Goal: Transaction & Acquisition: Purchase product/service

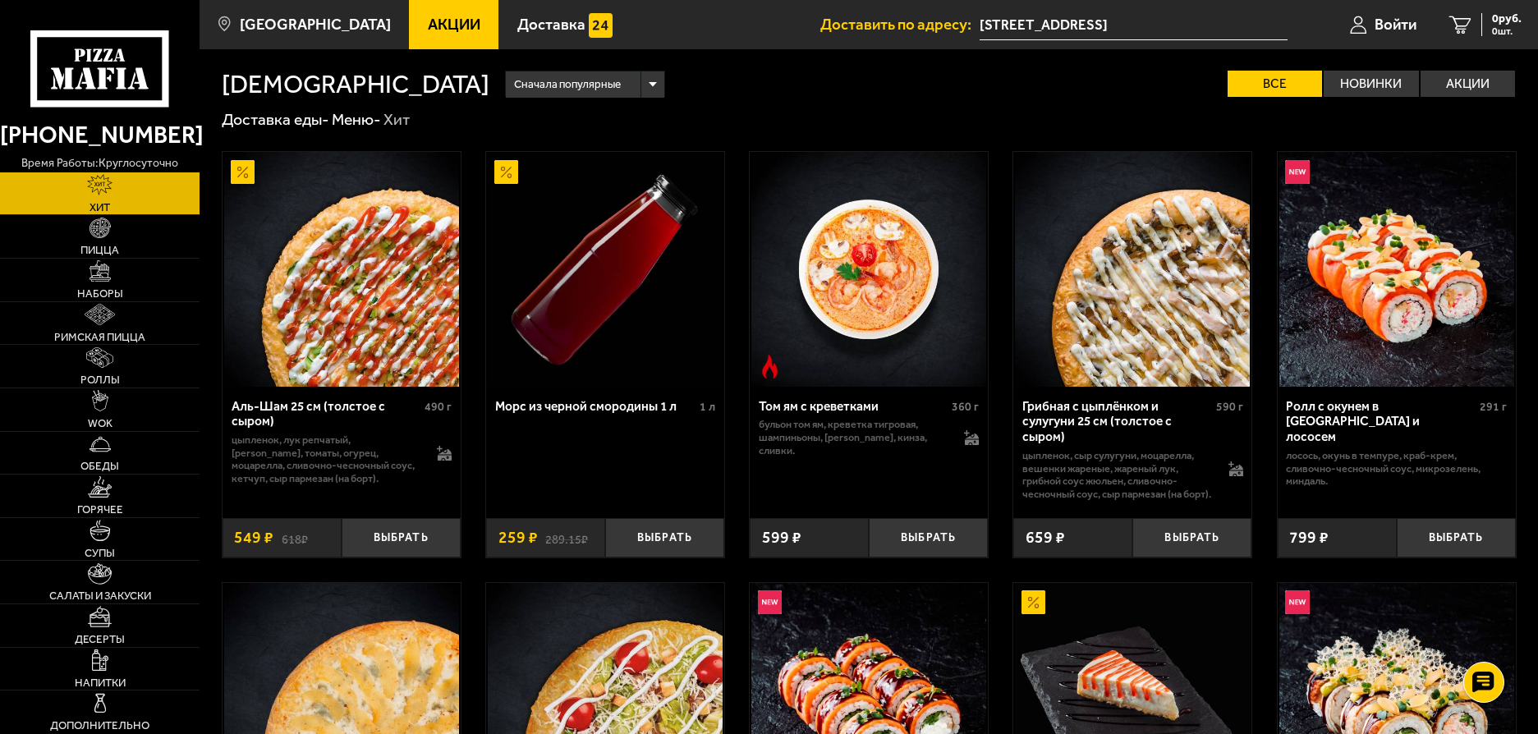
click at [357, 290] on img at bounding box center [341, 269] width 235 height 235
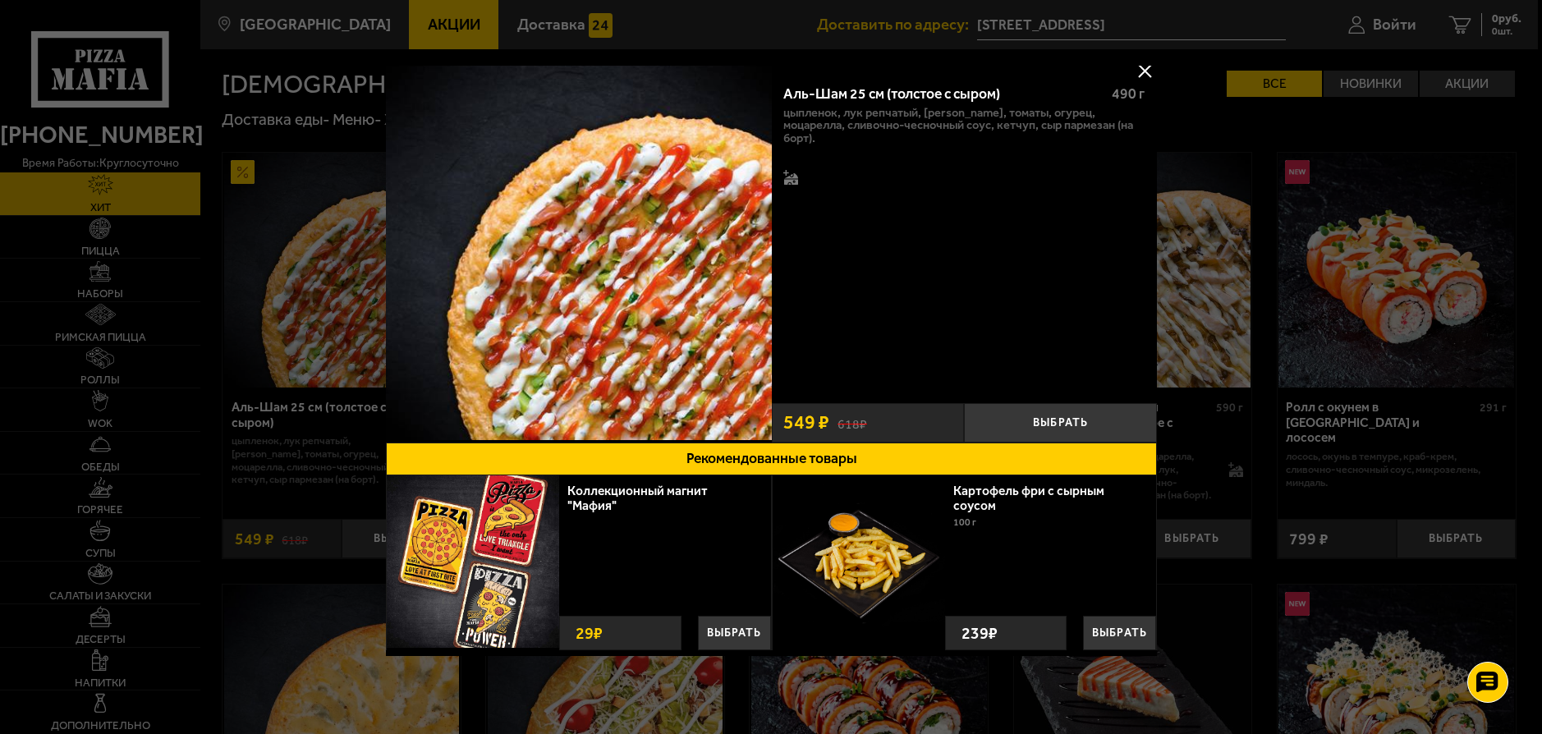
scroll to position [12, 0]
click at [1331, 470] on div at bounding box center [771, 367] width 1542 height 734
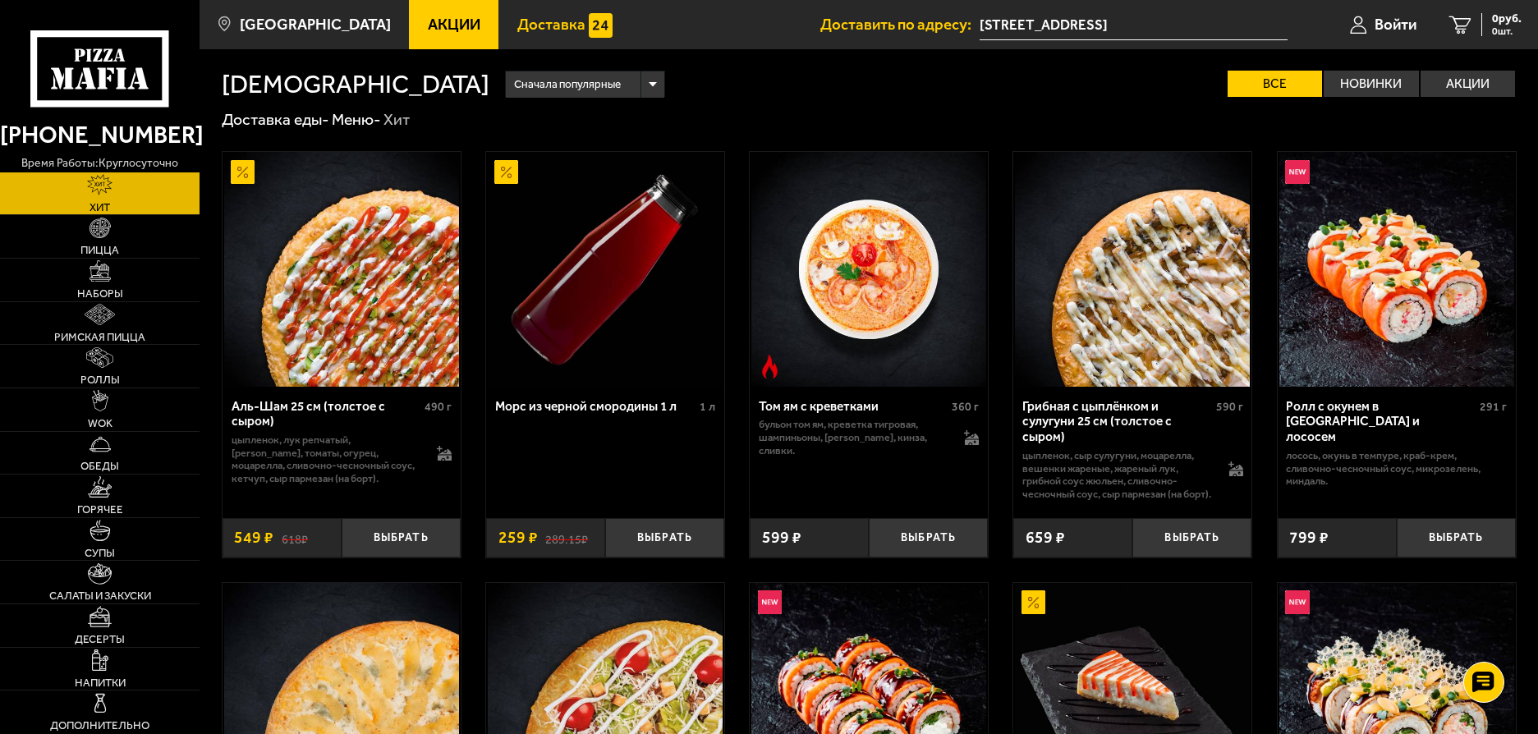
click at [528, 39] on link "Доставка" at bounding box center [564, 24] width 132 height 49
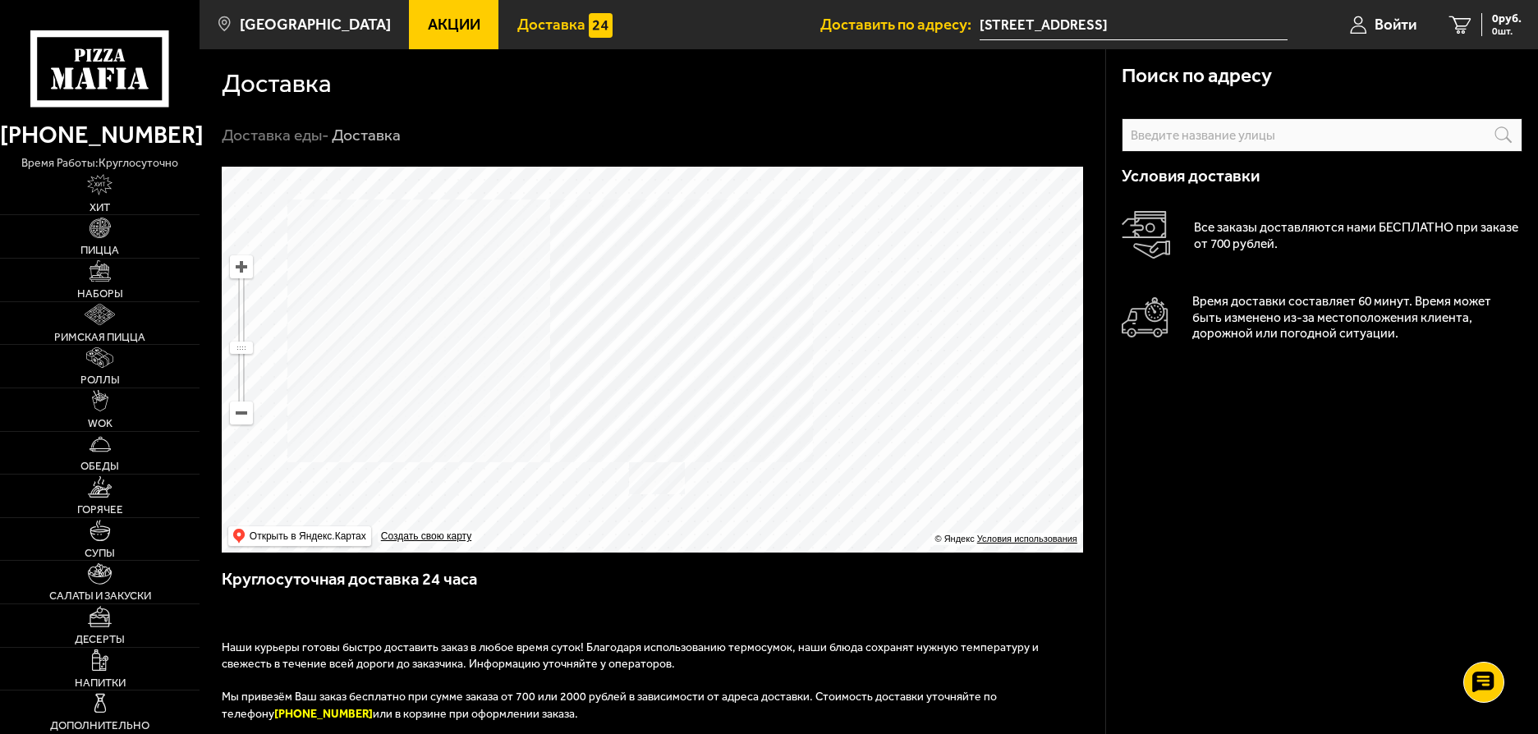
click at [428, 21] on span "Акции" at bounding box center [454, 25] width 53 height 16
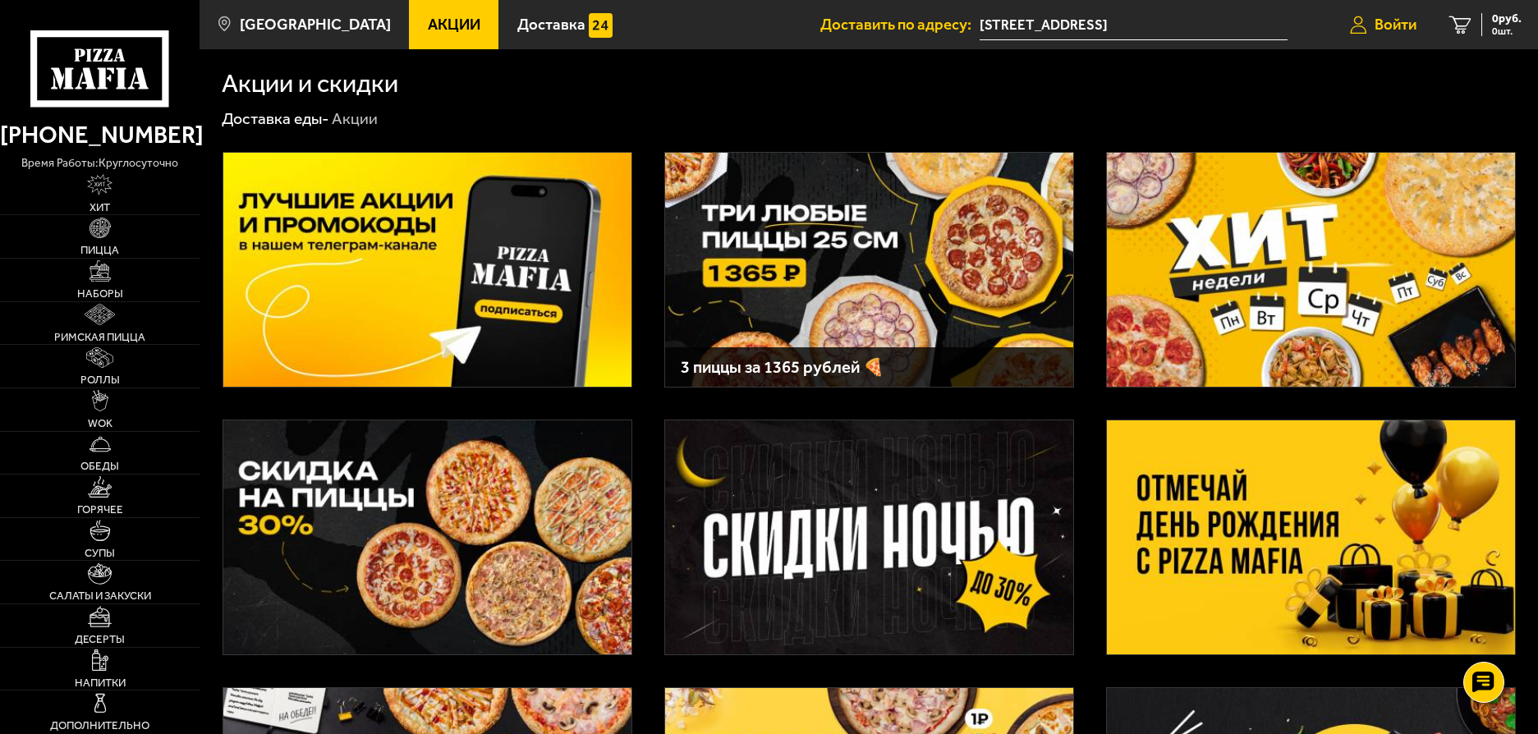
click at [1397, 32] on span "Войти" at bounding box center [1395, 25] width 42 height 16
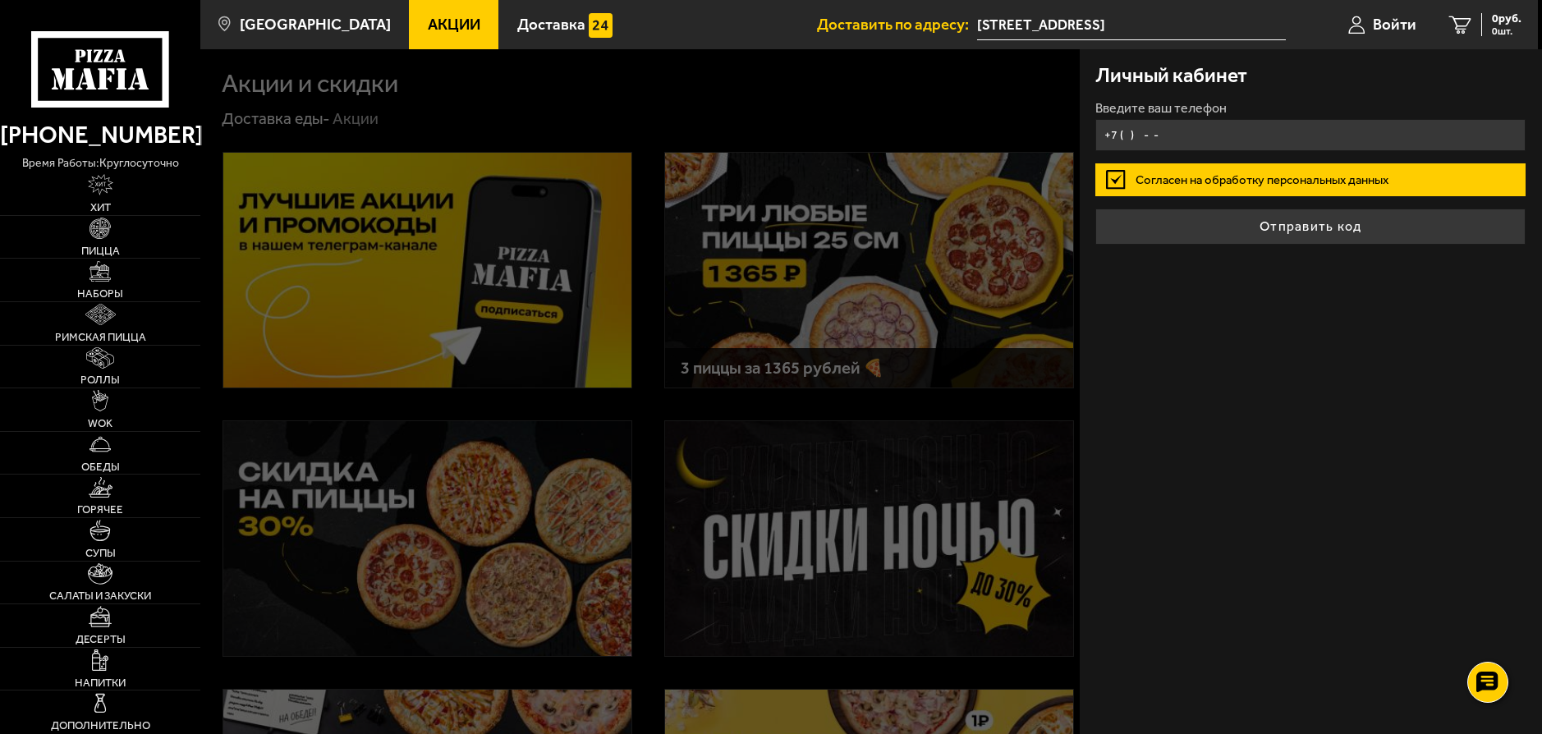
click at [1172, 135] on input "+7 ( ) - -" at bounding box center [1310, 135] width 430 height 32
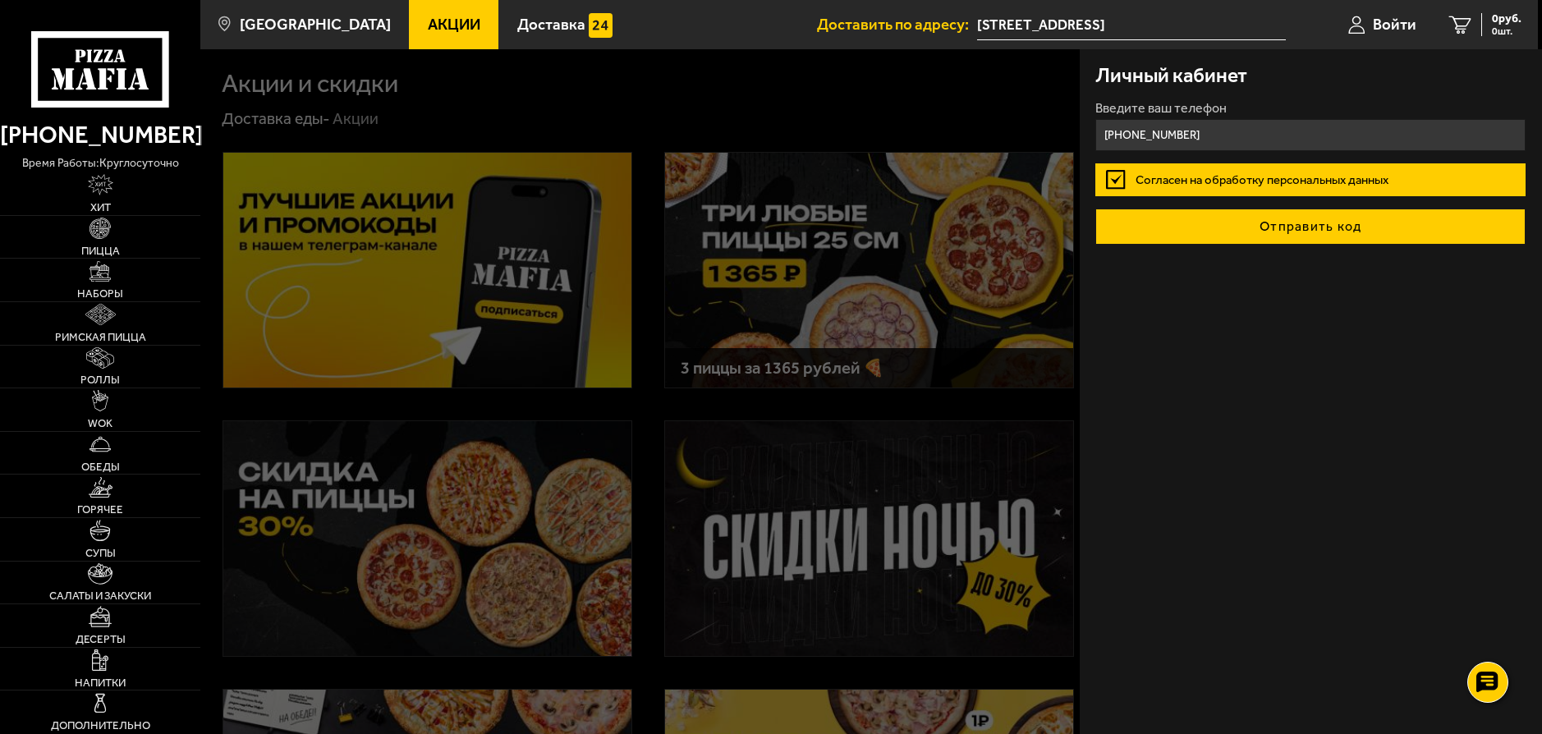
type input "[PHONE_NUMBER]"
click at [1267, 226] on button "Отправить код" at bounding box center [1310, 227] width 430 height 36
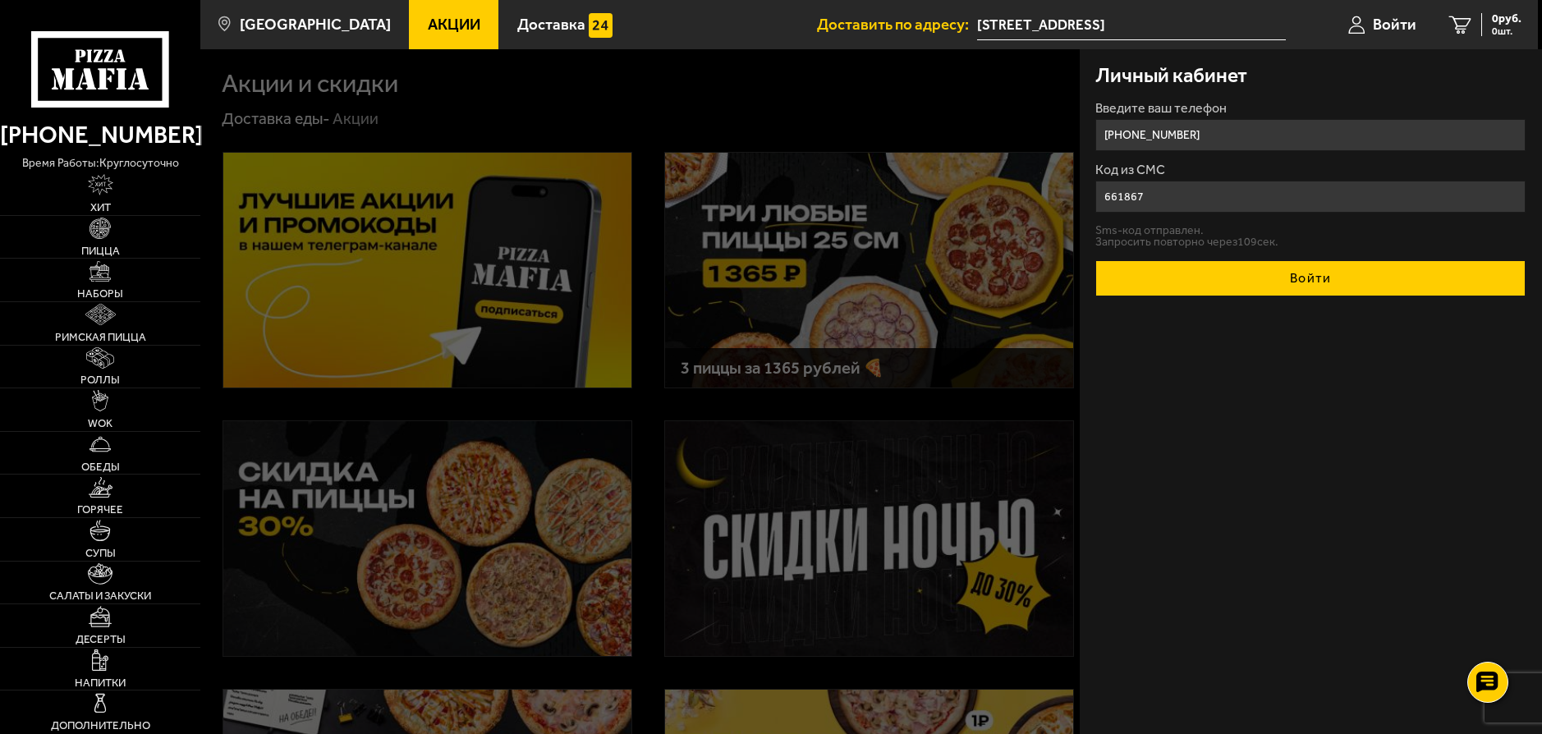
type input "661867"
click at [1330, 284] on button "Войти" at bounding box center [1310, 278] width 430 height 36
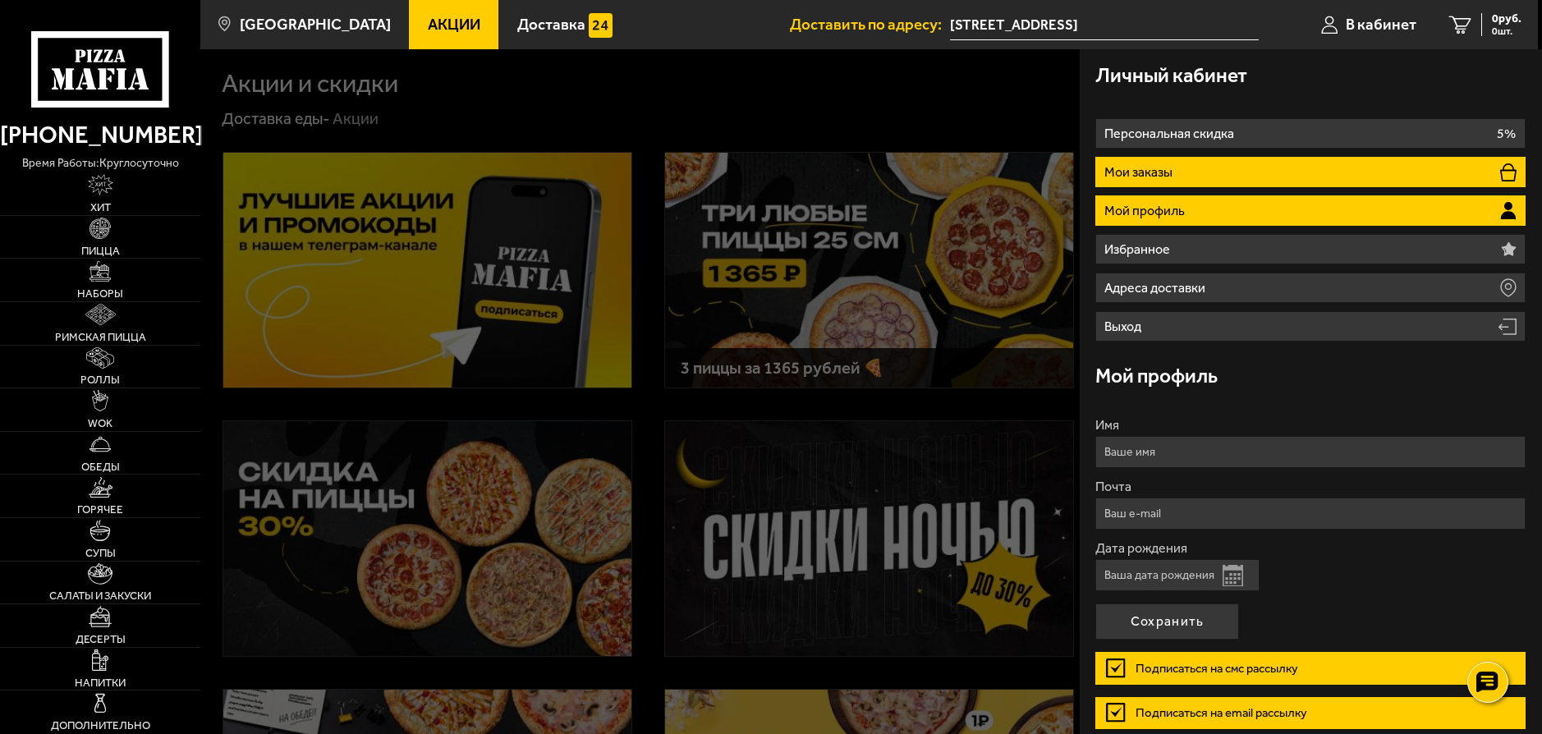
click at [1164, 171] on p "Мои заказы" at bounding box center [1140, 172] width 72 height 13
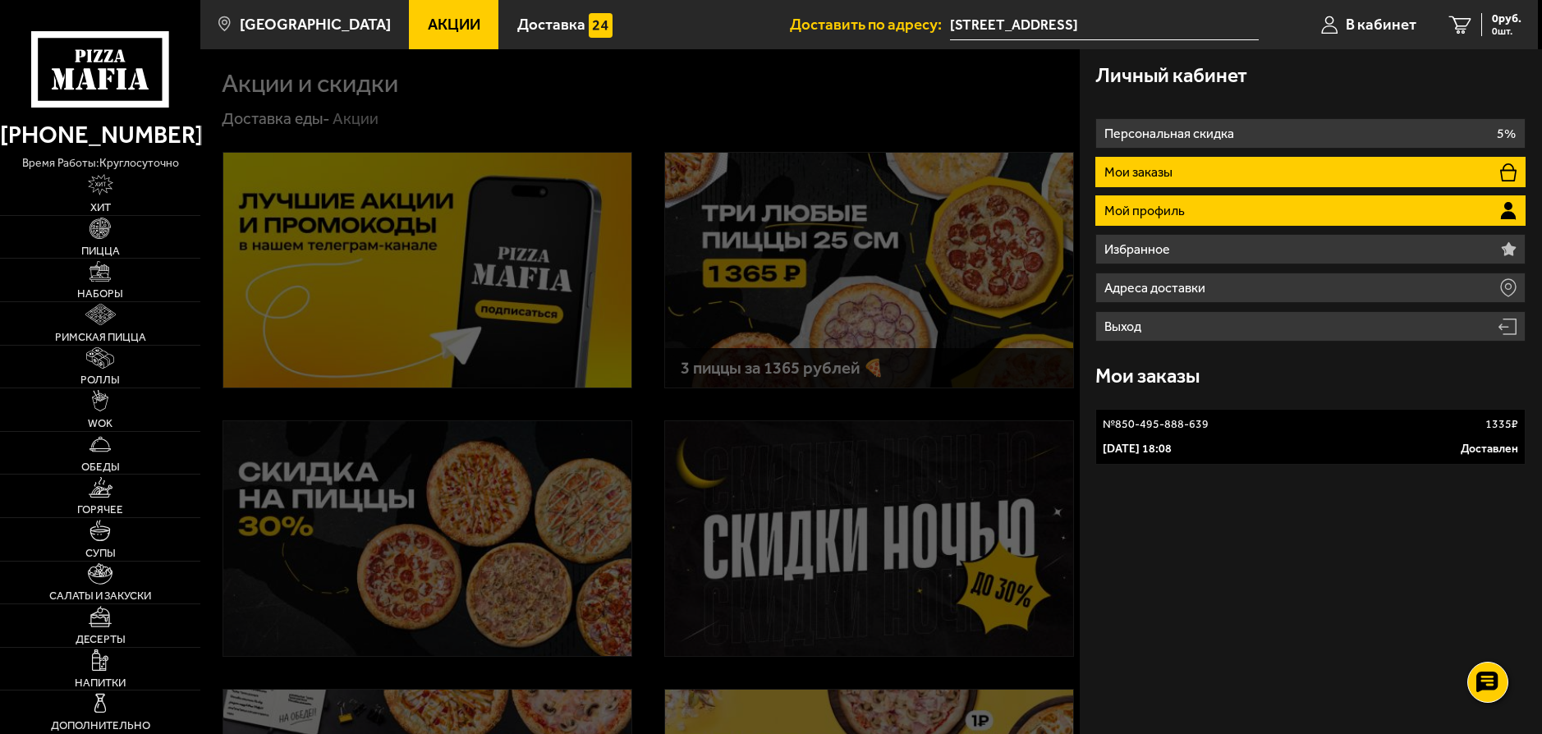
click at [1215, 218] on li "Мой профиль" at bounding box center [1310, 210] width 430 height 30
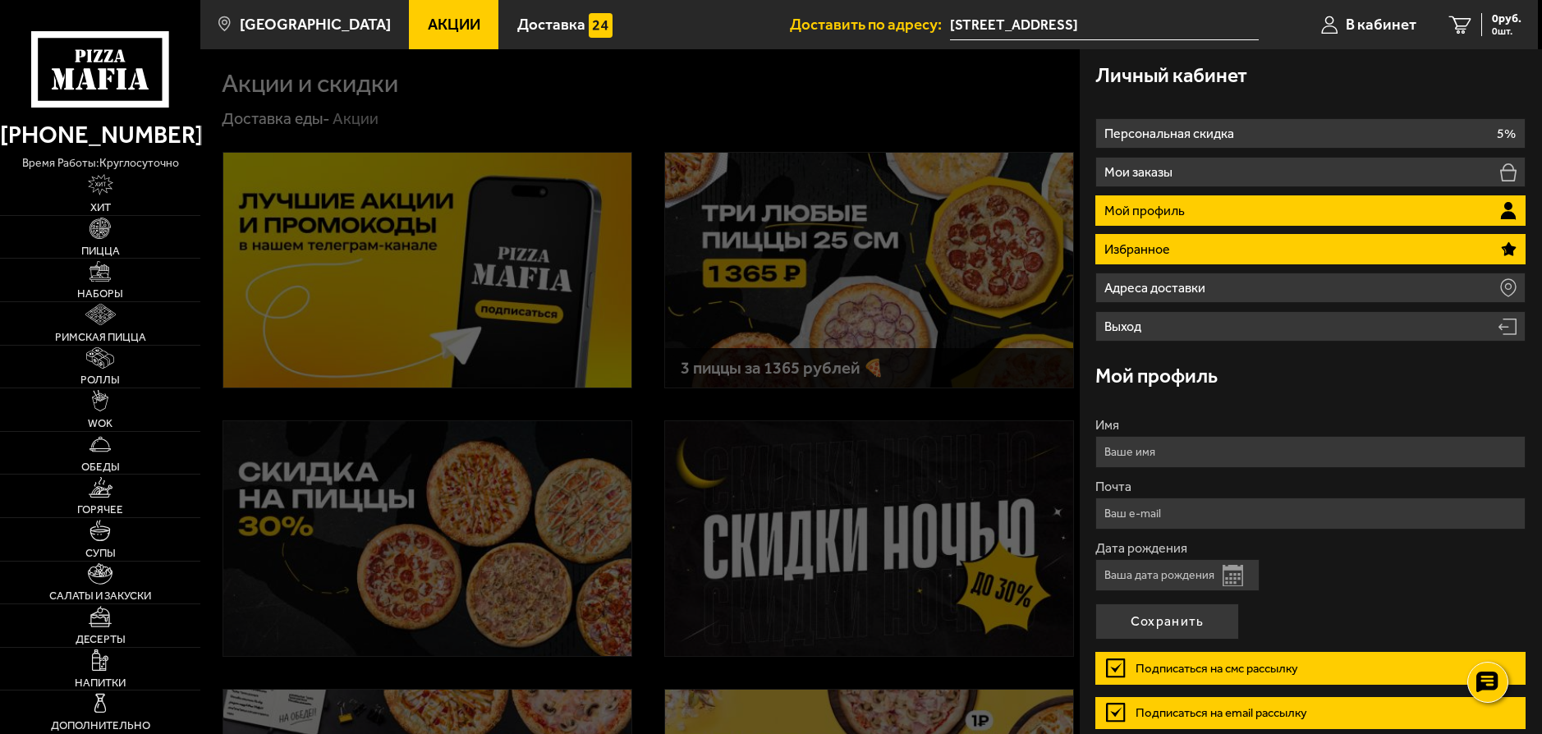
click at [1191, 254] on li "Избранное" at bounding box center [1310, 249] width 430 height 30
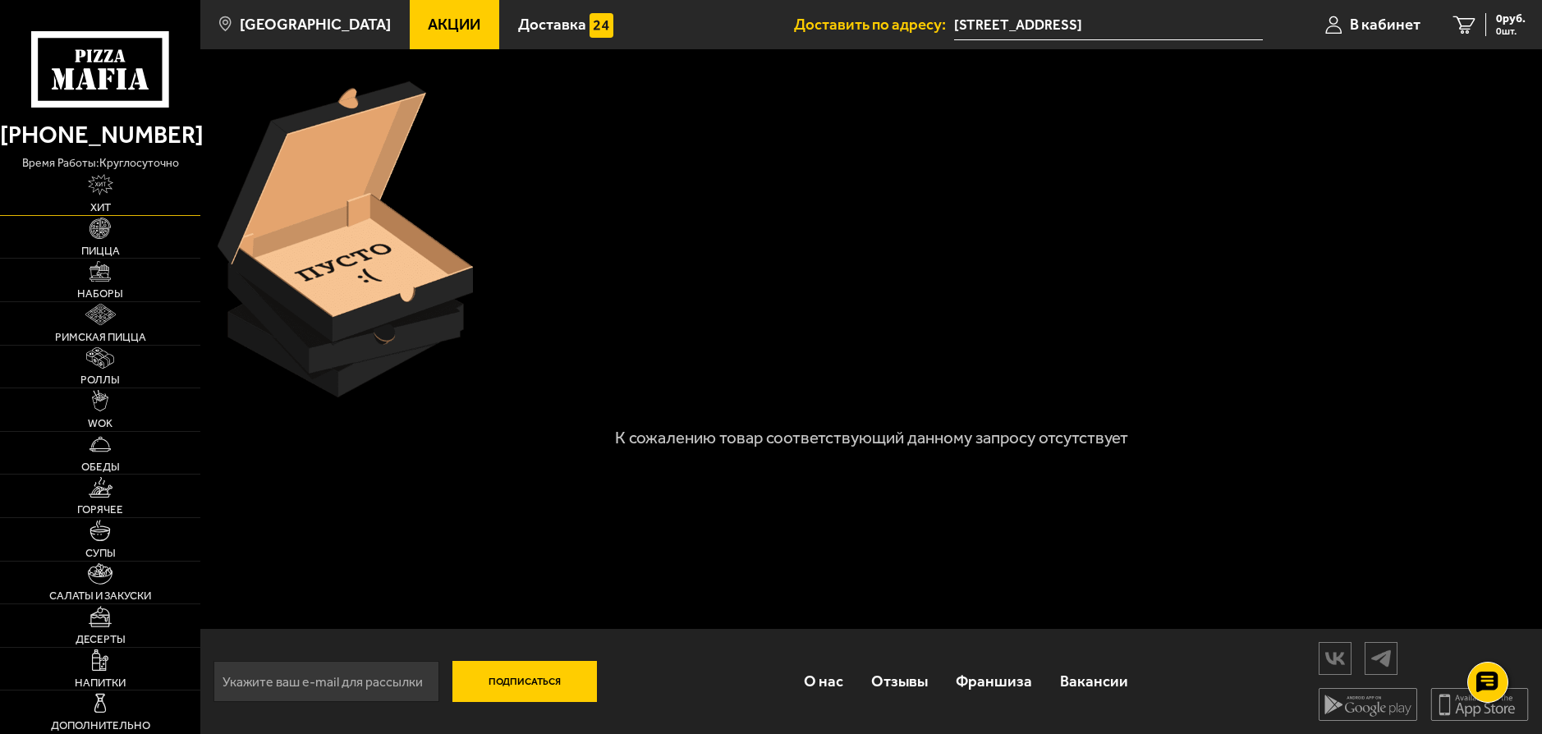
click at [104, 202] on span "Хит" at bounding box center [100, 207] width 21 height 11
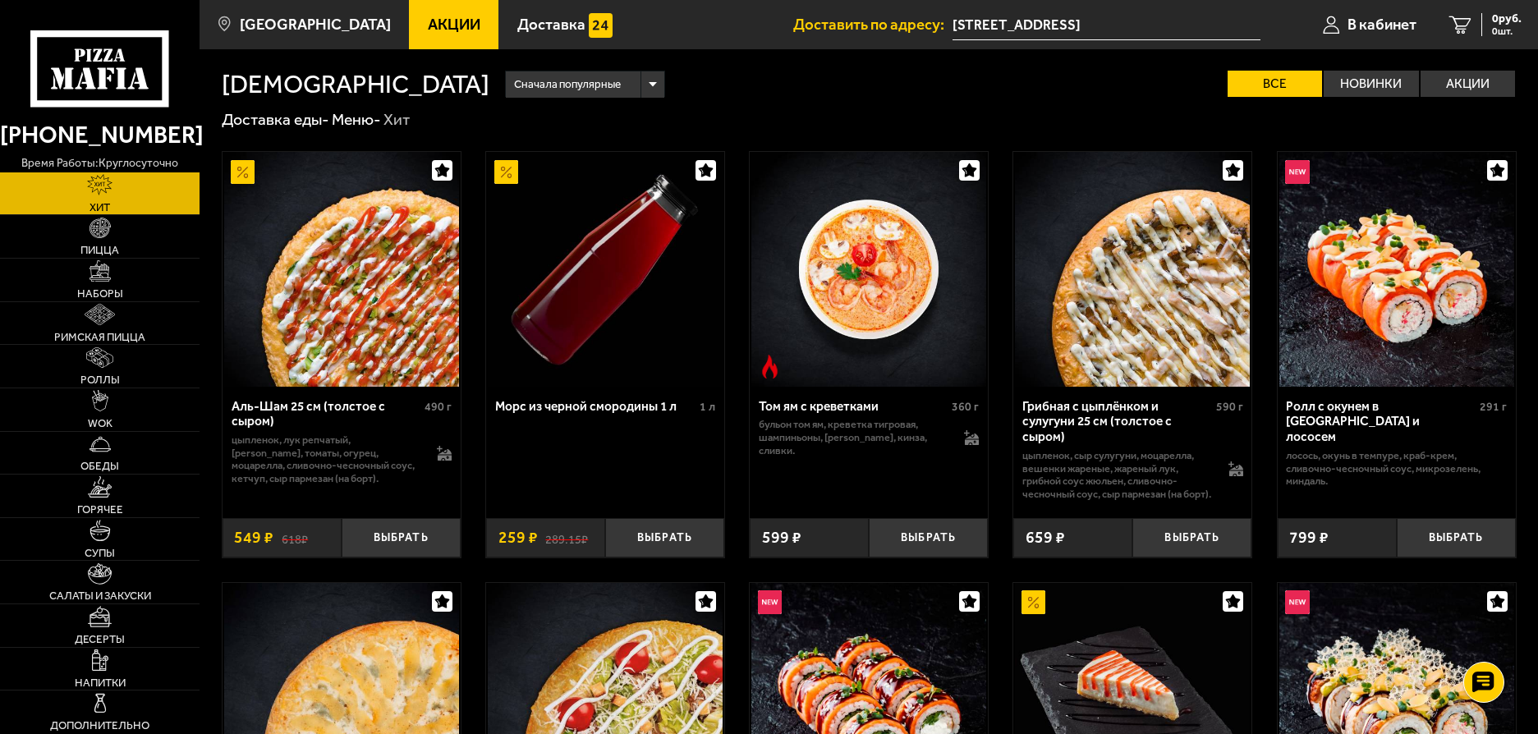
click at [428, 25] on span "Акции" at bounding box center [454, 25] width 53 height 16
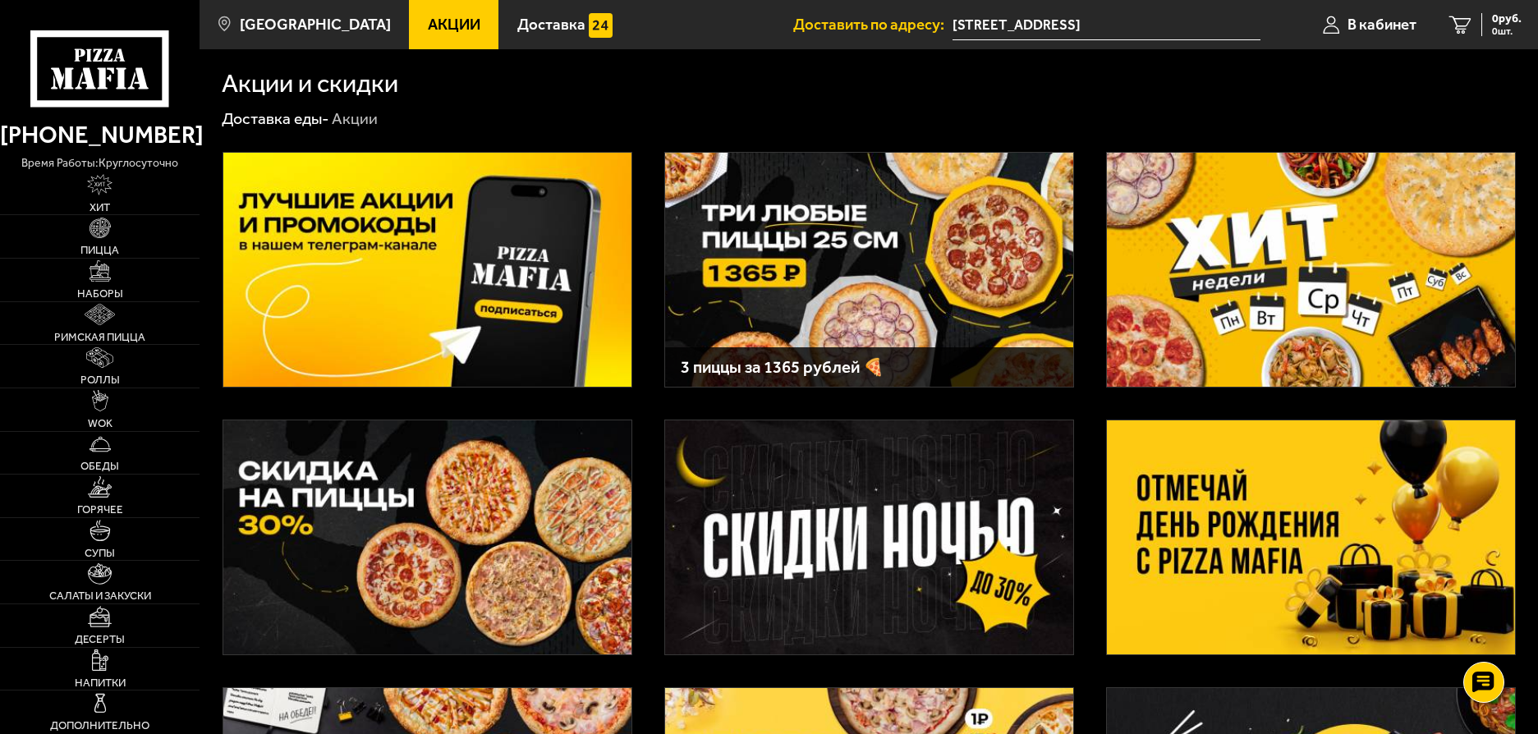
click at [444, 275] on img at bounding box center [427, 270] width 408 height 234
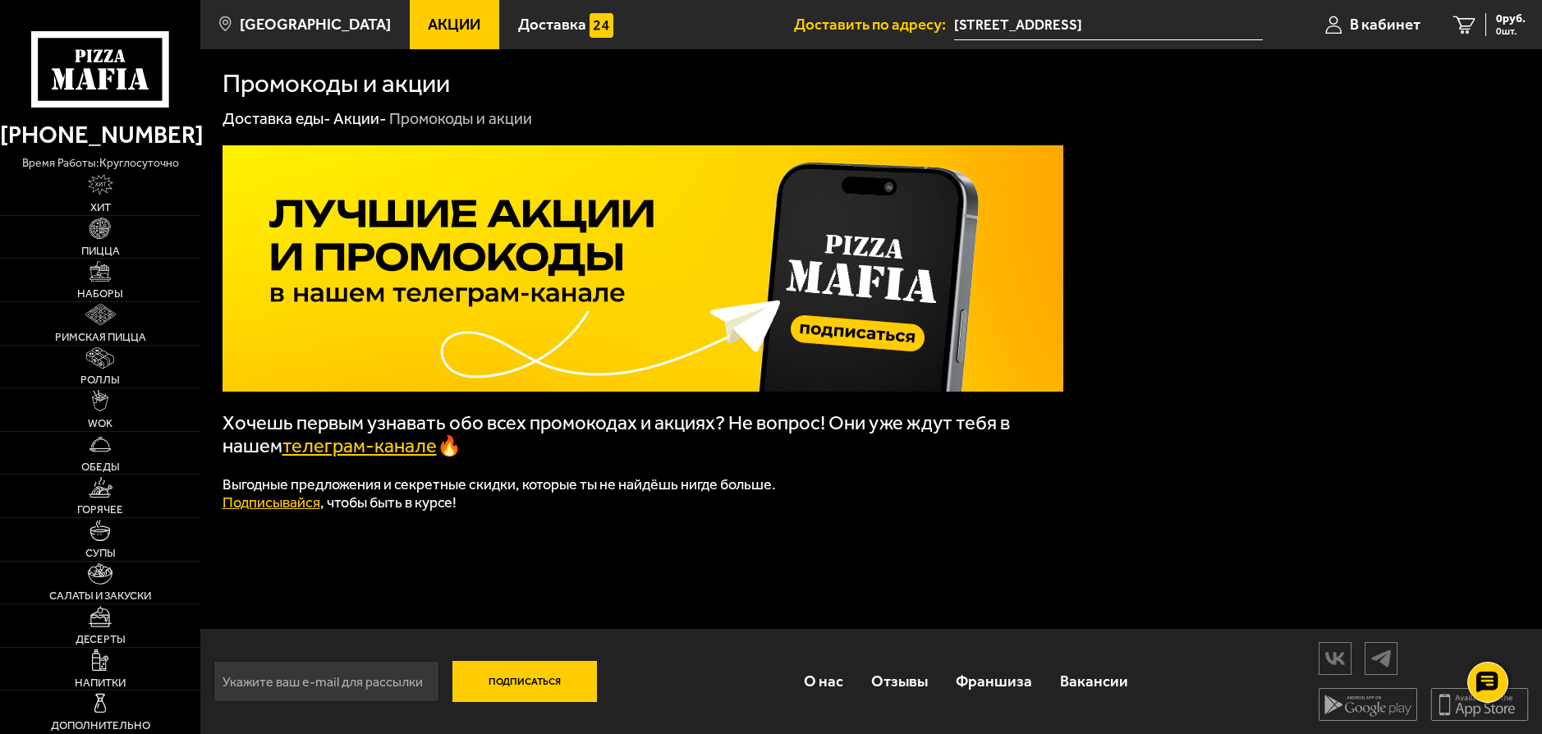
click at [374, 451] on link "телеграм-канале" at bounding box center [359, 445] width 154 height 23
click at [108, 707] on img at bounding box center [99, 703] width 21 height 21
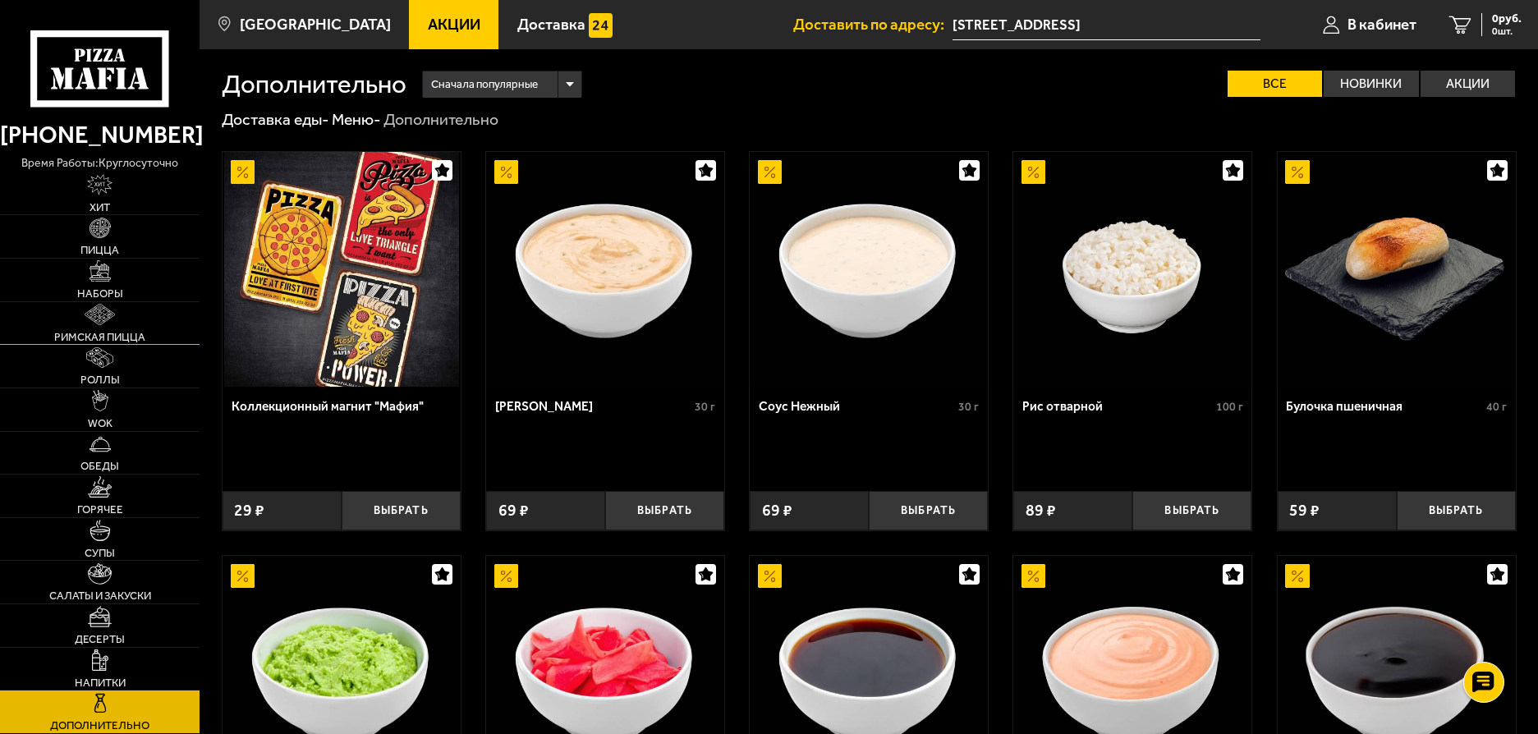
click at [108, 320] on img at bounding box center [100, 314] width 30 height 21
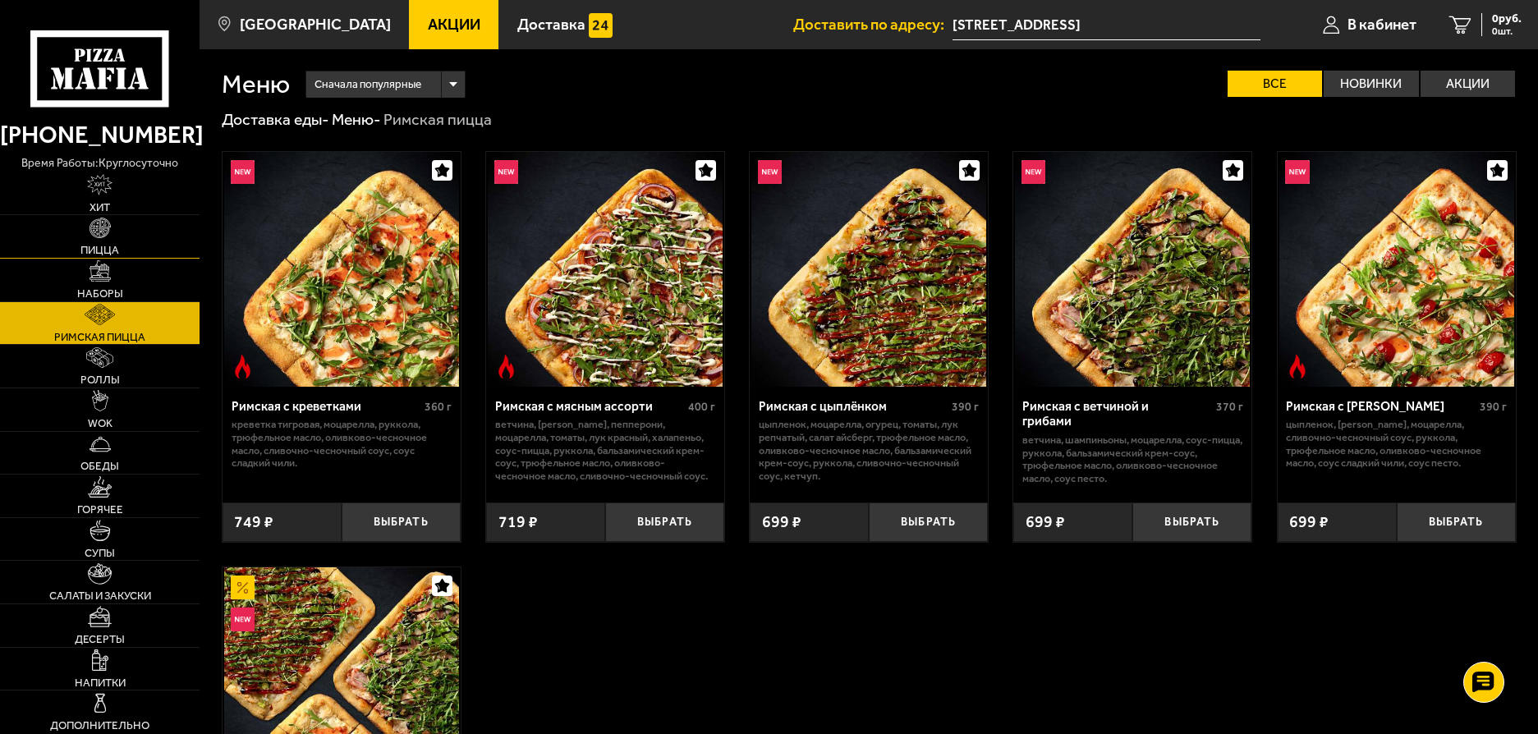
click at [89, 227] on link "Пицца" at bounding box center [100, 236] width 200 height 43
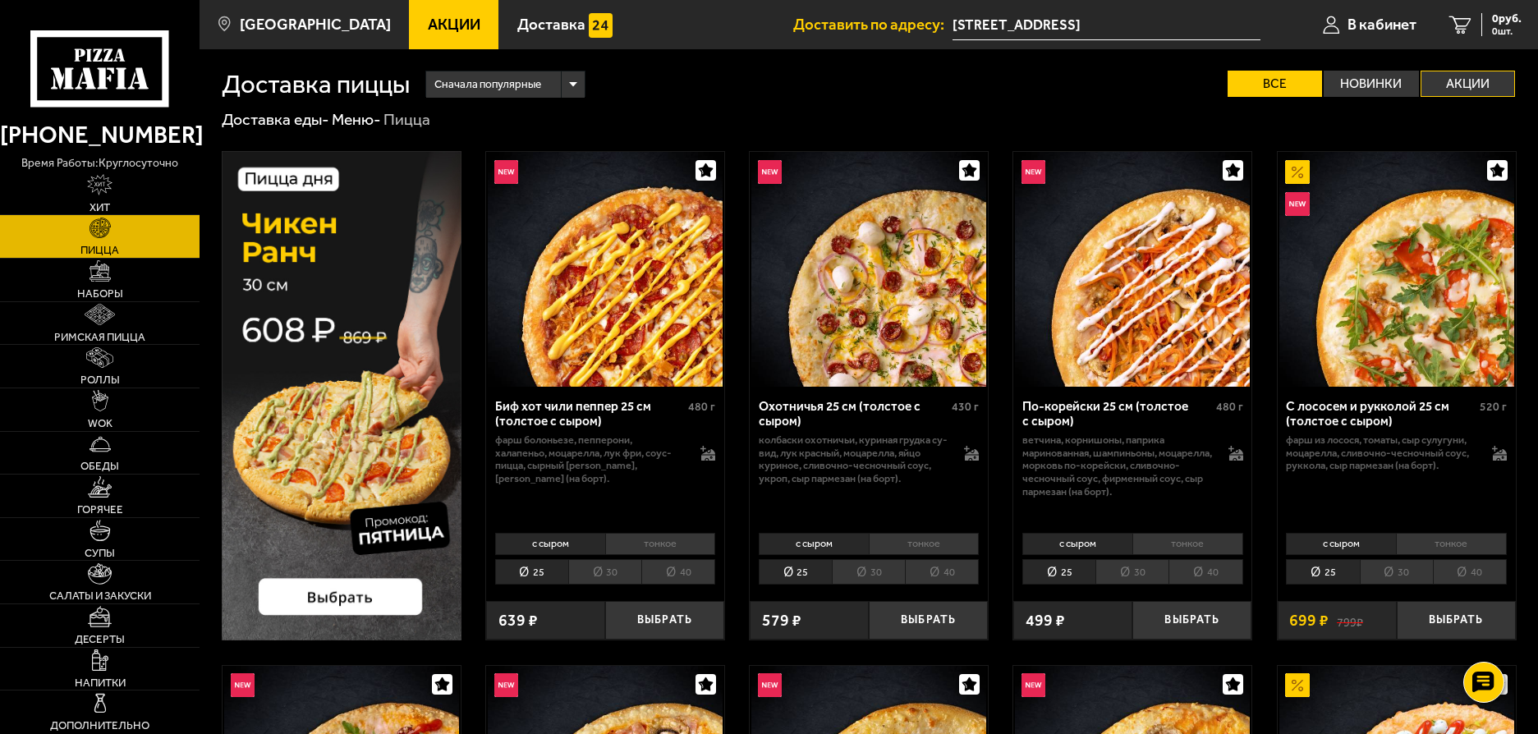
click at [1466, 86] on label "Акции" at bounding box center [1467, 84] width 94 height 26
click at [0, 0] on input "Акции" at bounding box center [0, 0] width 0 height 0
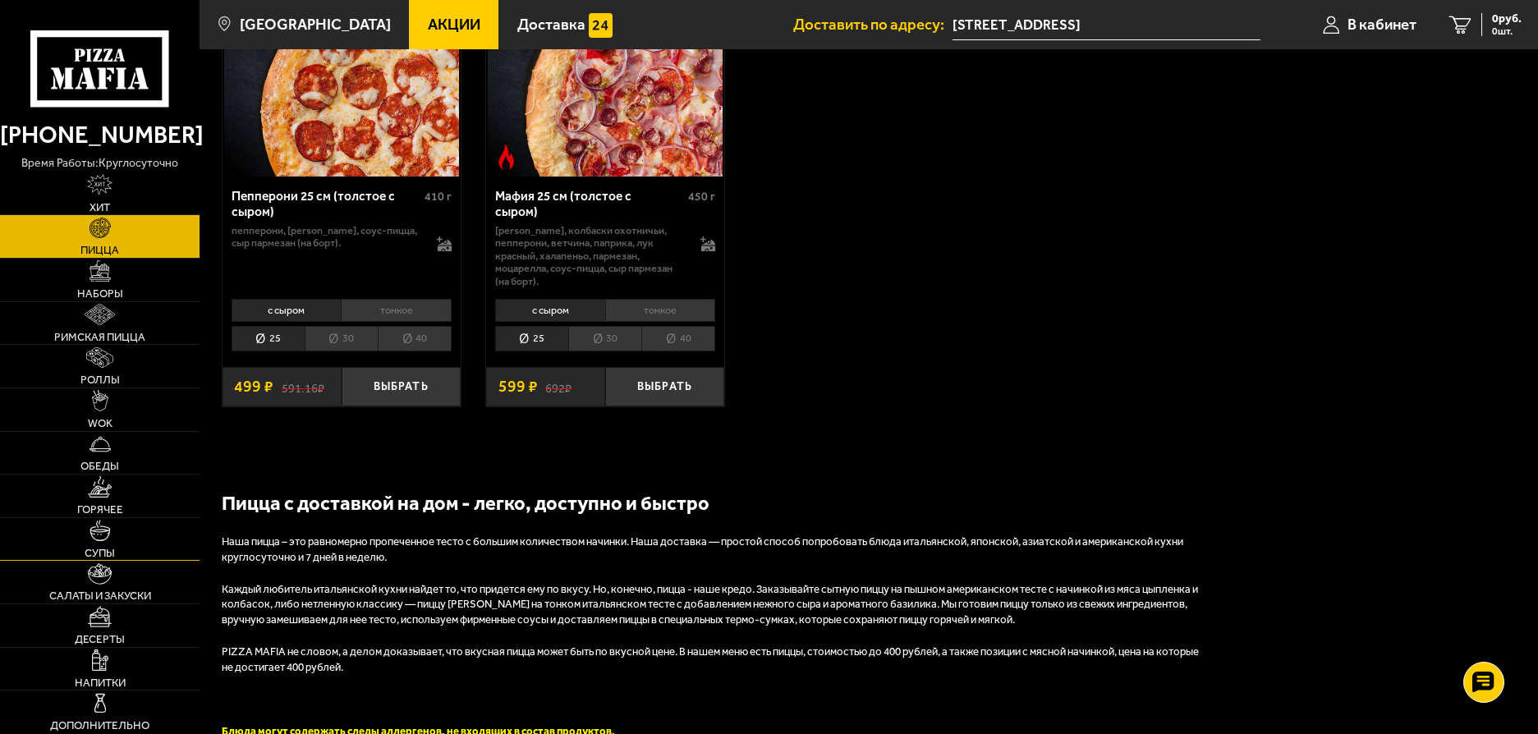
scroll to position [739, 0]
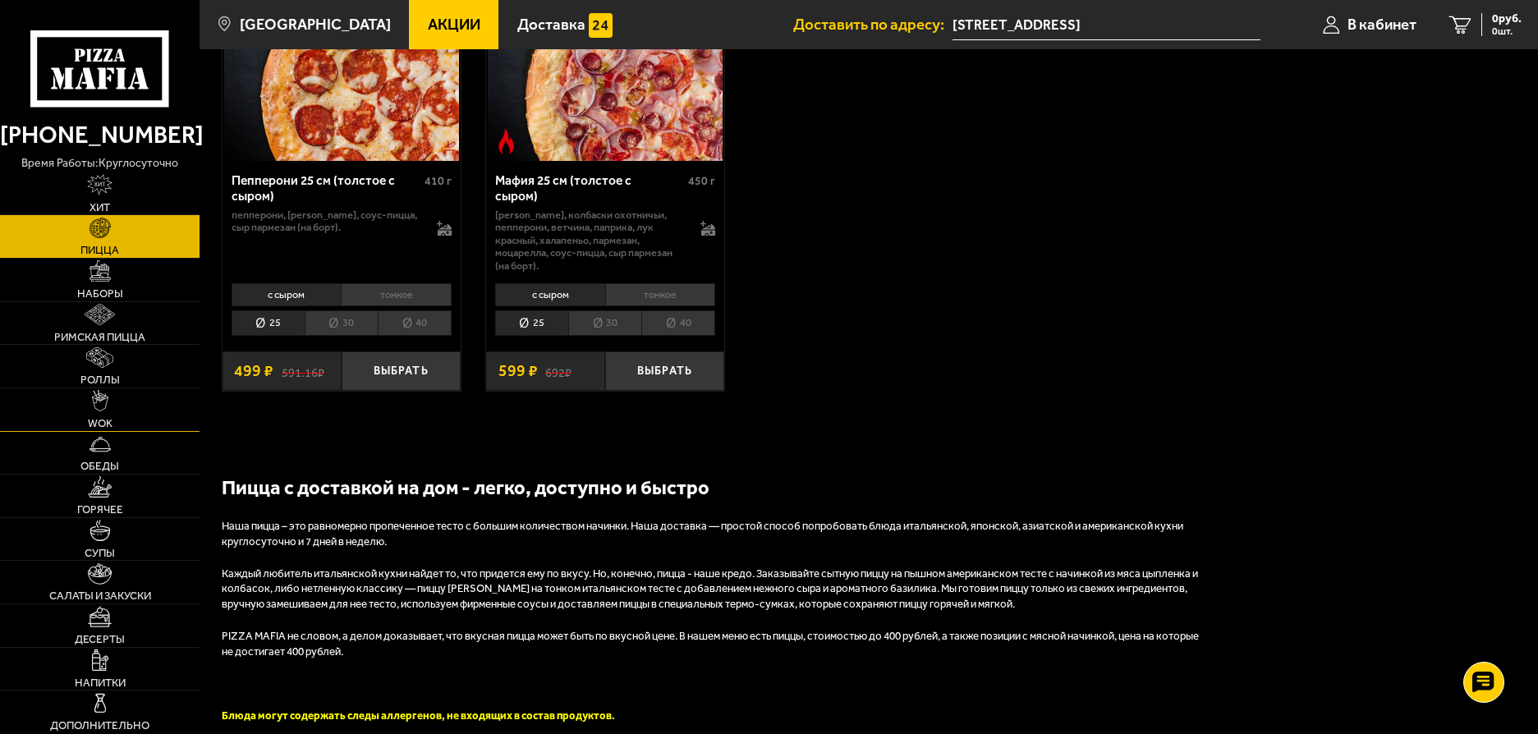
click at [114, 414] on link "WOK" at bounding box center [100, 409] width 200 height 43
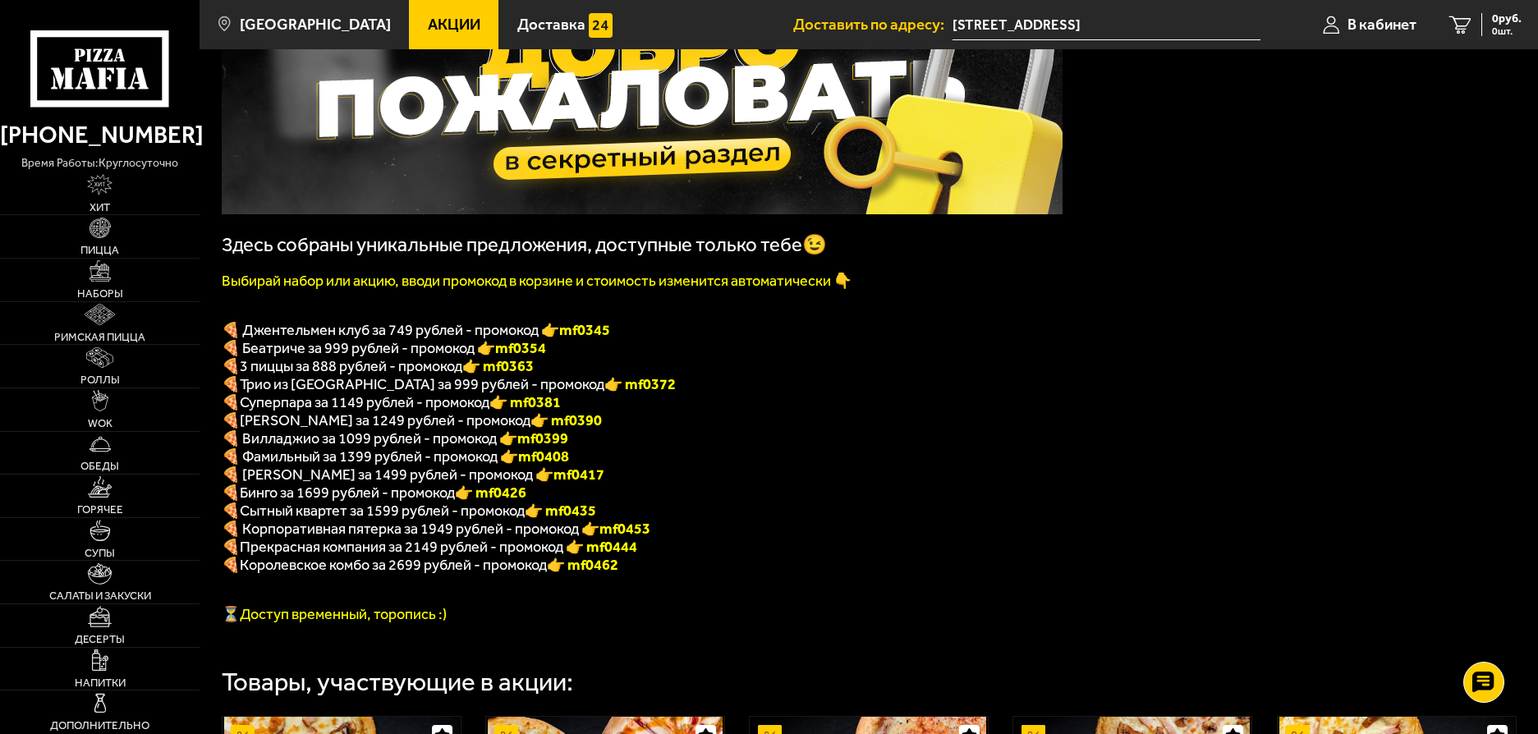
scroll to position [246, 0]
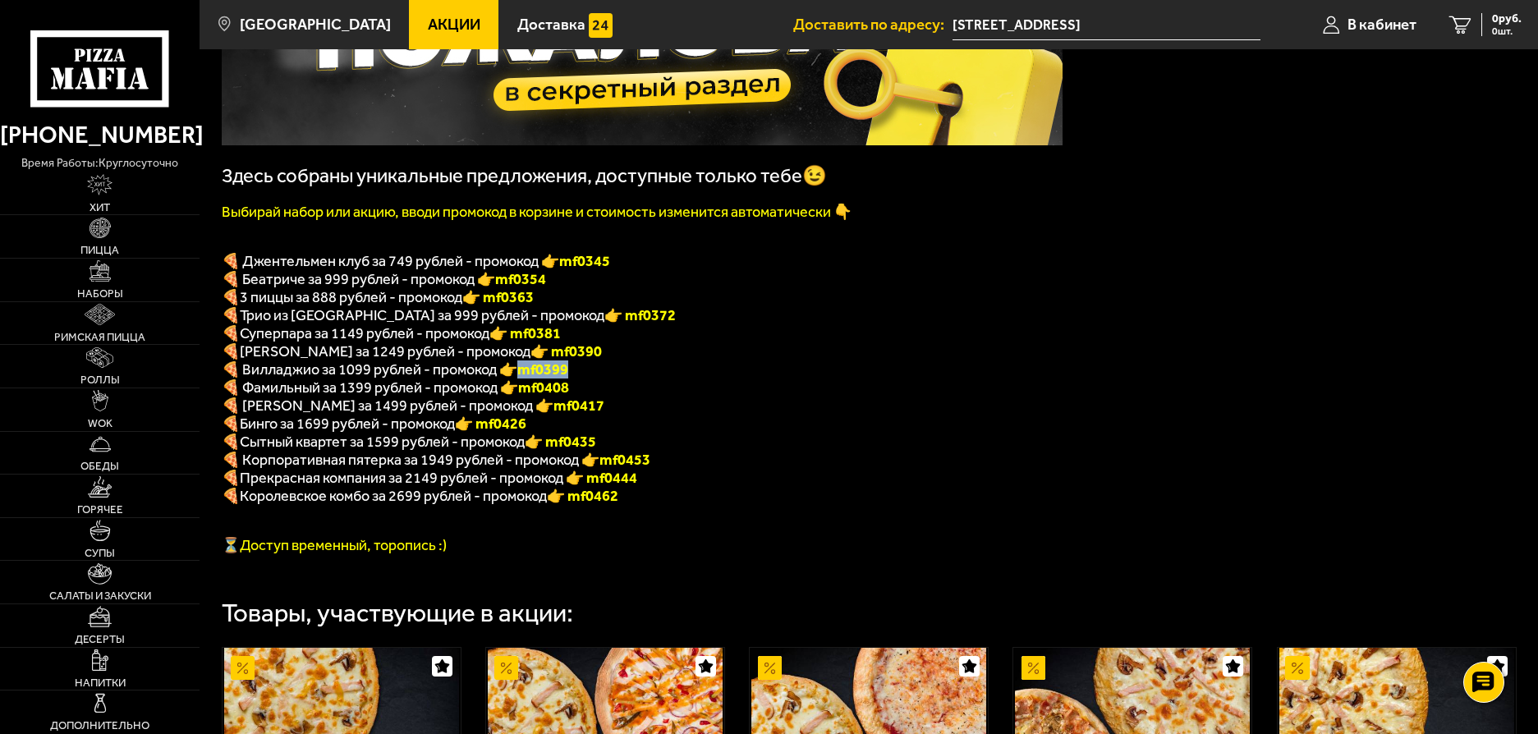
drag, startPoint x: 527, startPoint y: 380, endPoint x: 584, endPoint y: 379, distance: 56.7
click at [584, 378] on p "🍕 Вилладжио за 1099 рублей - промокод 👉 mf0399" at bounding box center [642, 369] width 841 height 18
copy b "mf0399"
drag, startPoint x: 496, startPoint y: 307, endPoint x: 557, endPoint y: 308, distance: 60.8
click at [557, 306] on p "🍕 3 пиццы за 888 рублей - промокод 👉 mf0363" at bounding box center [642, 297] width 841 height 18
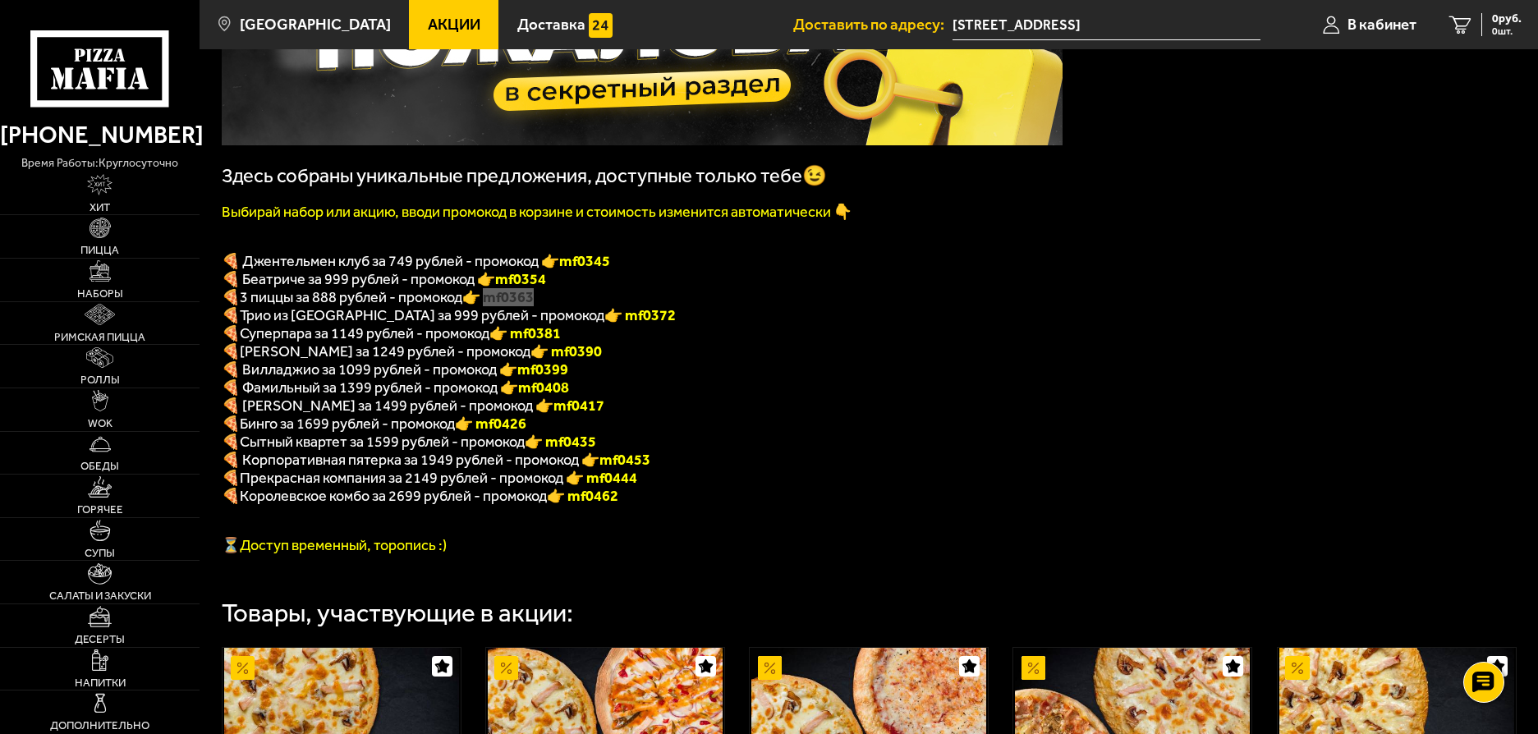
copy font "f0363"
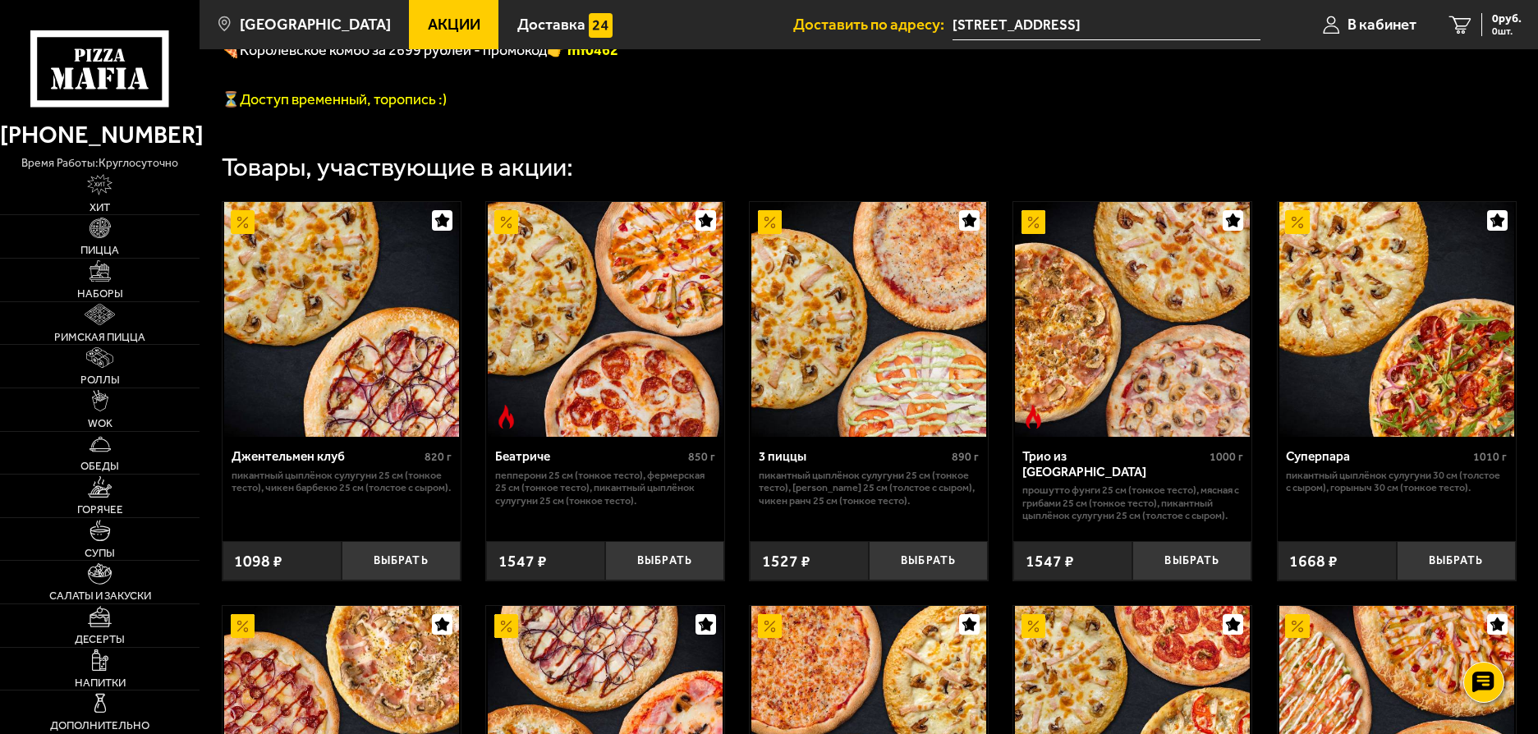
scroll to position [751, 0]
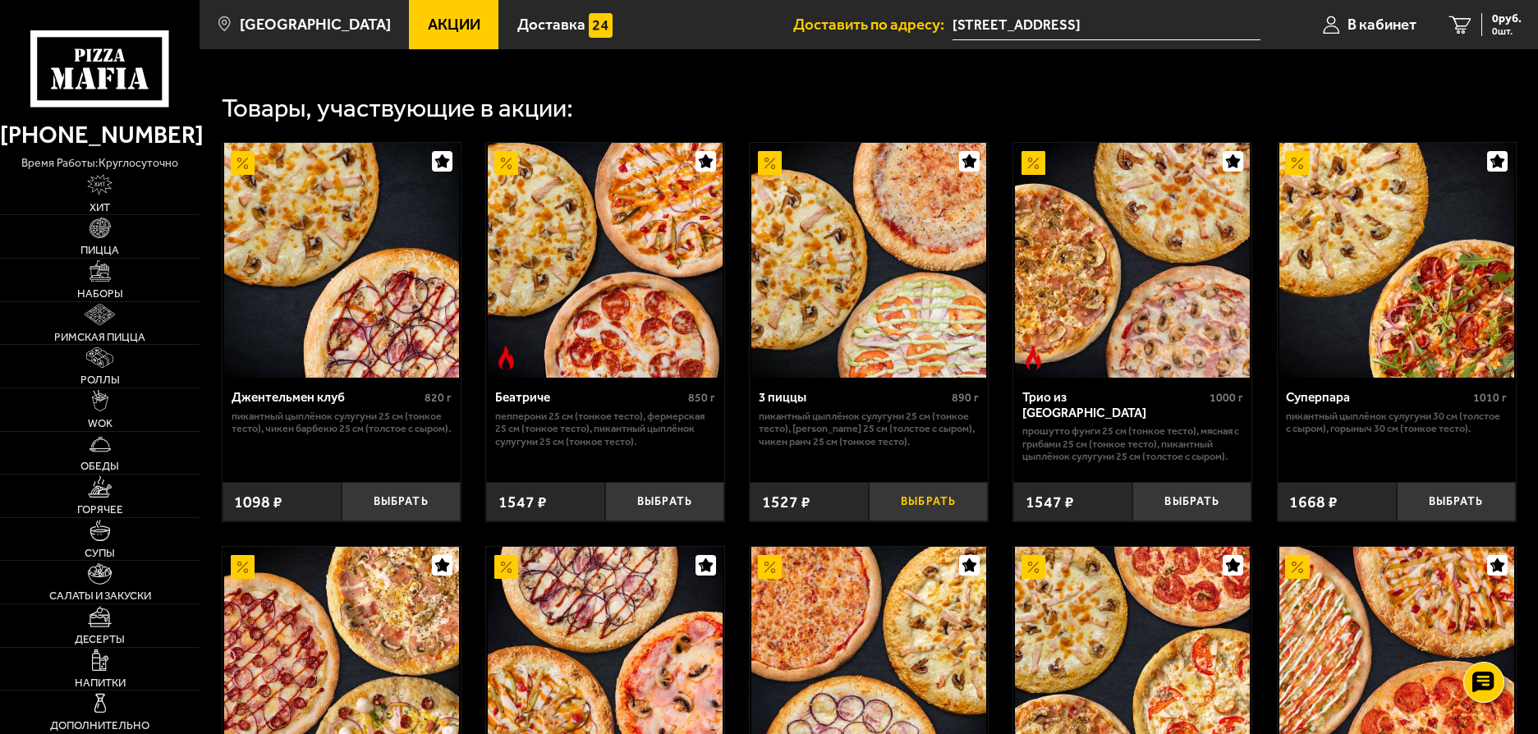
click at [924, 521] on button "Выбрать" at bounding box center [928, 501] width 119 height 39
click at [1357, 21] on span "В кабинет" at bounding box center [1362, 25] width 69 height 16
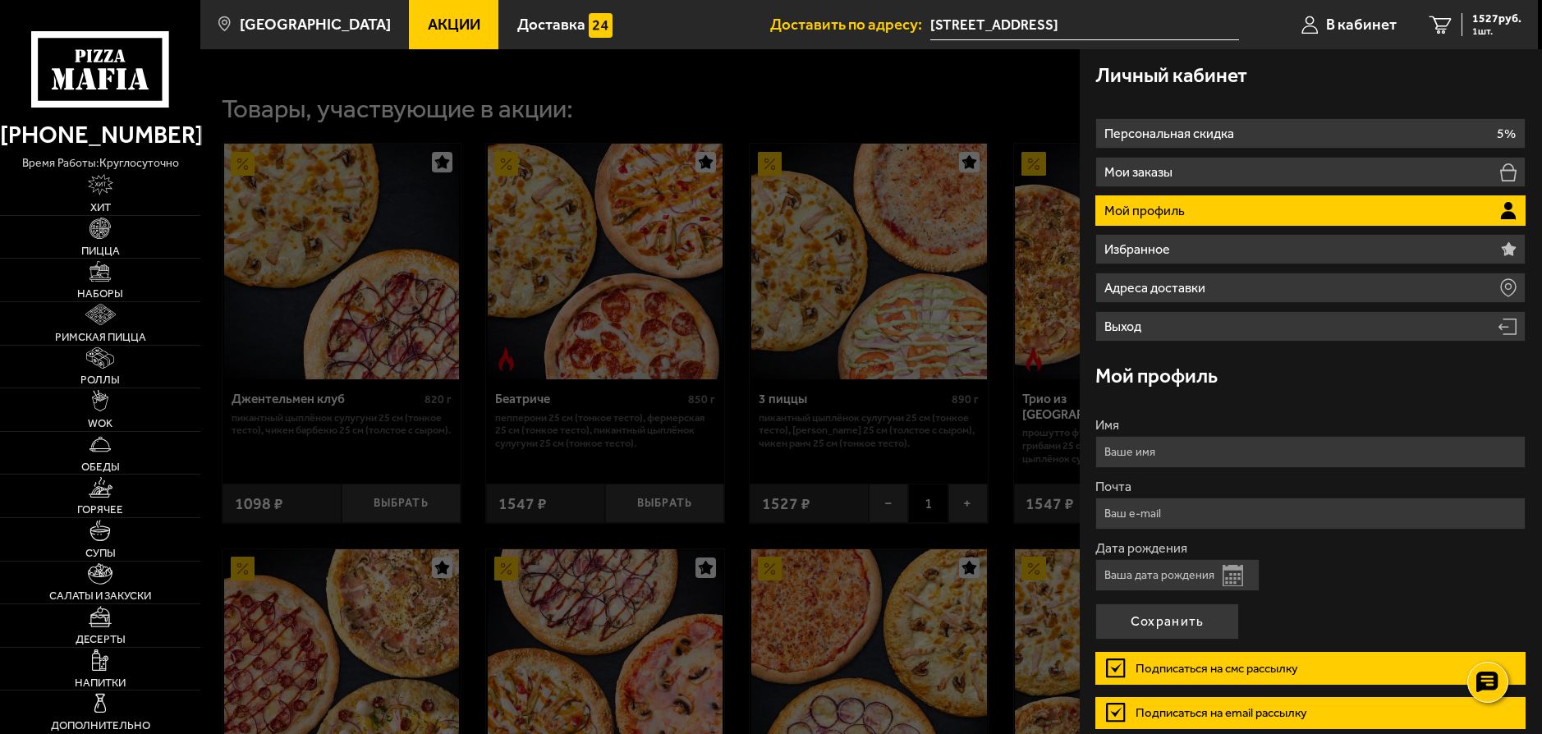
click at [882, 80] on div at bounding box center [971, 416] width 1542 height 734
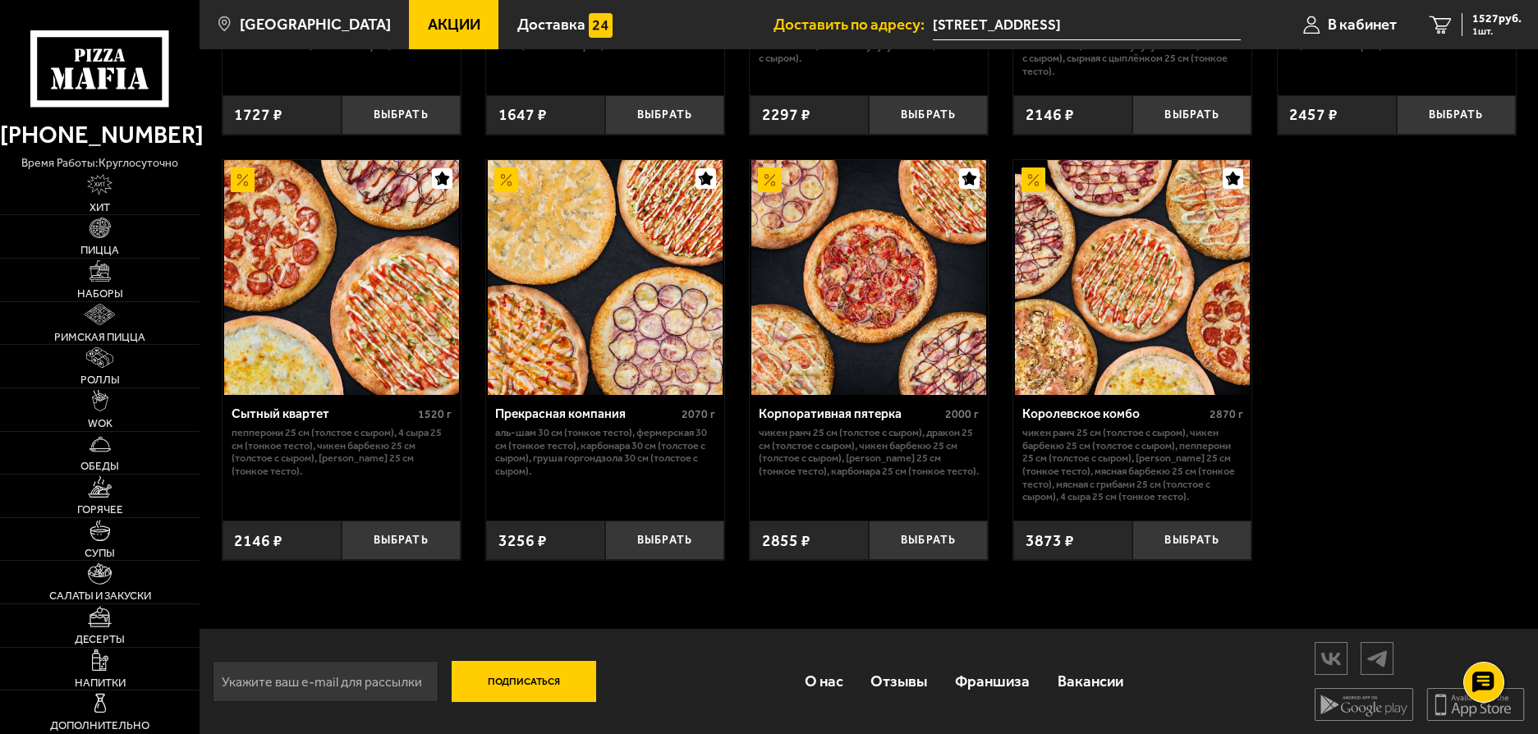
scroll to position [1572, 0]
click at [122, 668] on link "Напитки" at bounding box center [100, 669] width 200 height 43
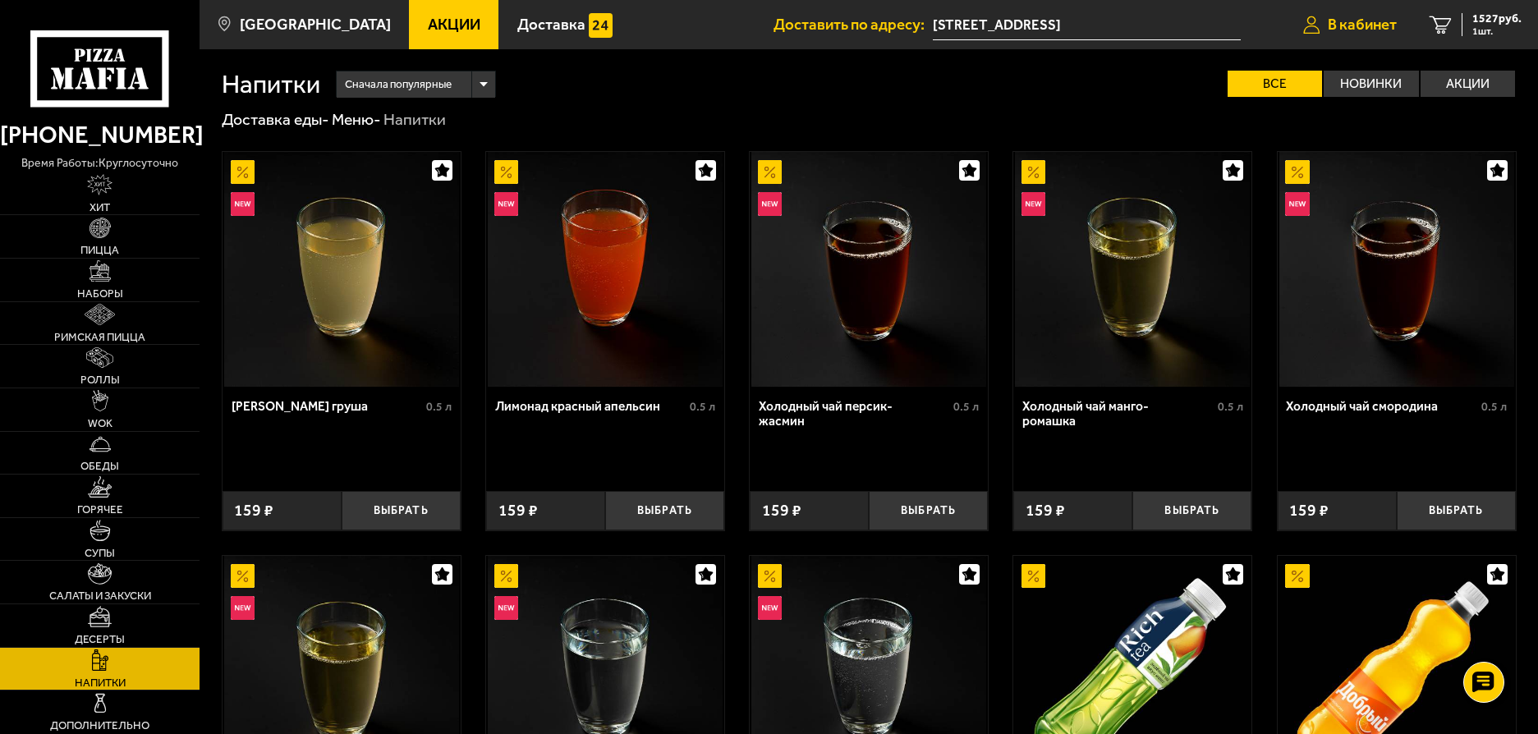
click at [1338, 21] on span "В кабинет" at bounding box center [1362, 25] width 69 height 16
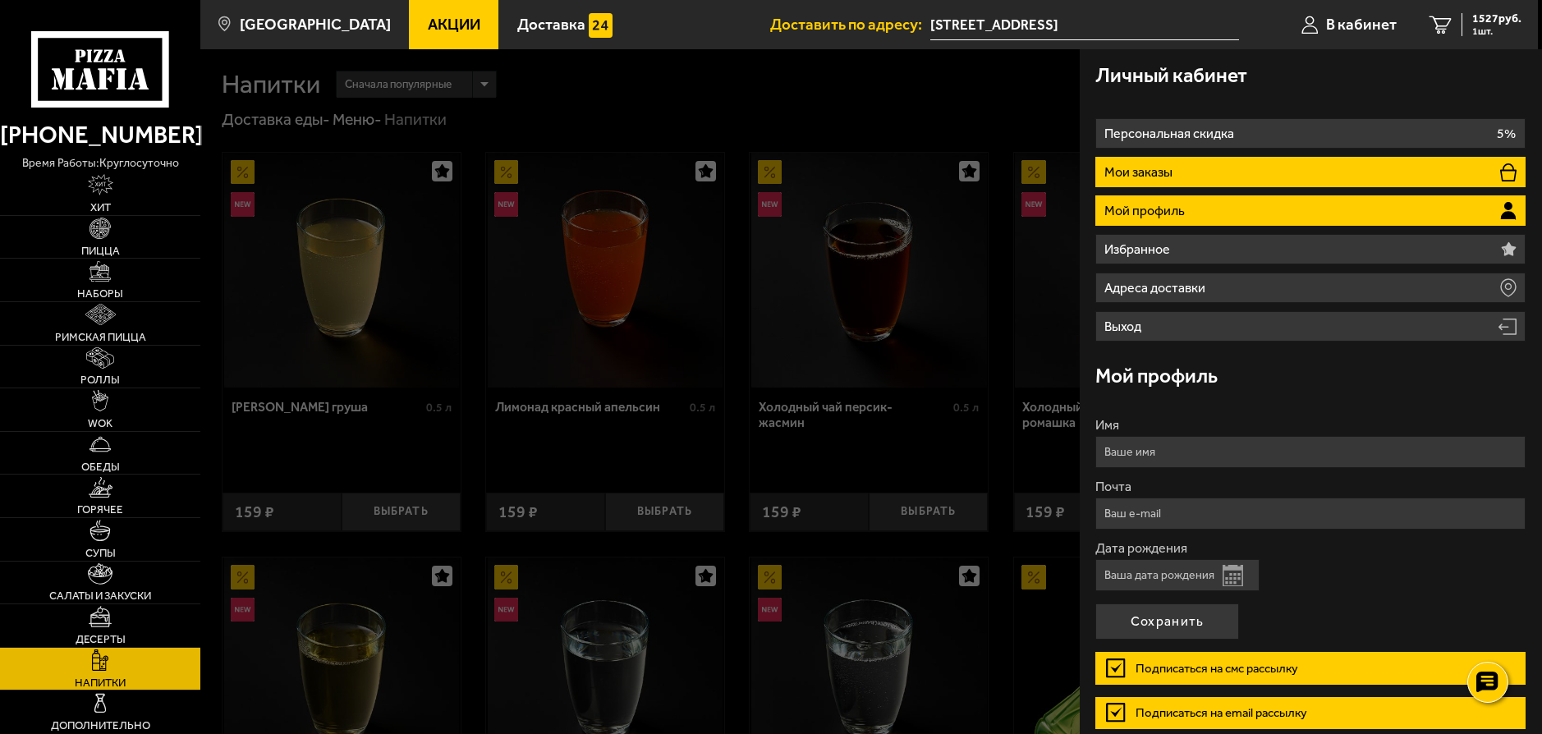
click at [1137, 169] on p "Мои заказы" at bounding box center [1140, 172] width 72 height 13
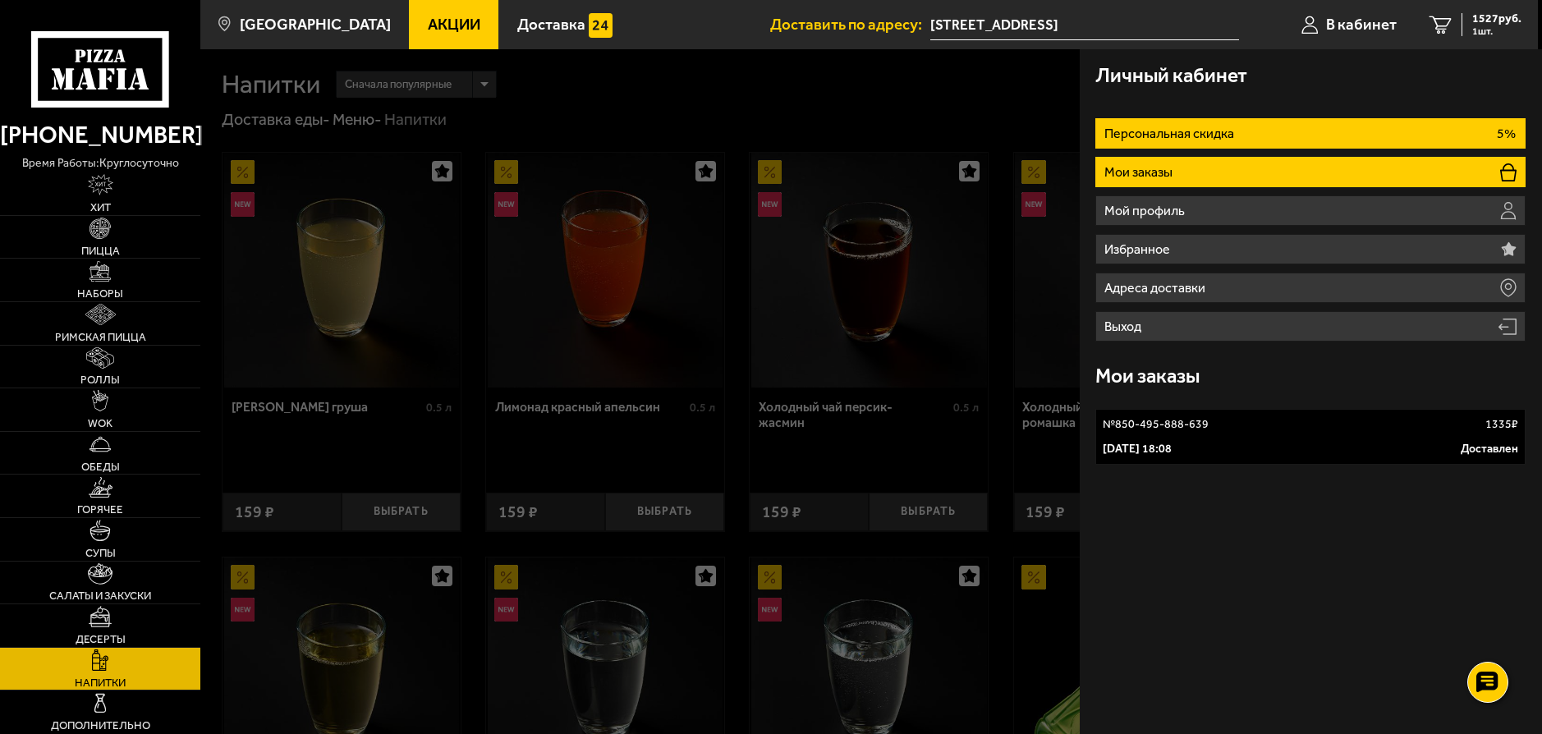
click at [1147, 127] on p "Персональная скидка" at bounding box center [1171, 133] width 134 height 13
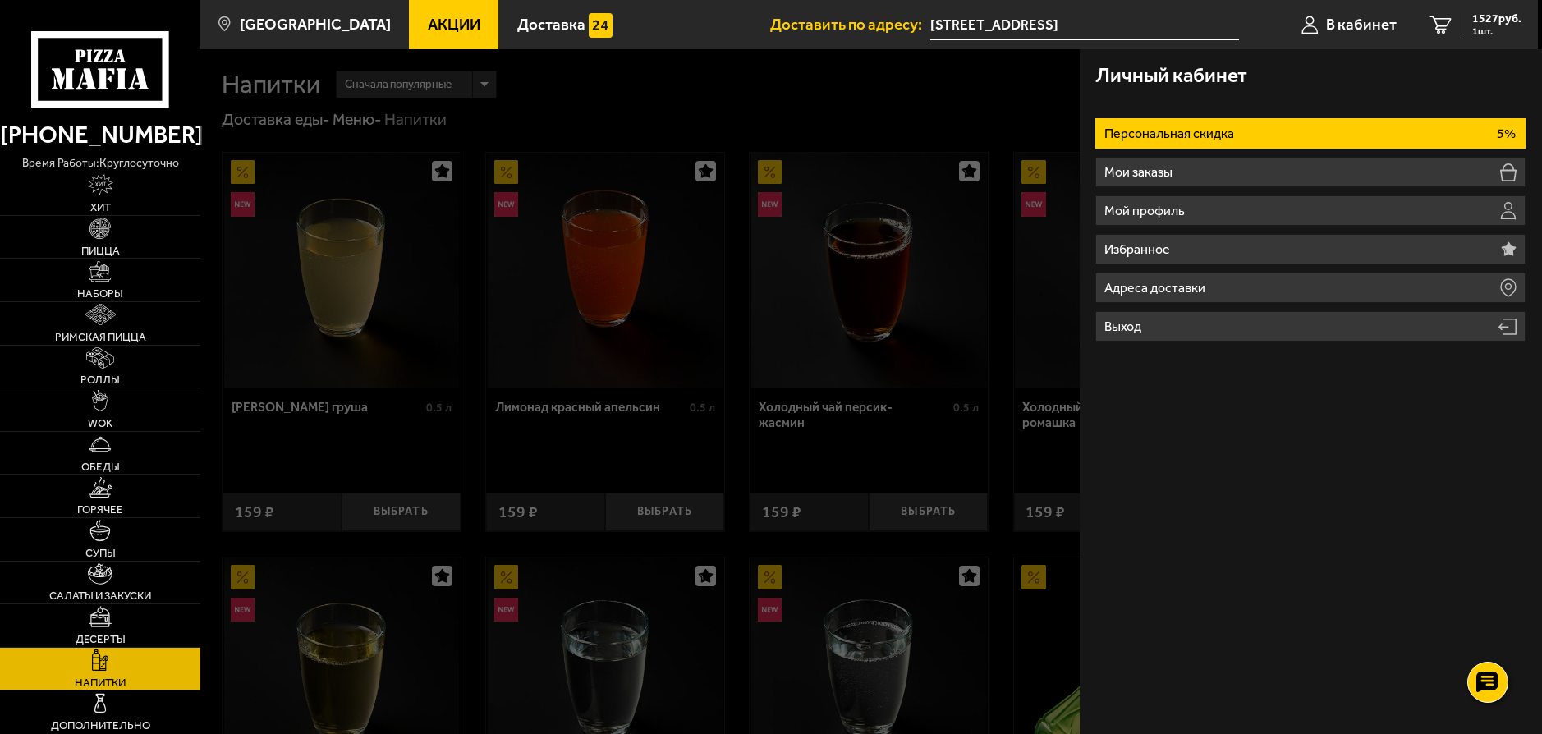
click at [996, 112] on div at bounding box center [971, 416] width 1542 height 734
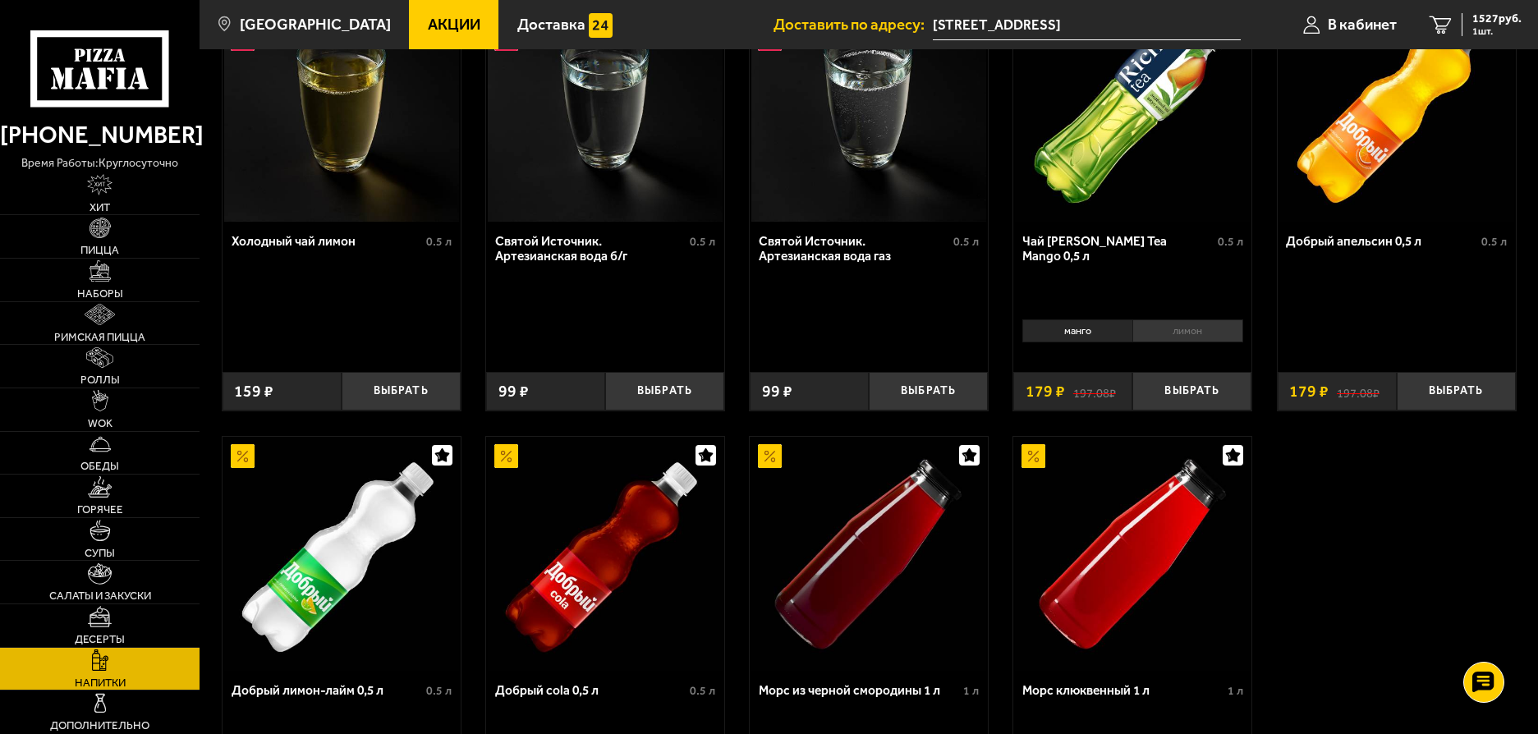
scroll to position [575, 0]
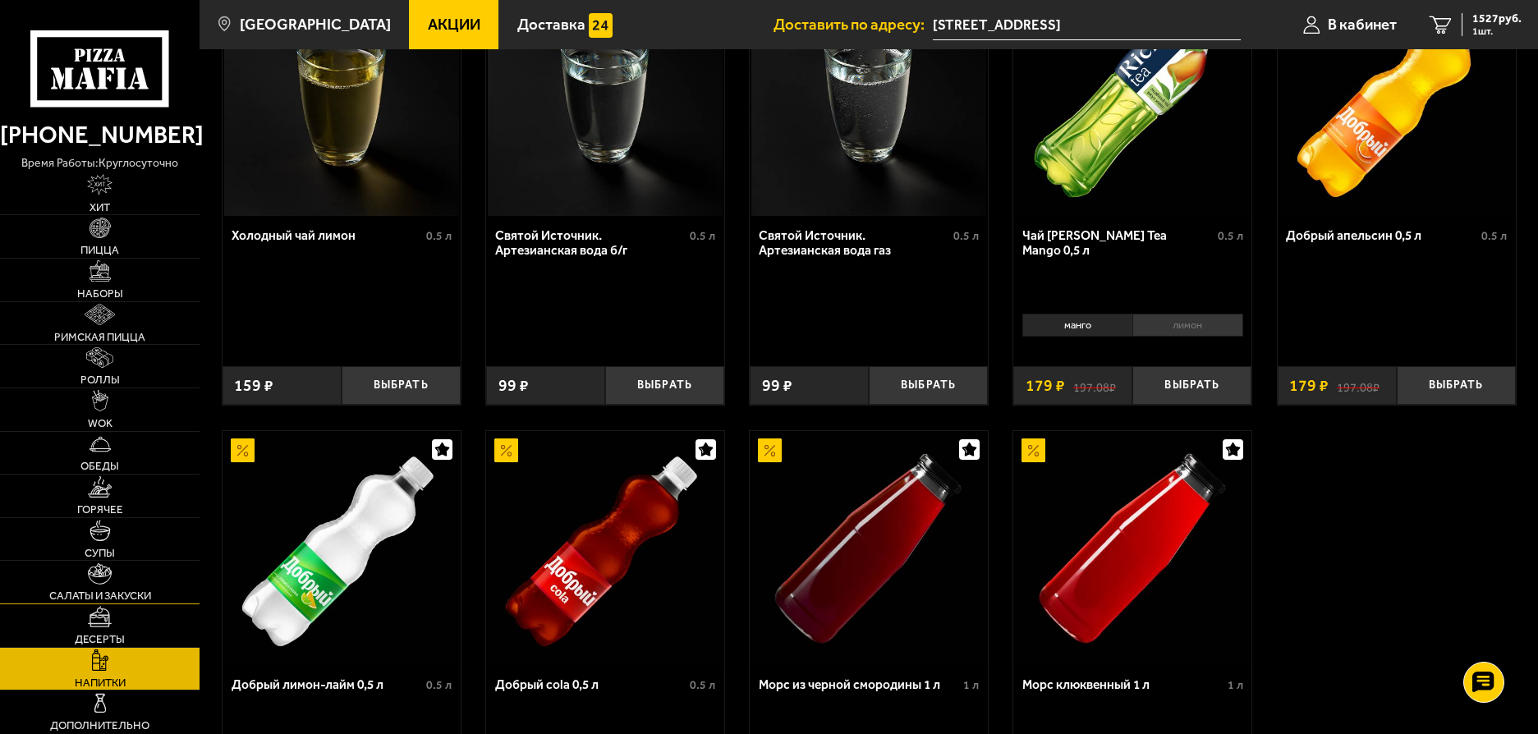
drag, startPoint x: 76, startPoint y: 582, endPoint x: 88, endPoint y: 577, distance: 12.5
click at [76, 583] on link "Салаты и закуски" at bounding box center [100, 582] width 200 height 43
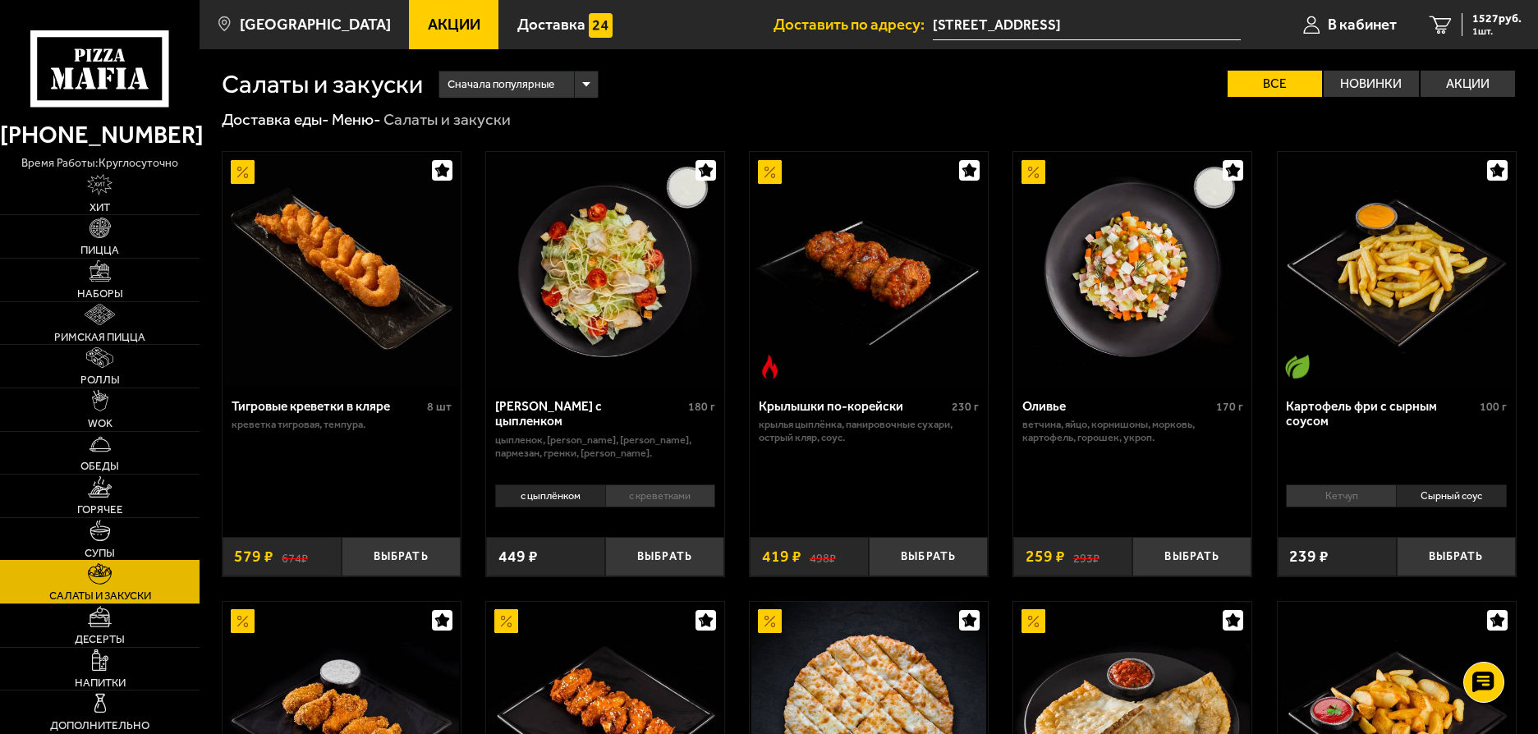
click at [103, 544] on link "Супы" at bounding box center [100, 539] width 200 height 43
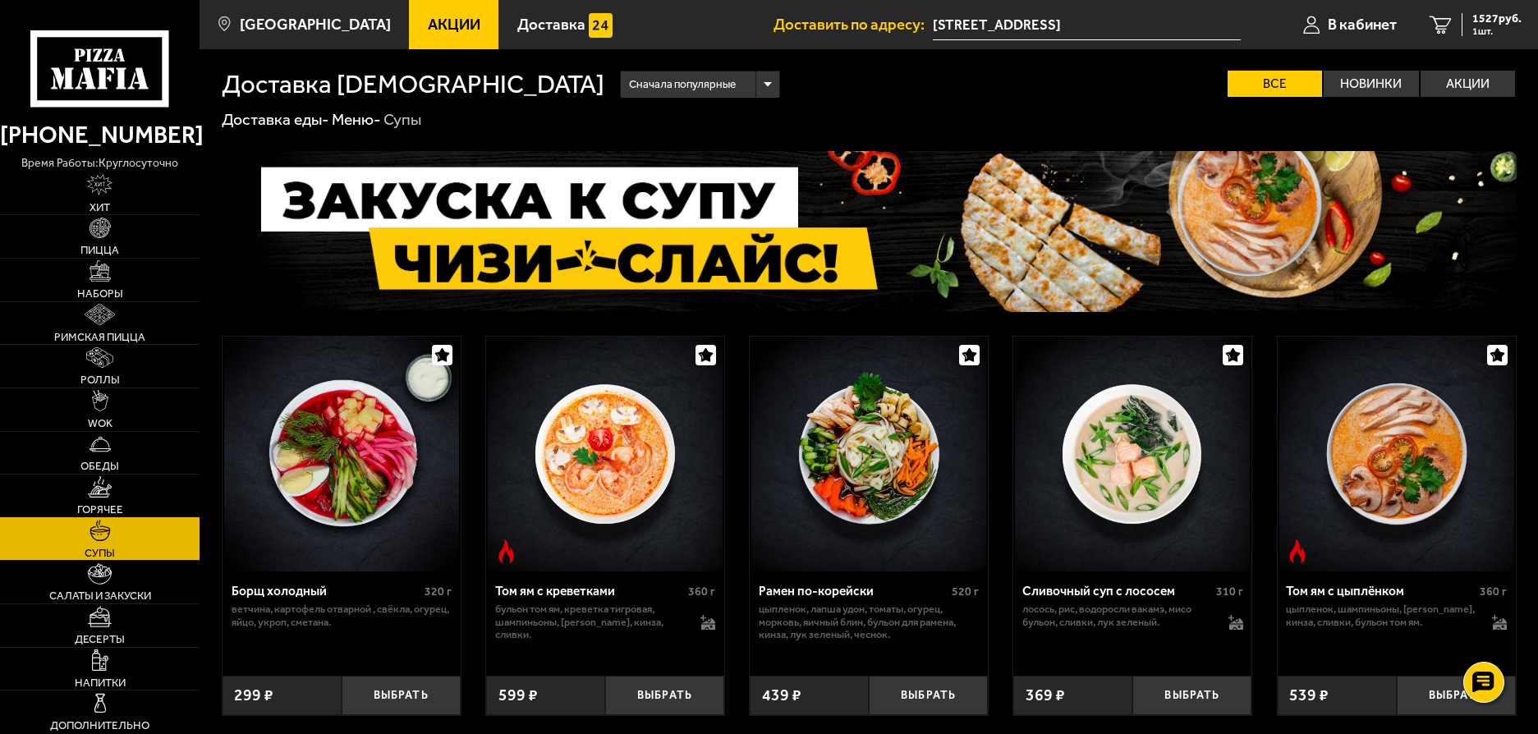
click at [95, 493] on img at bounding box center [100, 486] width 24 height 21
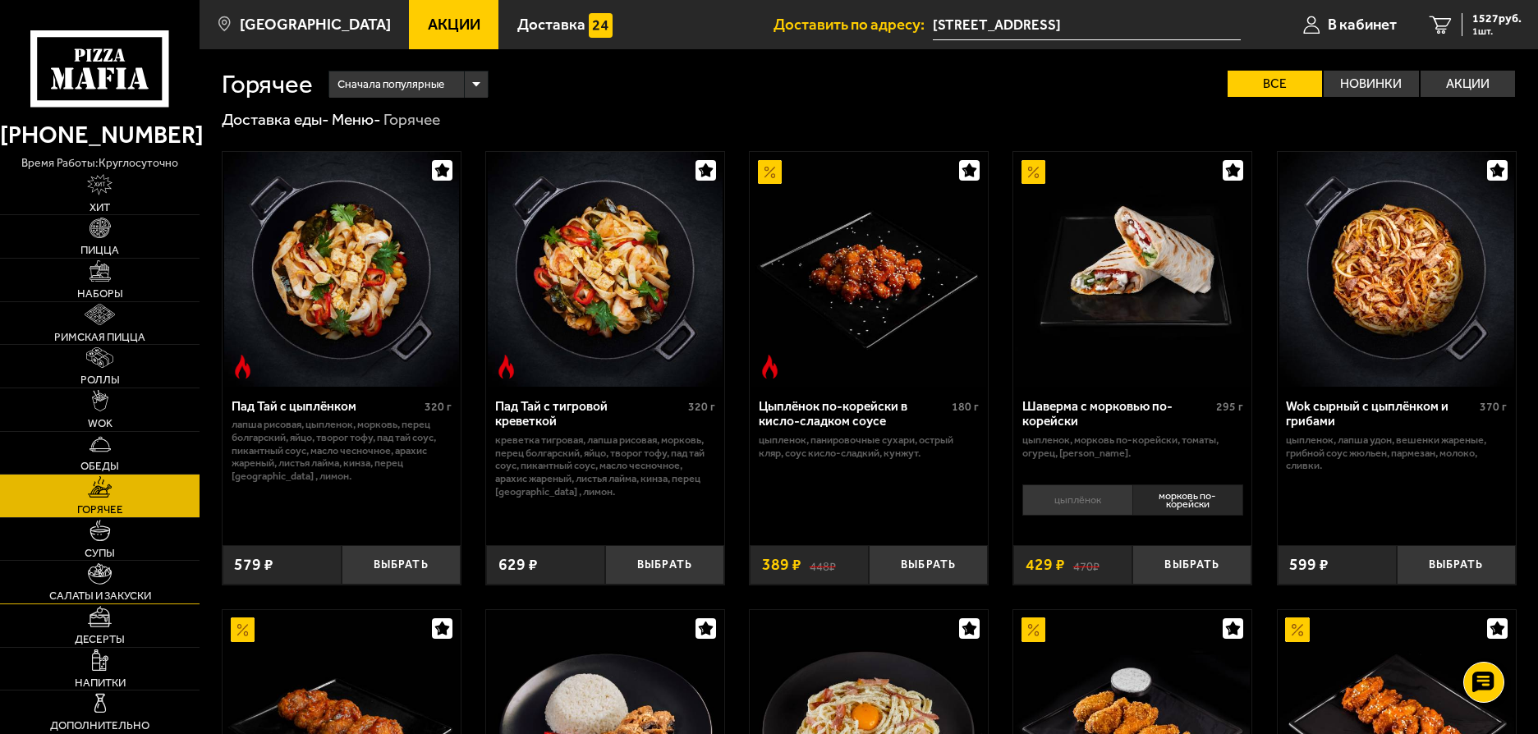
click at [110, 603] on link "Салаты и закуски" at bounding box center [100, 582] width 200 height 43
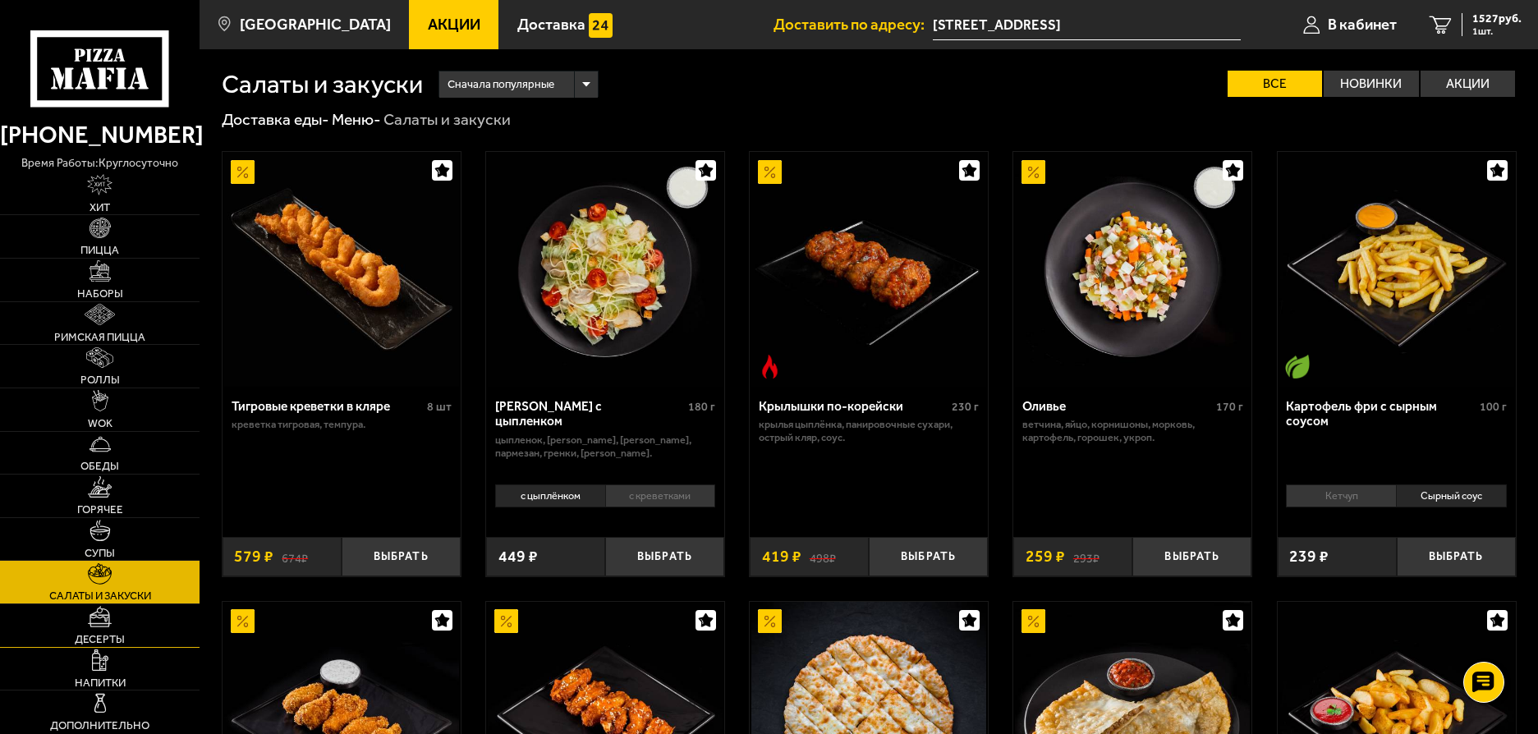
click at [108, 631] on link "Десерты" at bounding box center [100, 625] width 200 height 43
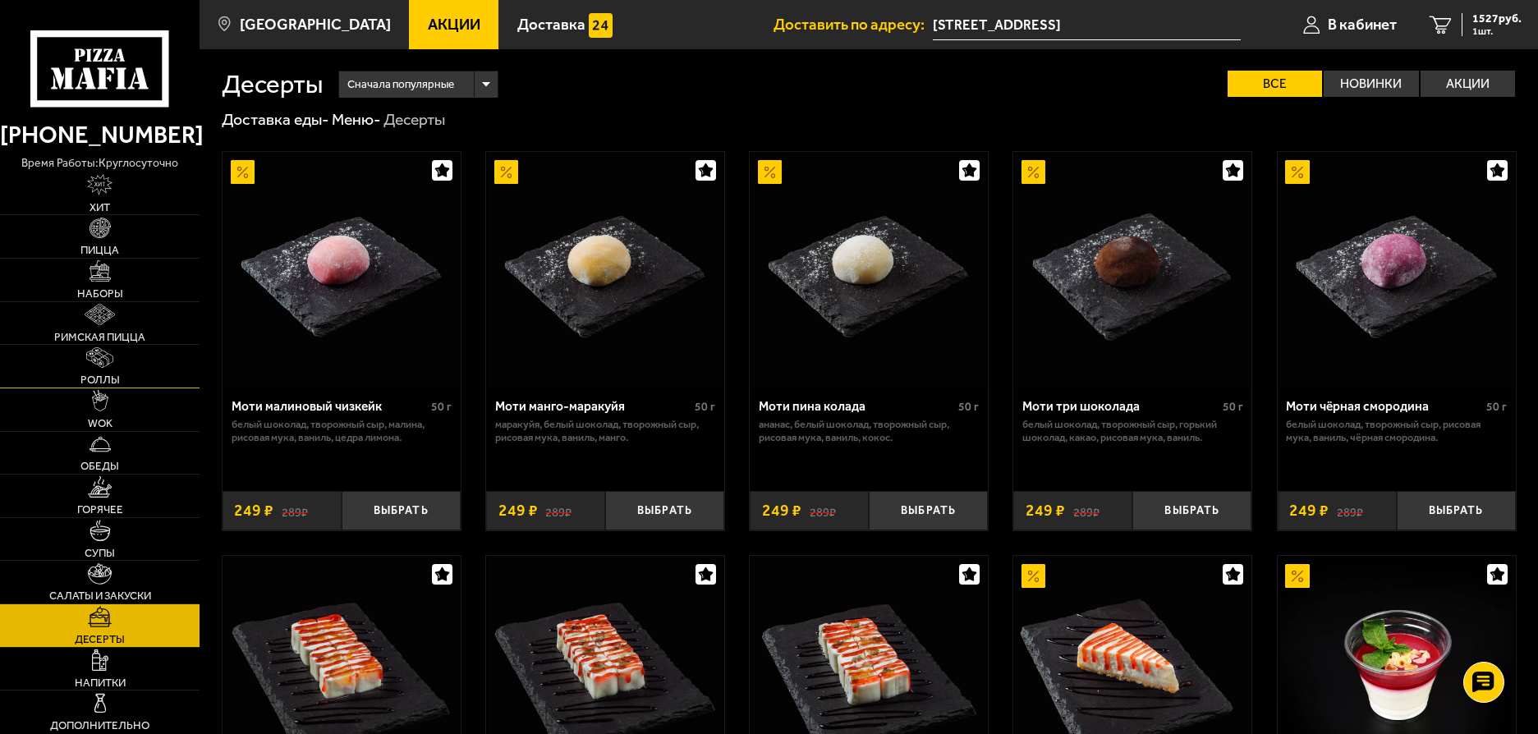
click at [82, 367] on link "Роллы" at bounding box center [100, 366] width 200 height 43
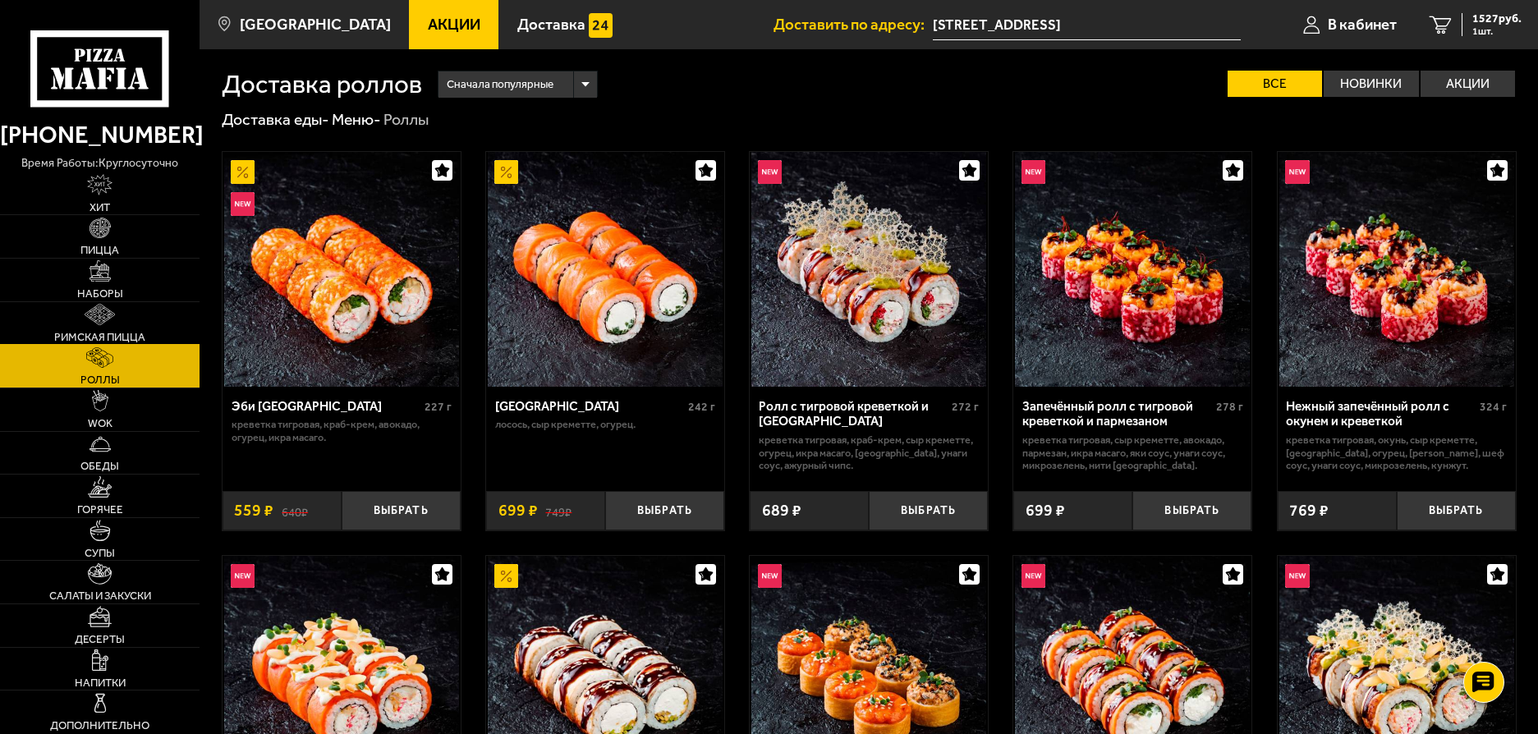
click at [96, 315] on img at bounding box center [100, 314] width 30 height 21
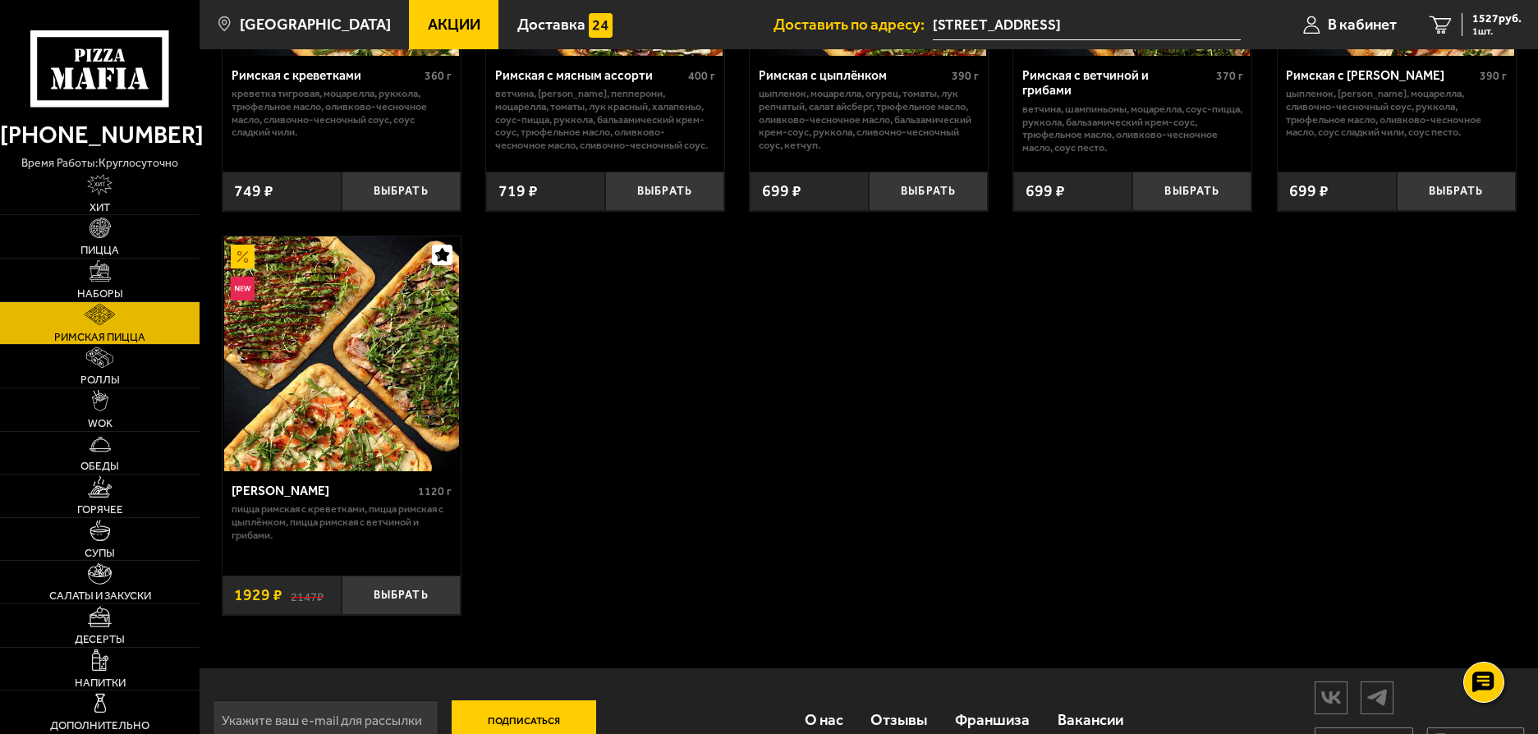
scroll to position [373, 0]
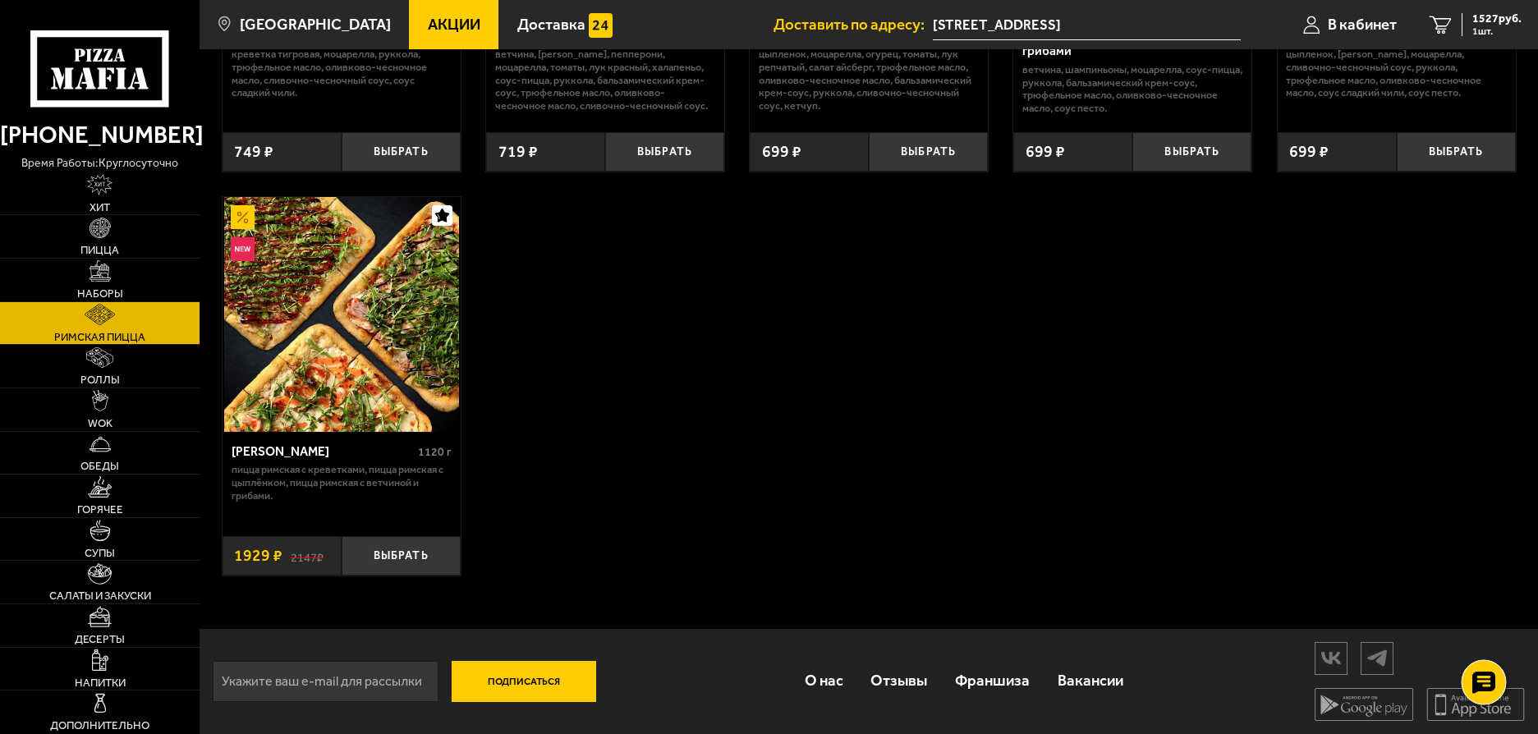
click at [1487, 679] on use at bounding box center [1483, 682] width 24 height 23
drag, startPoint x: 1026, startPoint y: 499, endPoint x: 1014, endPoint y: 509, distance: 15.8
click at [1026, 499] on div "Римская с креветками 360 г креветка тигровая, моцарелла, руккола, трюфельное ма…" at bounding box center [869, 178] width 1338 height 838
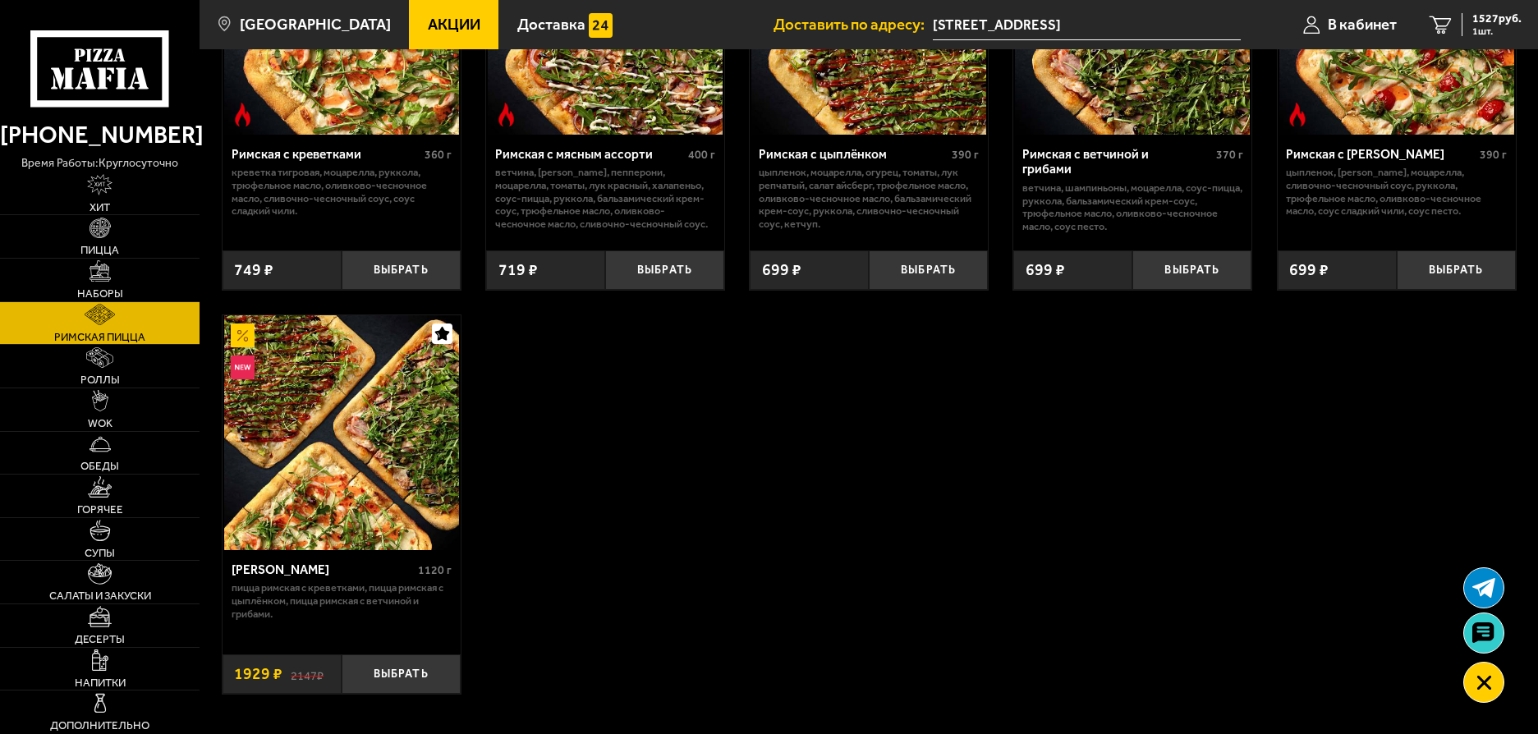
scroll to position [0, 0]
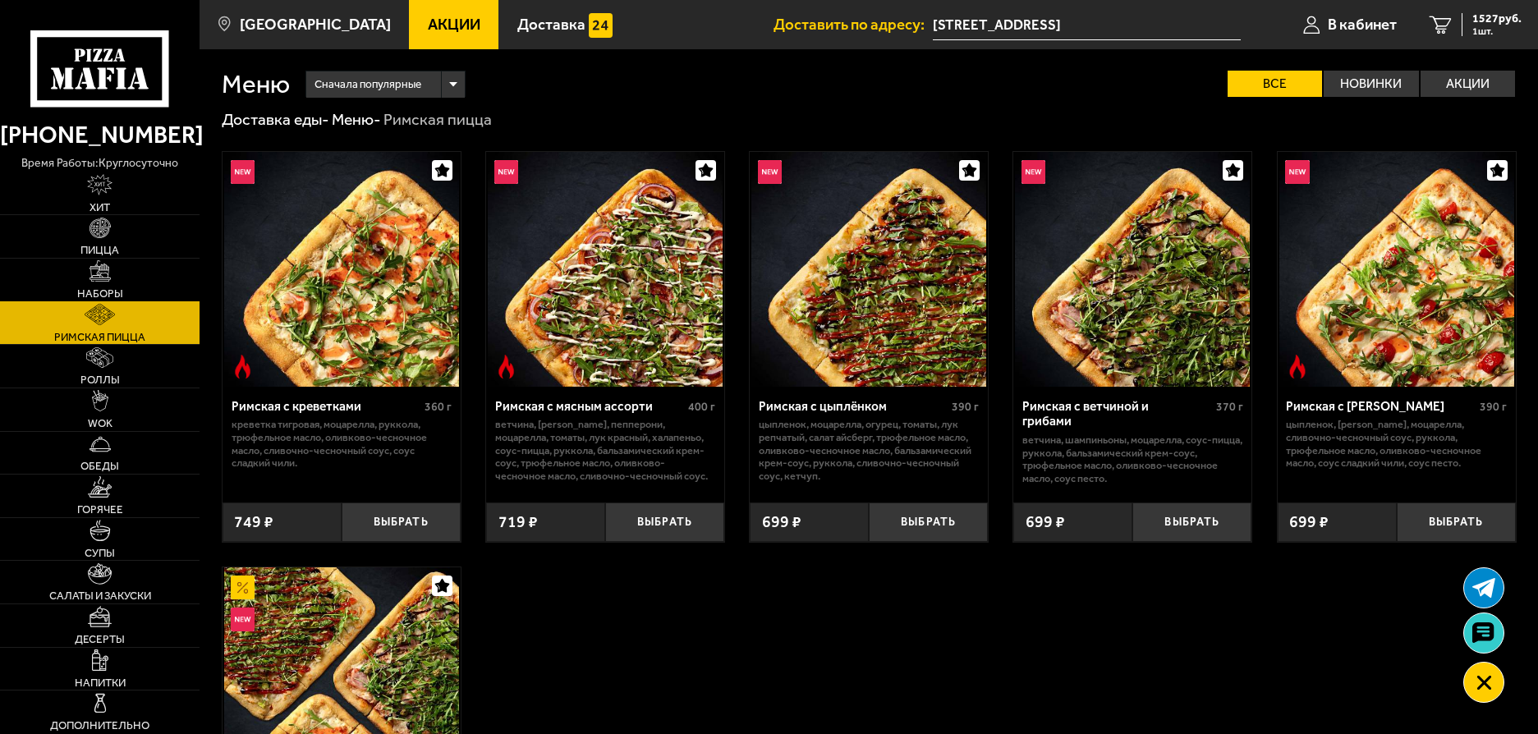
click at [71, 275] on link "Наборы" at bounding box center [100, 280] width 200 height 43
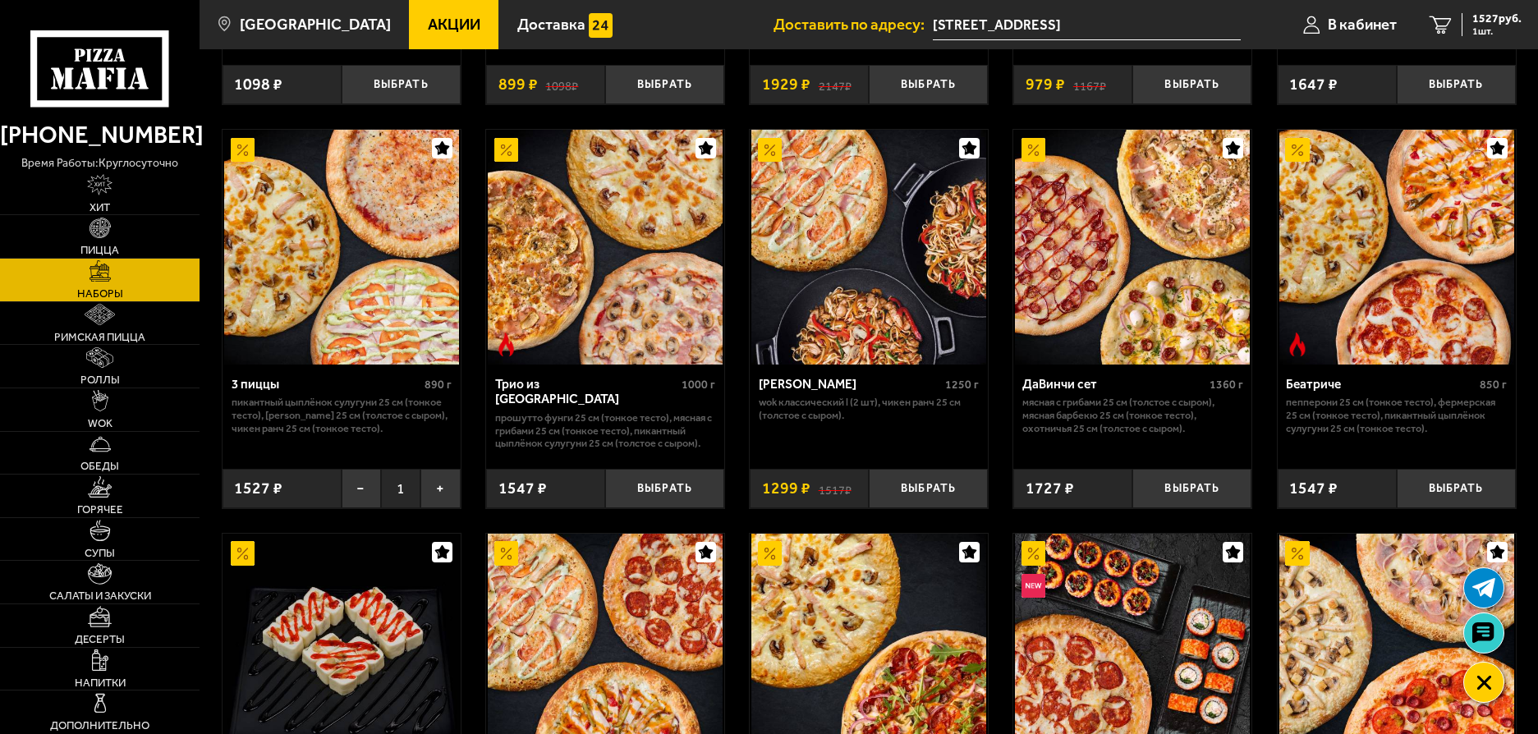
scroll to position [411, 0]
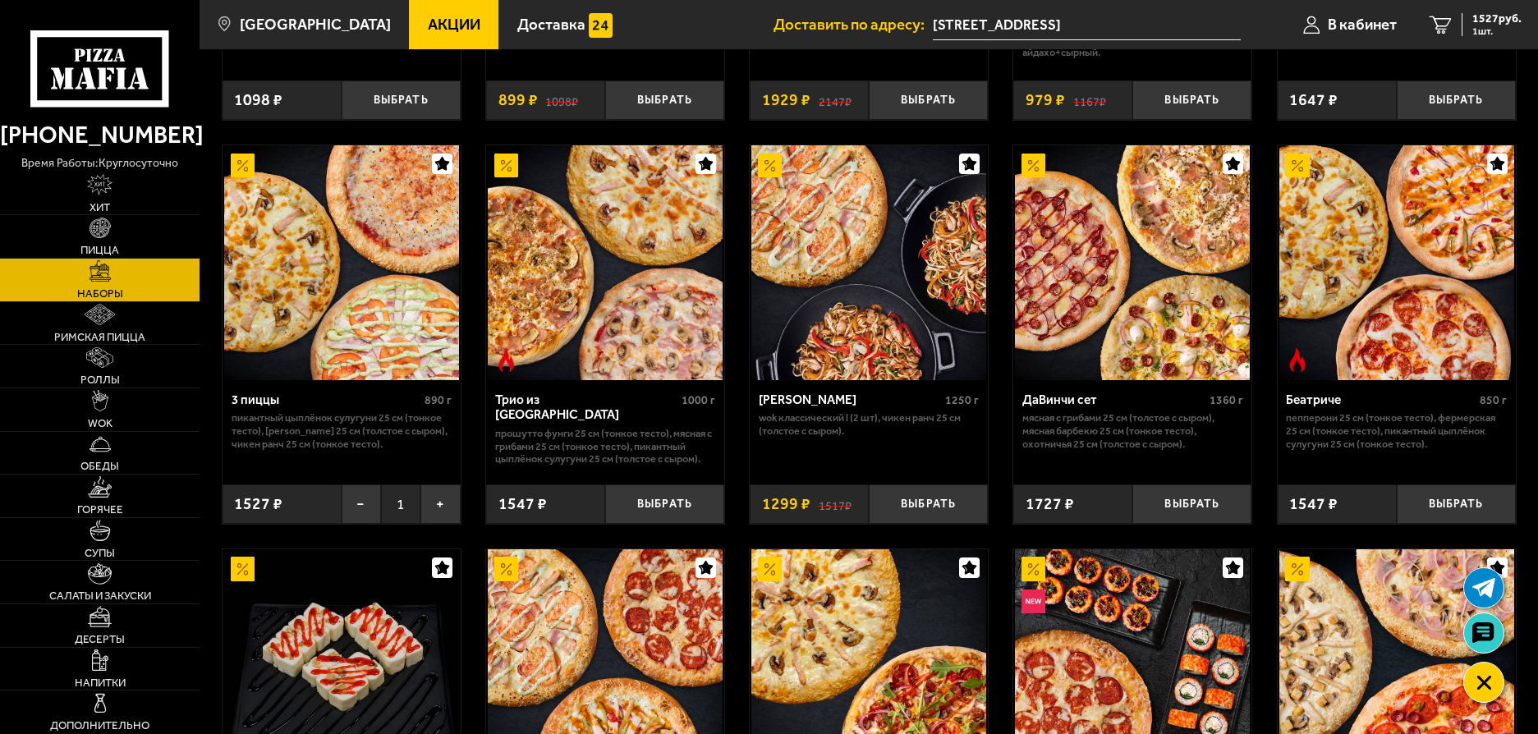
click at [253, 397] on div "3 пиццы" at bounding box center [327, 400] width 190 height 16
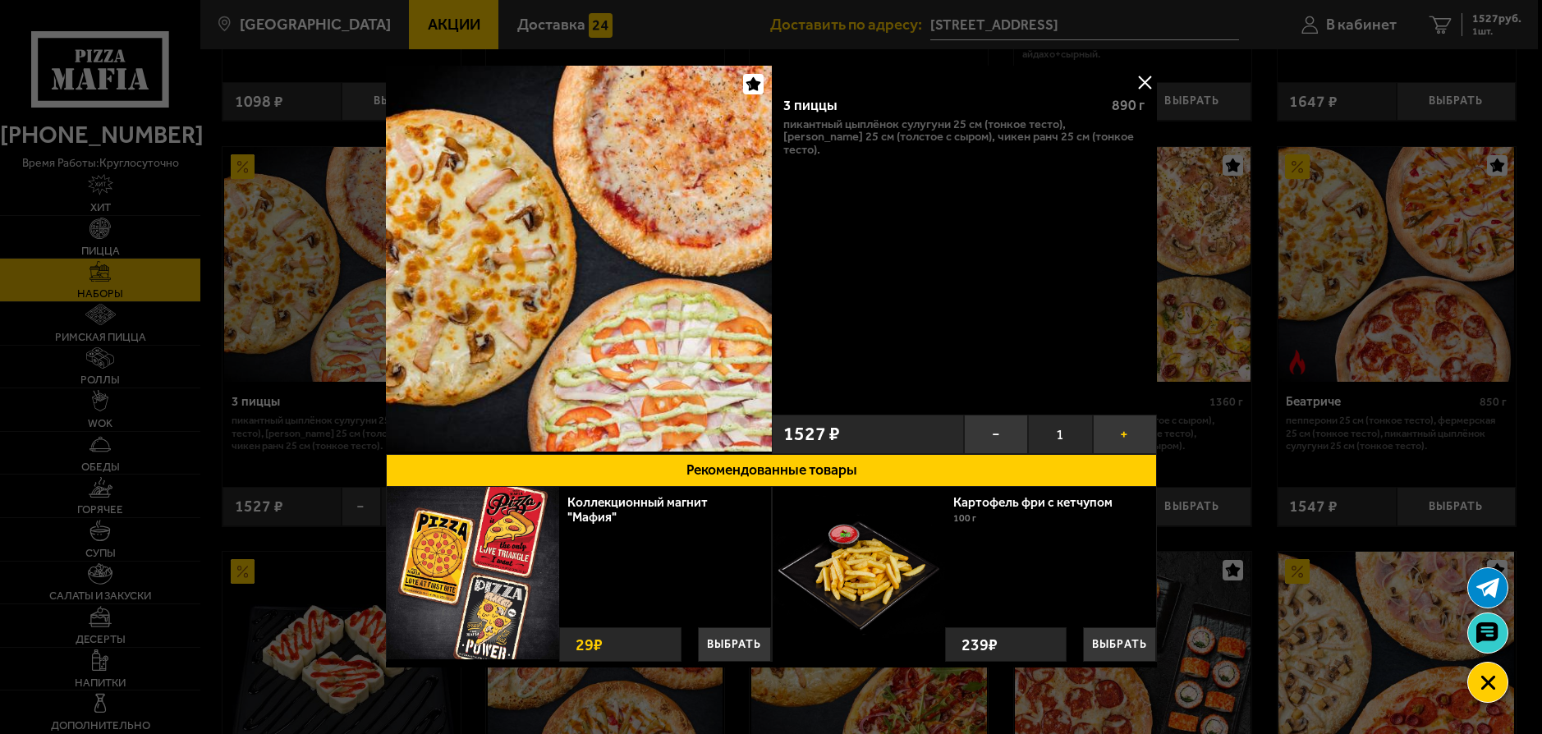
click at [1122, 431] on button "+" at bounding box center [1124, 434] width 64 height 39
click at [983, 434] on button "−" at bounding box center [996, 434] width 64 height 39
click at [933, 204] on div "3 пиццы 890 г Пикантный цыплёнок сулугуни 25 см (тонкое тесто), [PERSON_NAME] 2…" at bounding box center [964, 244] width 386 height 324
click at [755, 83] on icon "button" at bounding box center [753, 84] width 14 height 14
click at [889, 334] on div "3 пиццы 890 г Пикантный цыплёнок сулугуни 25 см (тонкое тесто), [PERSON_NAME] 2…" at bounding box center [964, 244] width 386 height 324
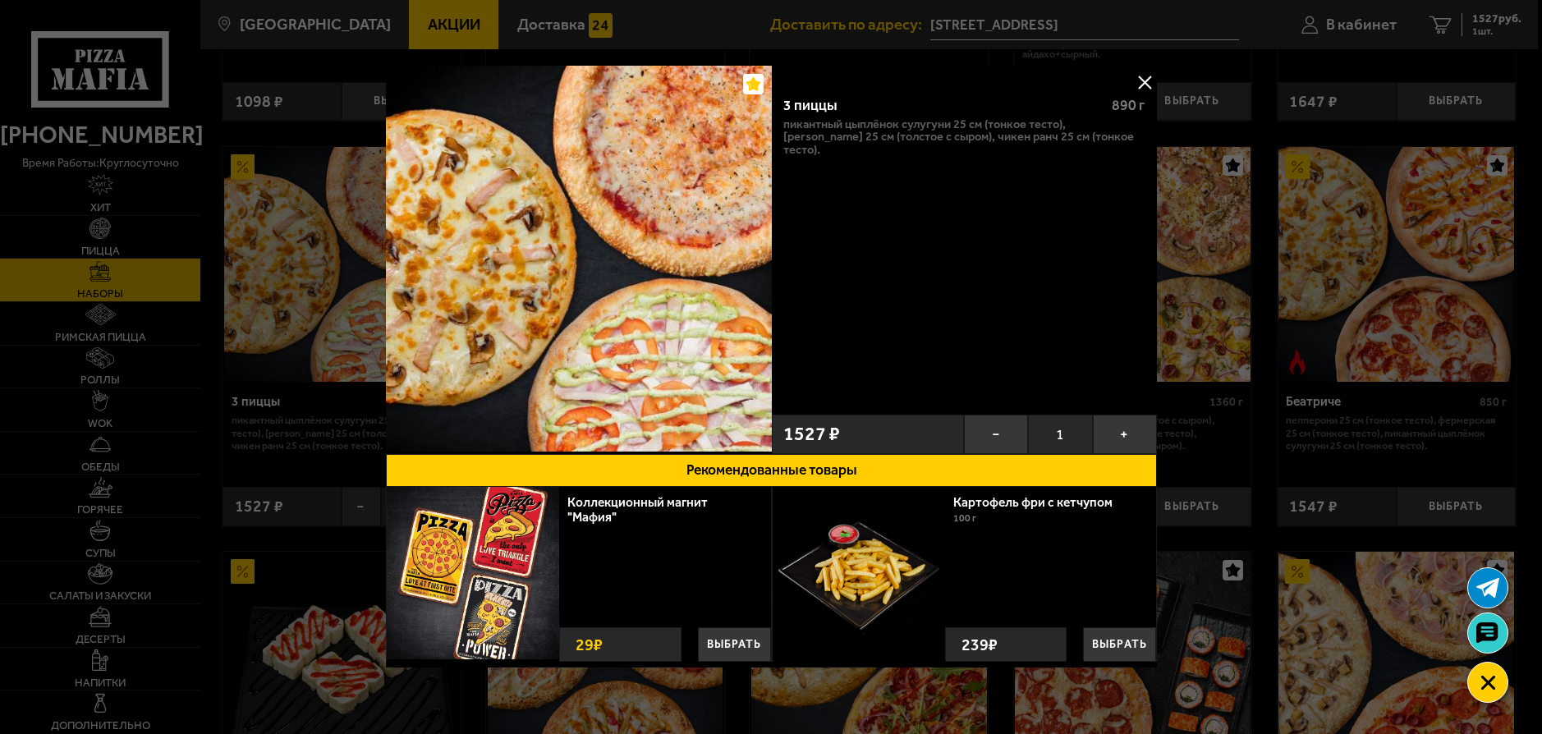
click at [872, 102] on div "3 пиццы" at bounding box center [940, 105] width 314 height 17
click at [806, 98] on div "3 пиццы" at bounding box center [940, 105] width 314 height 17
click at [820, 442] on span "1527 ₽" at bounding box center [811, 433] width 57 height 19
click at [807, 436] on span "1527 ₽" at bounding box center [811, 433] width 57 height 19
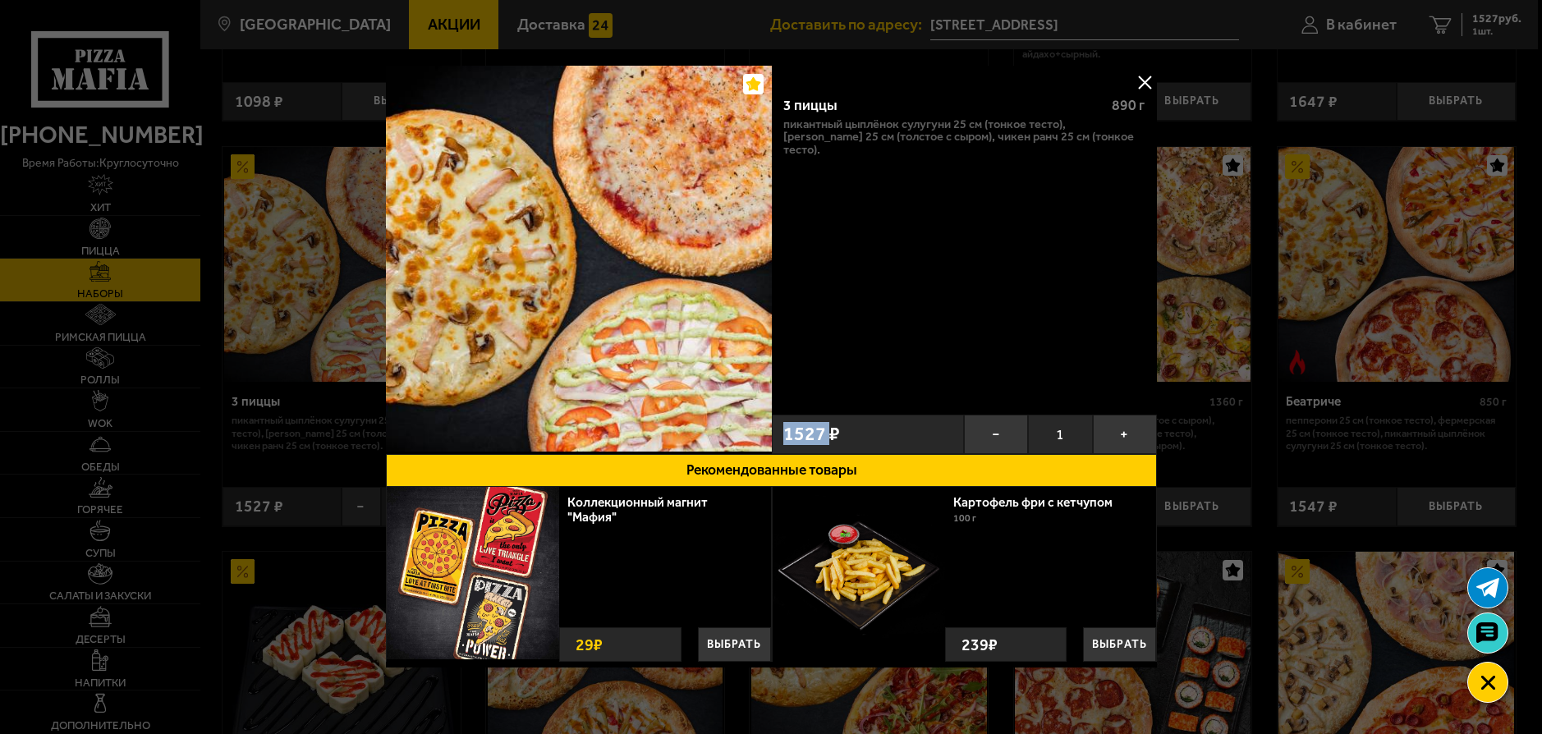
drag, startPoint x: 540, startPoint y: 219, endPoint x: 677, endPoint y: 167, distance: 146.8
click at [540, 218] on img at bounding box center [579, 259] width 386 height 386
click at [1145, 74] on button at bounding box center [1144, 82] width 25 height 25
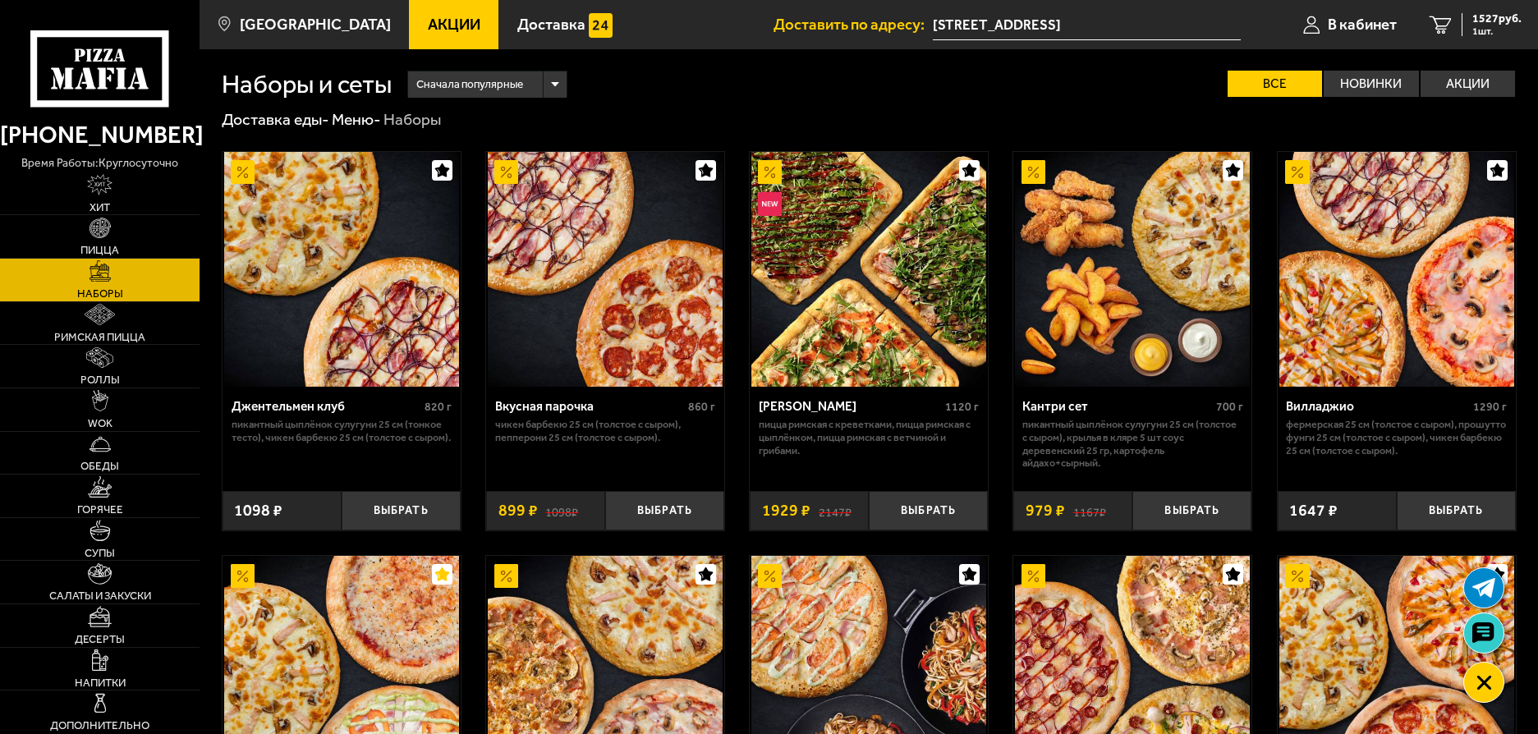
click at [108, 160] on p "время работы: круглосуточно" at bounding box center [100, 163] width 200 height 18
click at [101, 94] on icon at bounding box center [99, 68] width 139 height 76
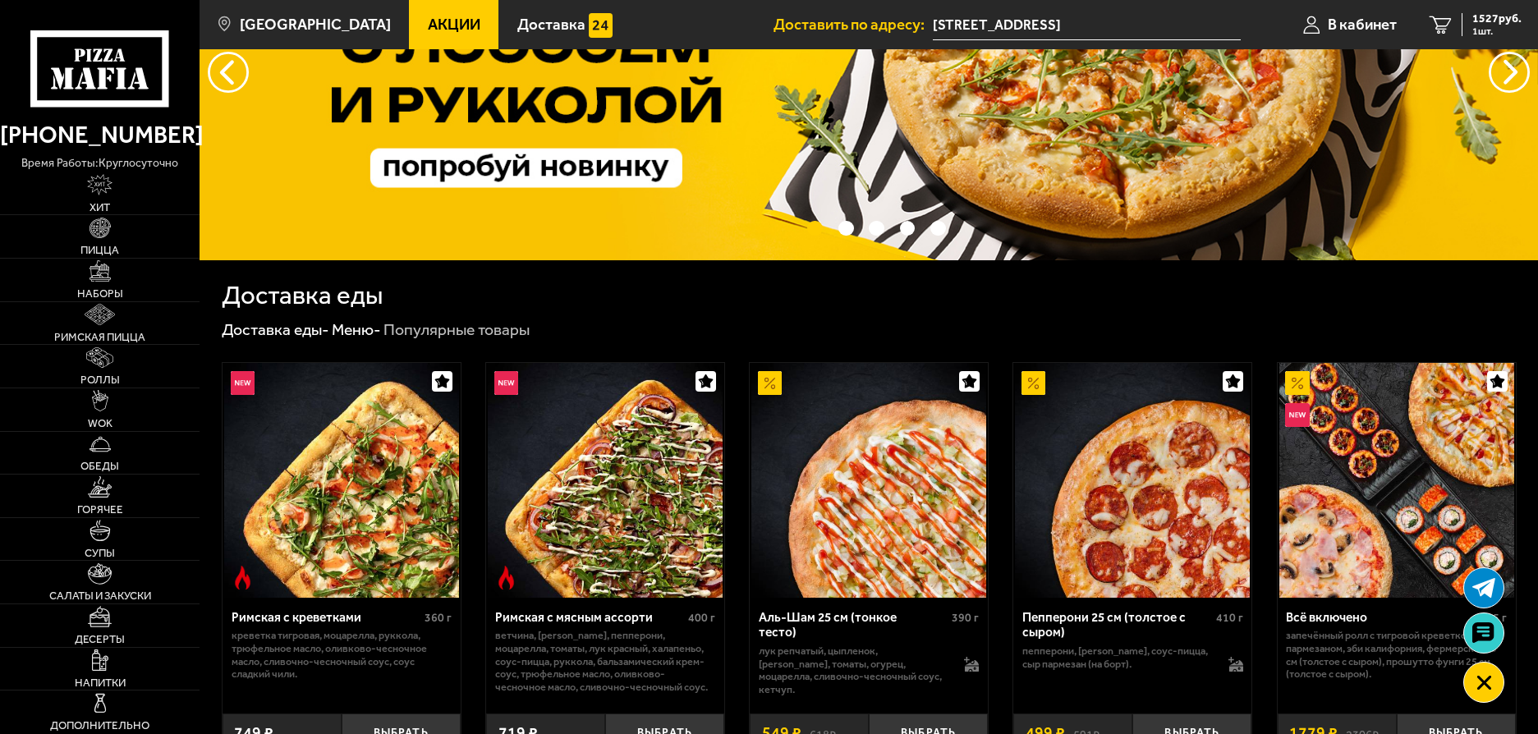
scroll to position [246, 0]
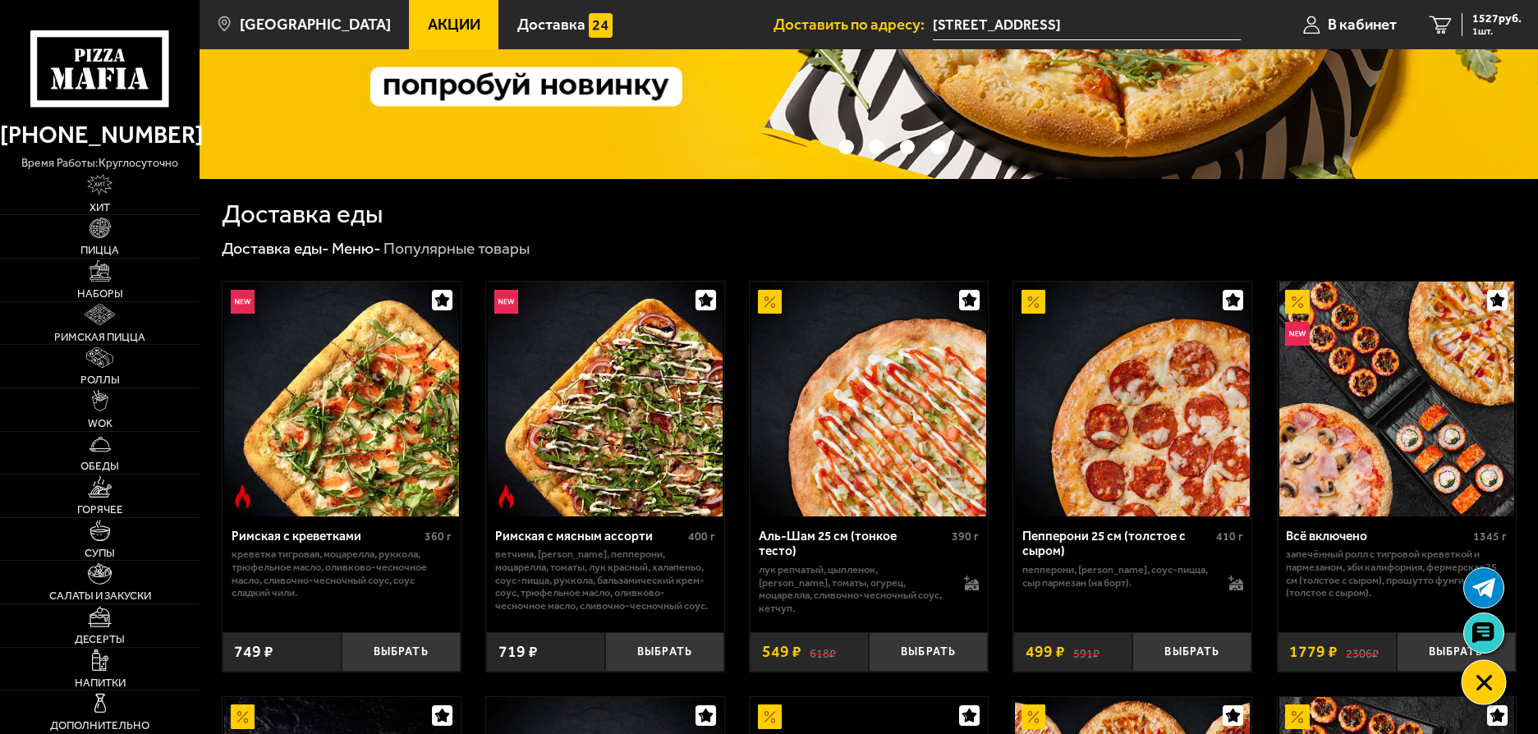
click at [1489, 687] on use at bounding box center [1484, 683] width 16 height 16
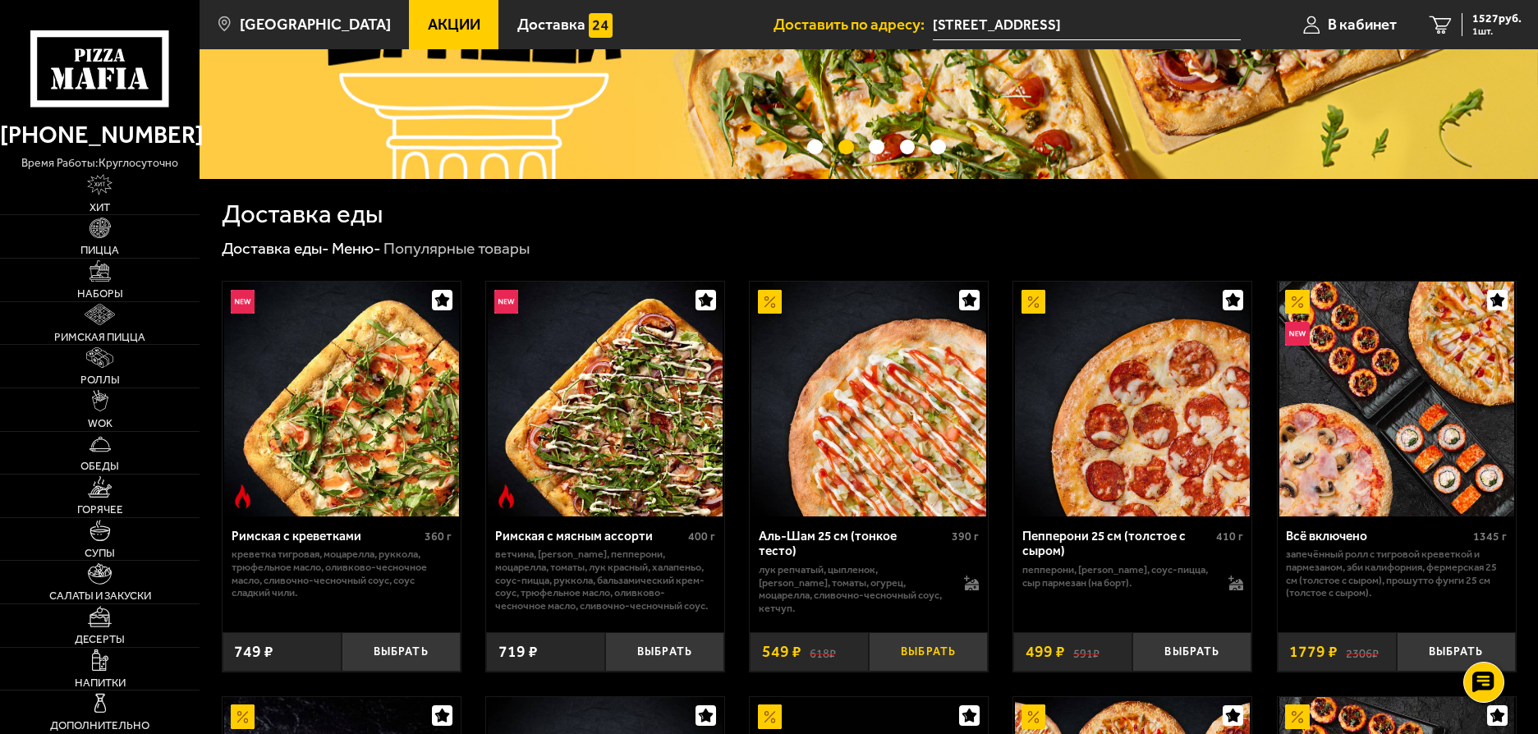
click at [917, 658] on button "Выбрать" at bounding box center [928, 651] width 119 height 39
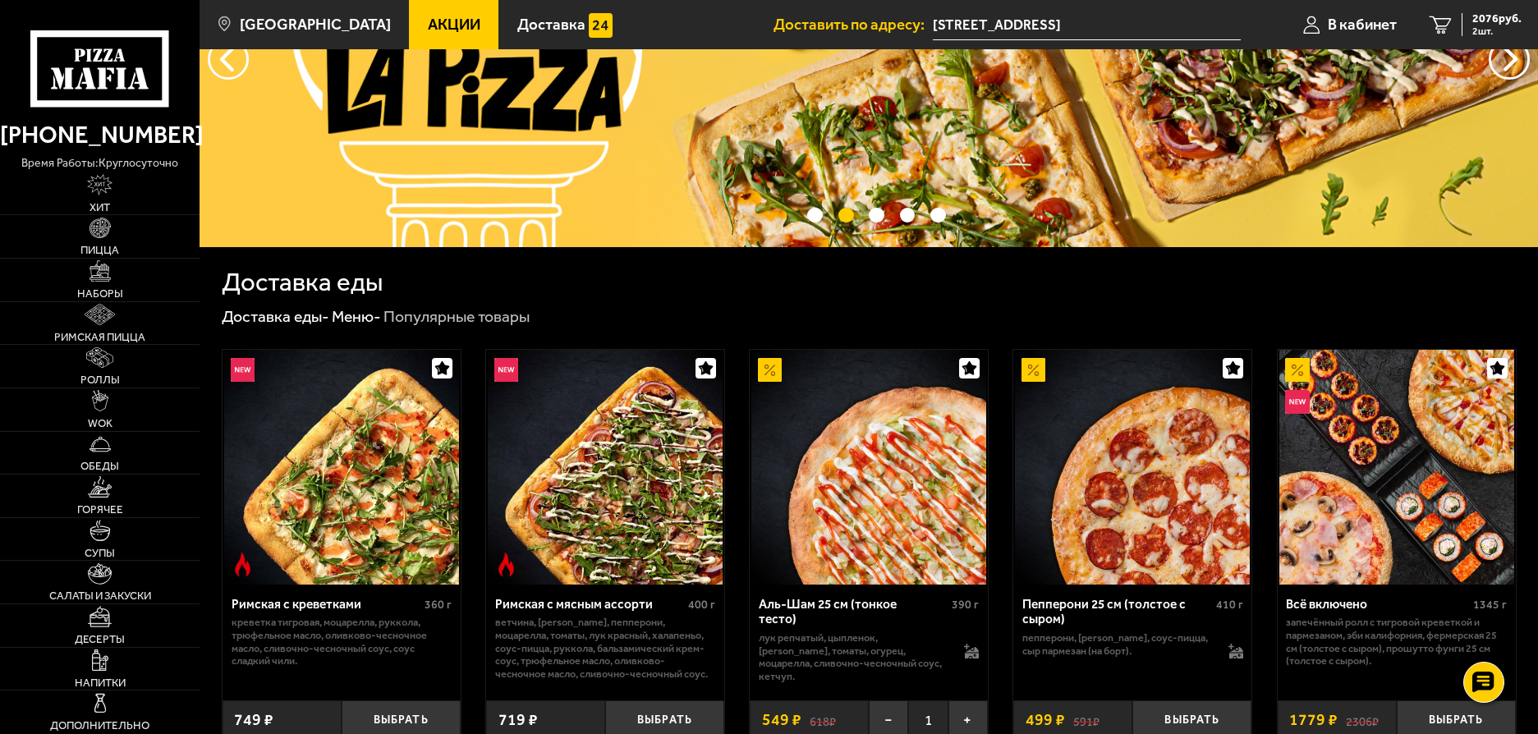
scroll to position [0, 0]
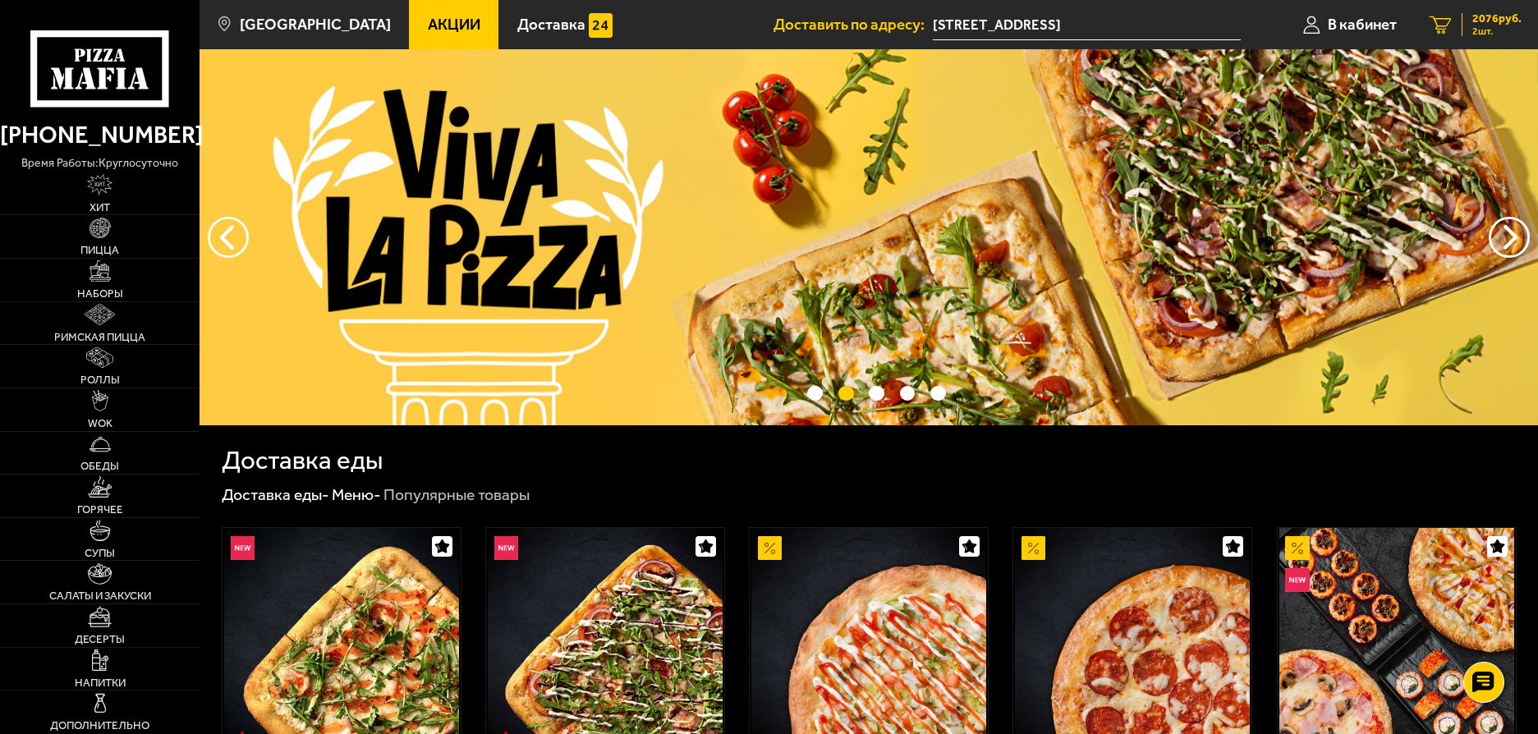
click at [1429, 16] on icon "2" at bounding box center [1440, 25] width 22 height 18
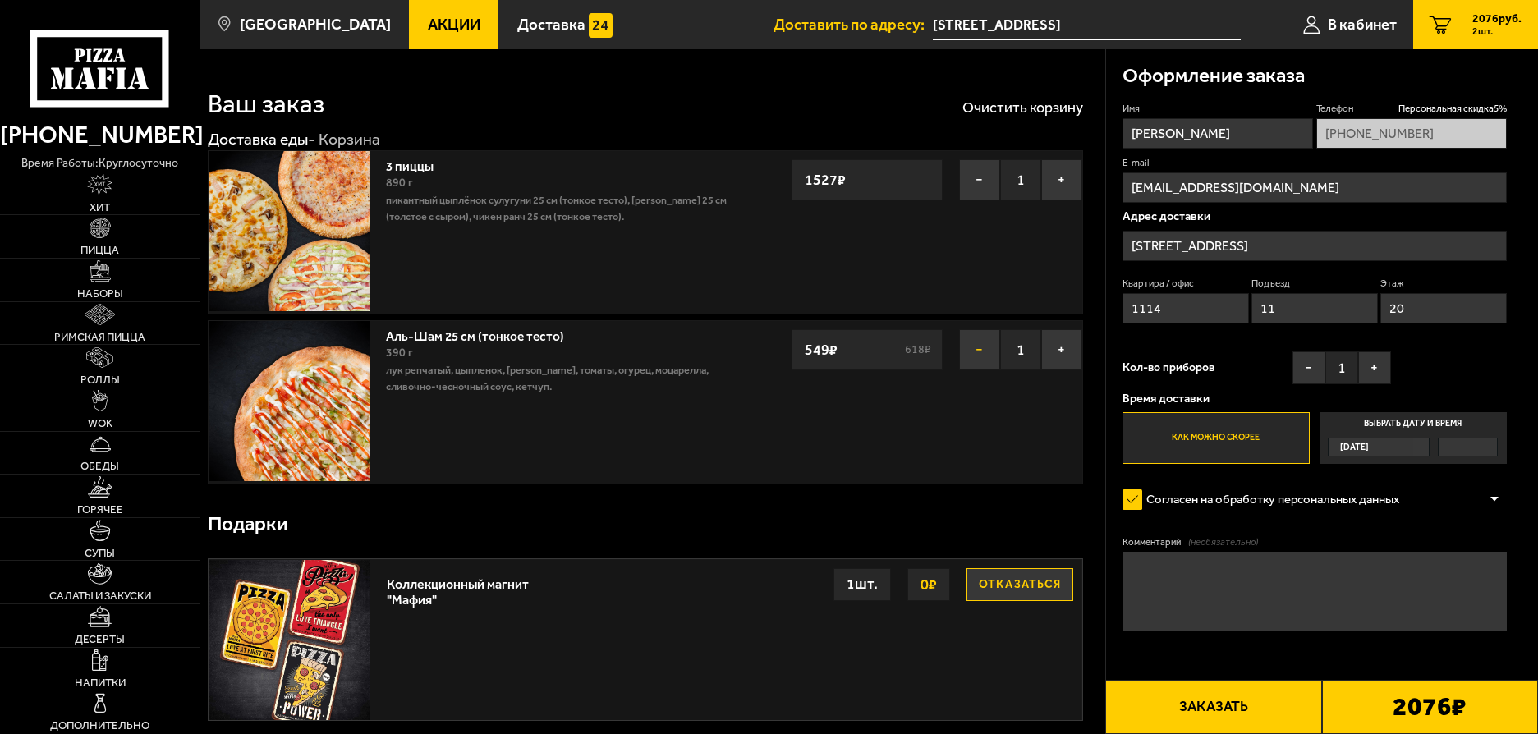
click at [963, 352] on button "−" at bounding box center [979, 349] width 41 height 41
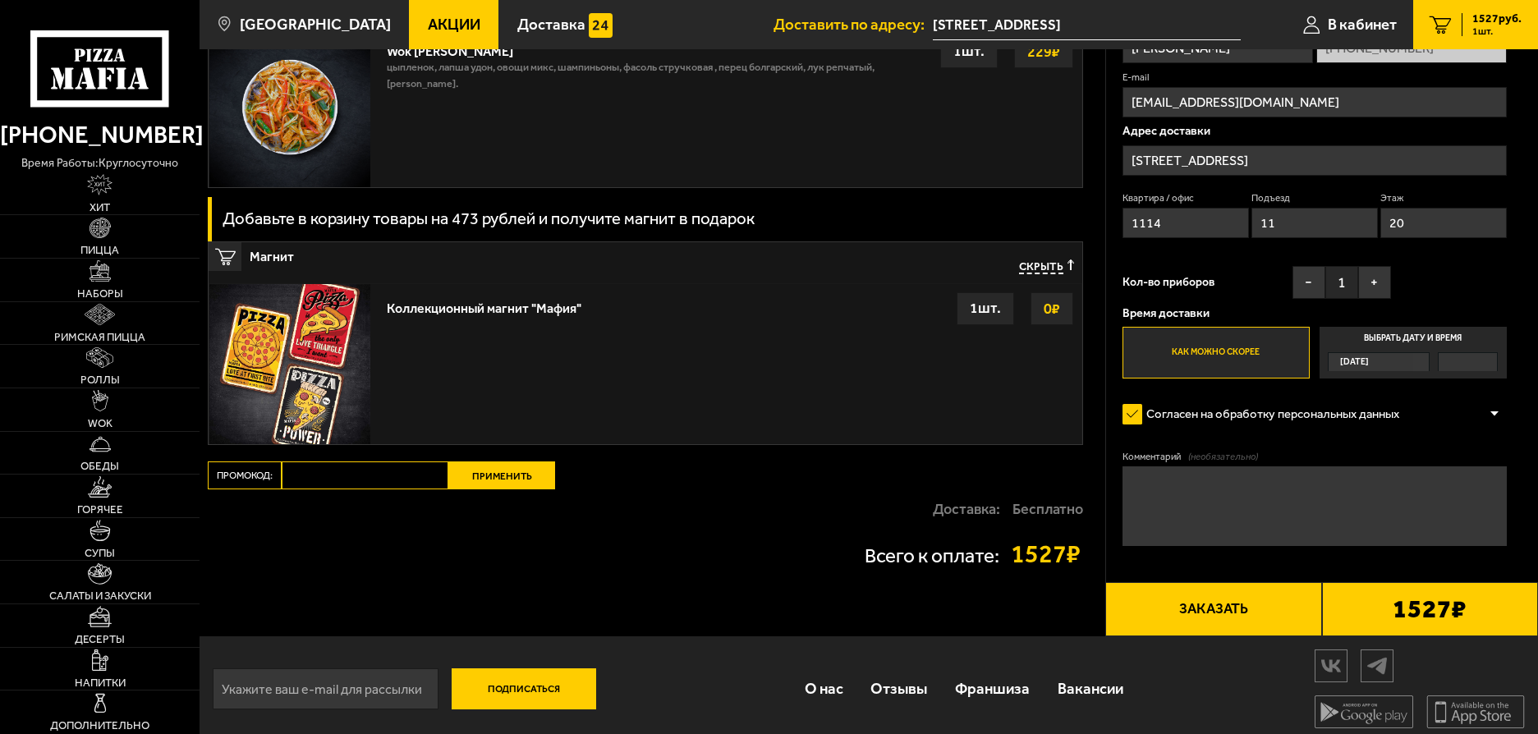
scroll to position [1910, 0]
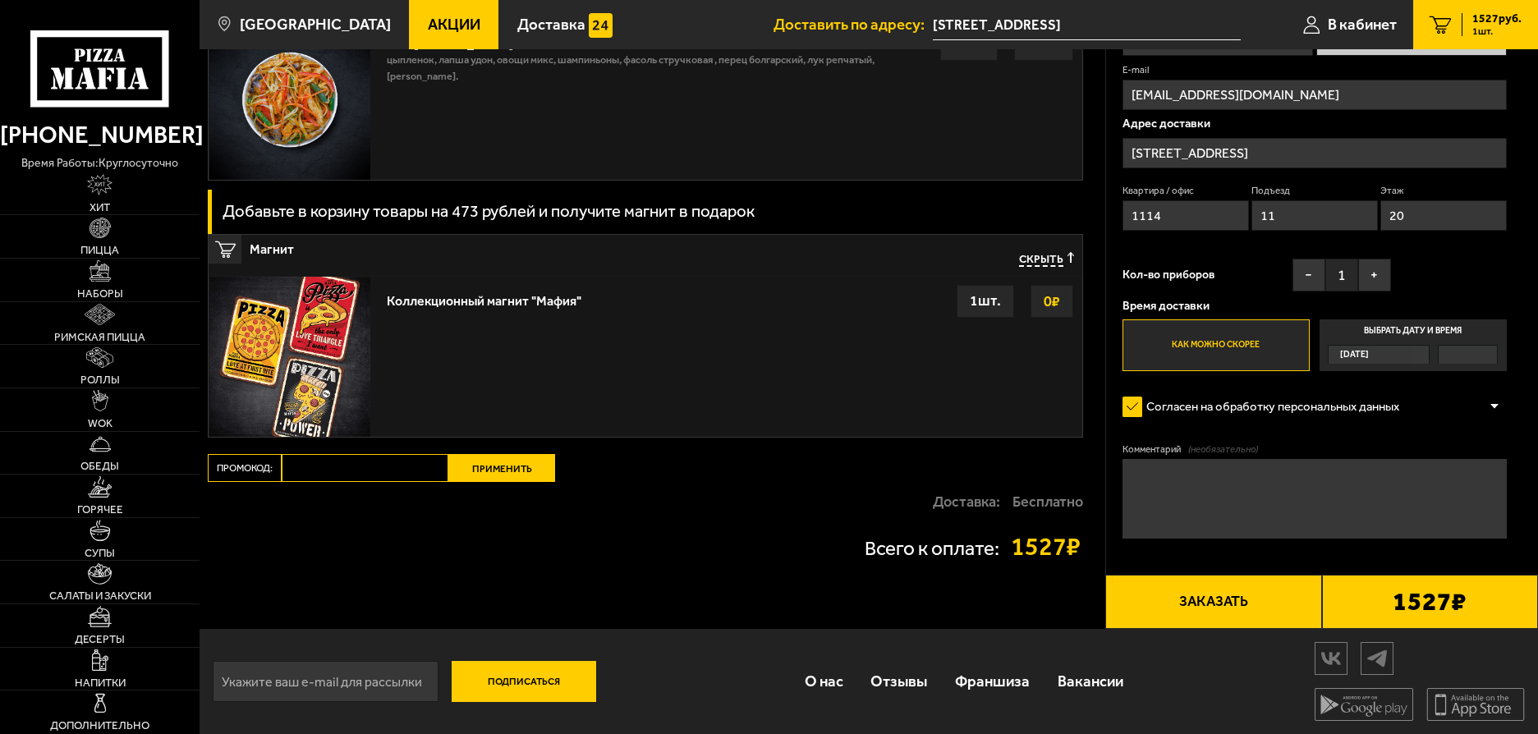
click at [378, 473] on input "Промокод:" at bounding box center [365, 468] width 167 height 28
paste input "mf0363"
type input "mf0363"
click at [499, 468] on button "Применить" at bounding box center [501, 468] width 107 height 28
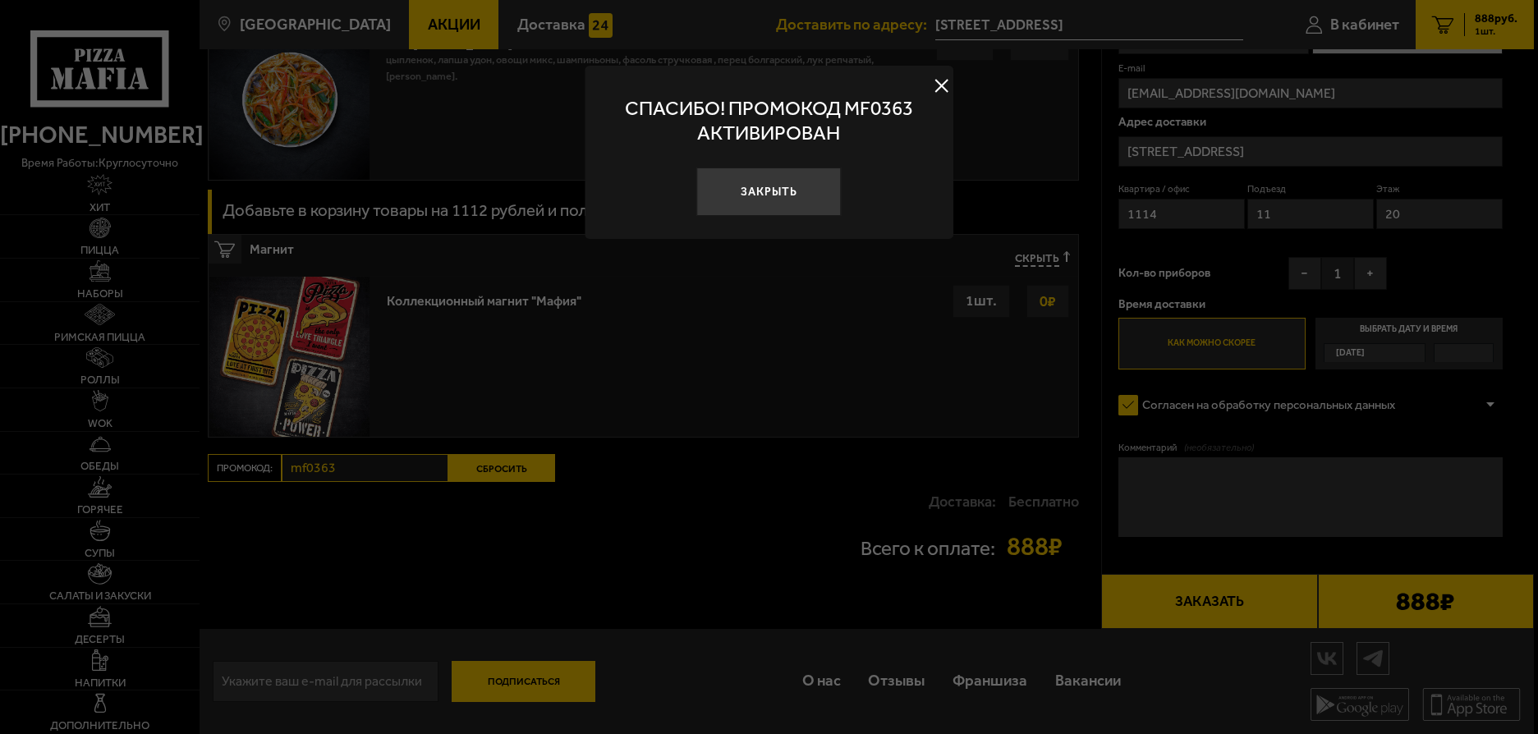
scroll to position [1422, 0]
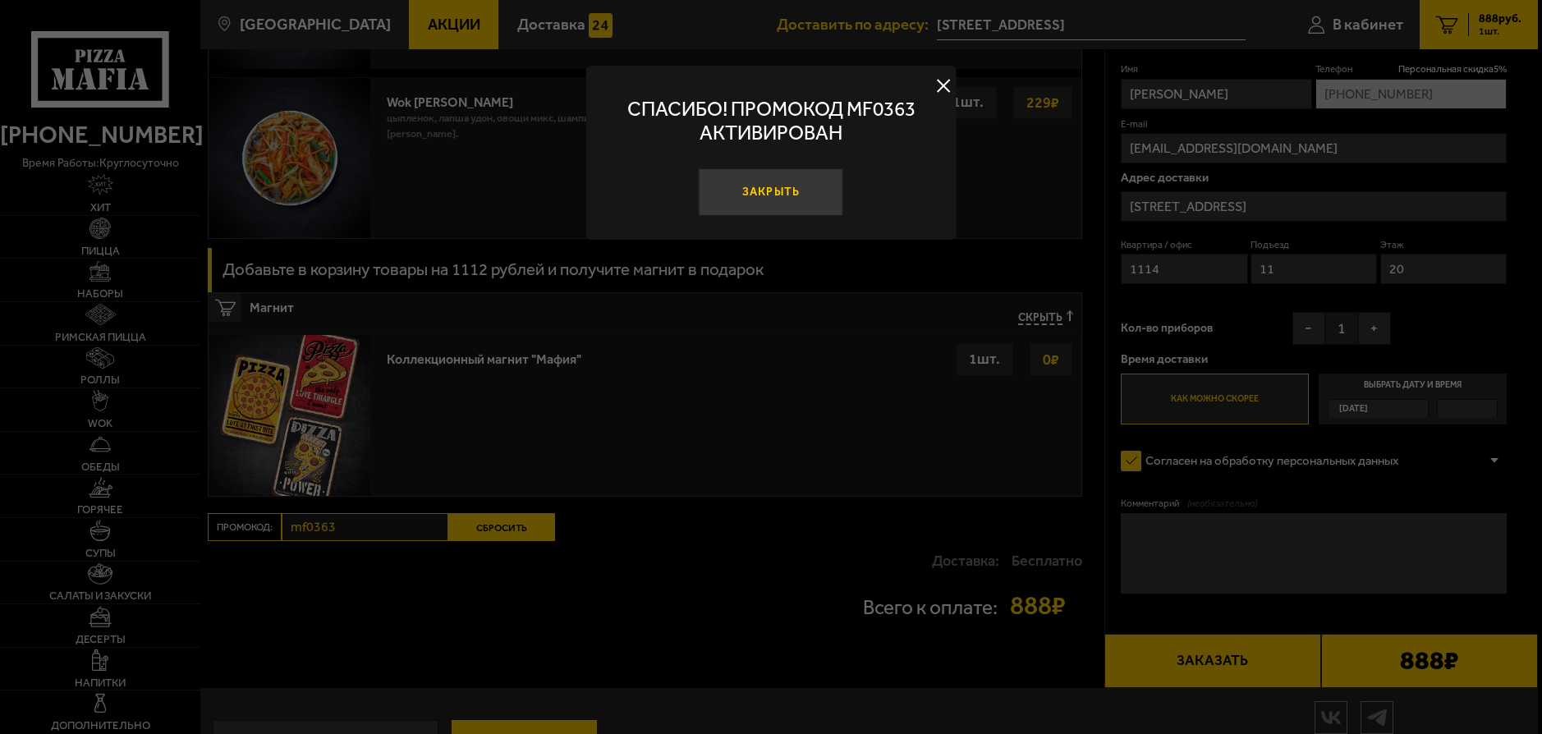
click at [790, 189] on button "Закрыть" at bounding box center [771, 192] width 145 height 48
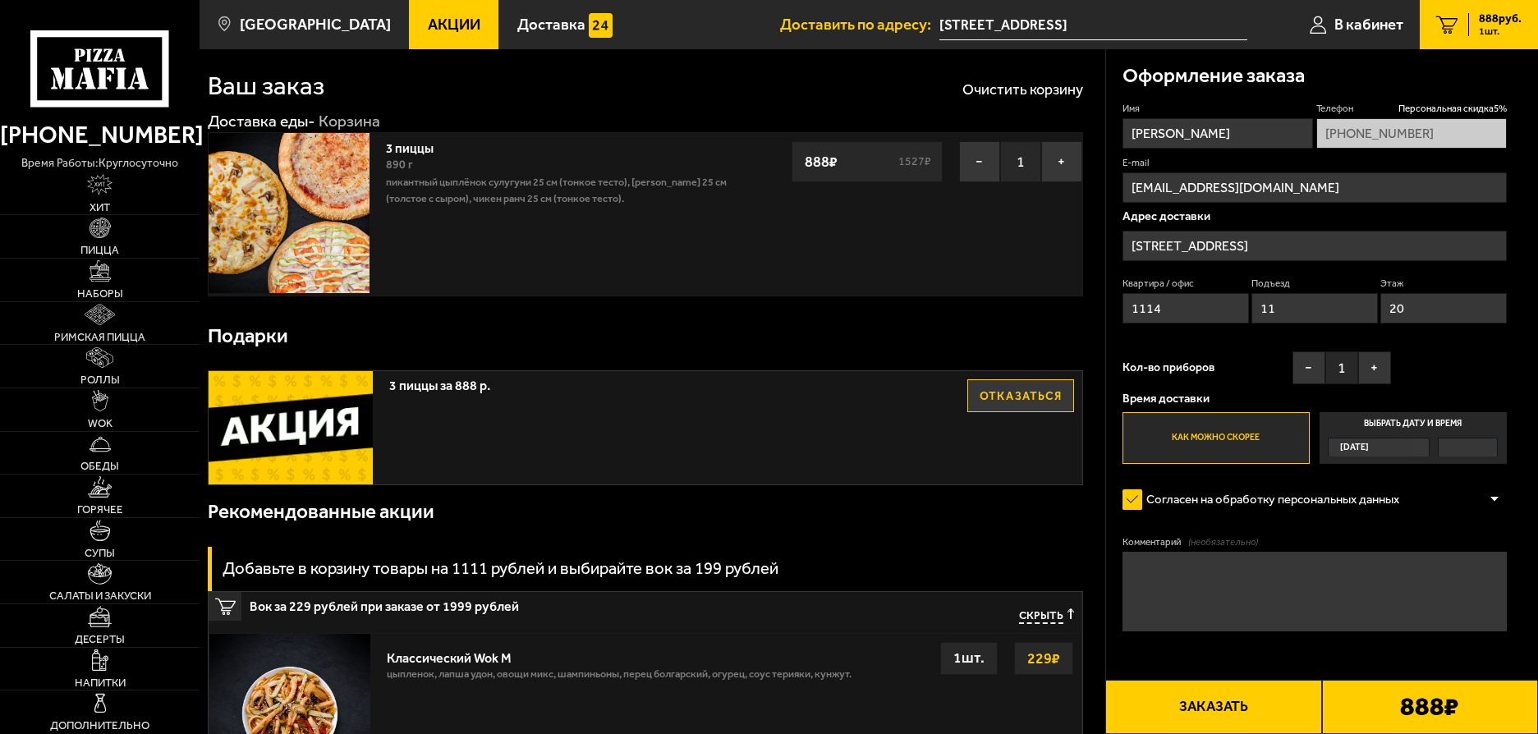
scroll to position [0, 0]
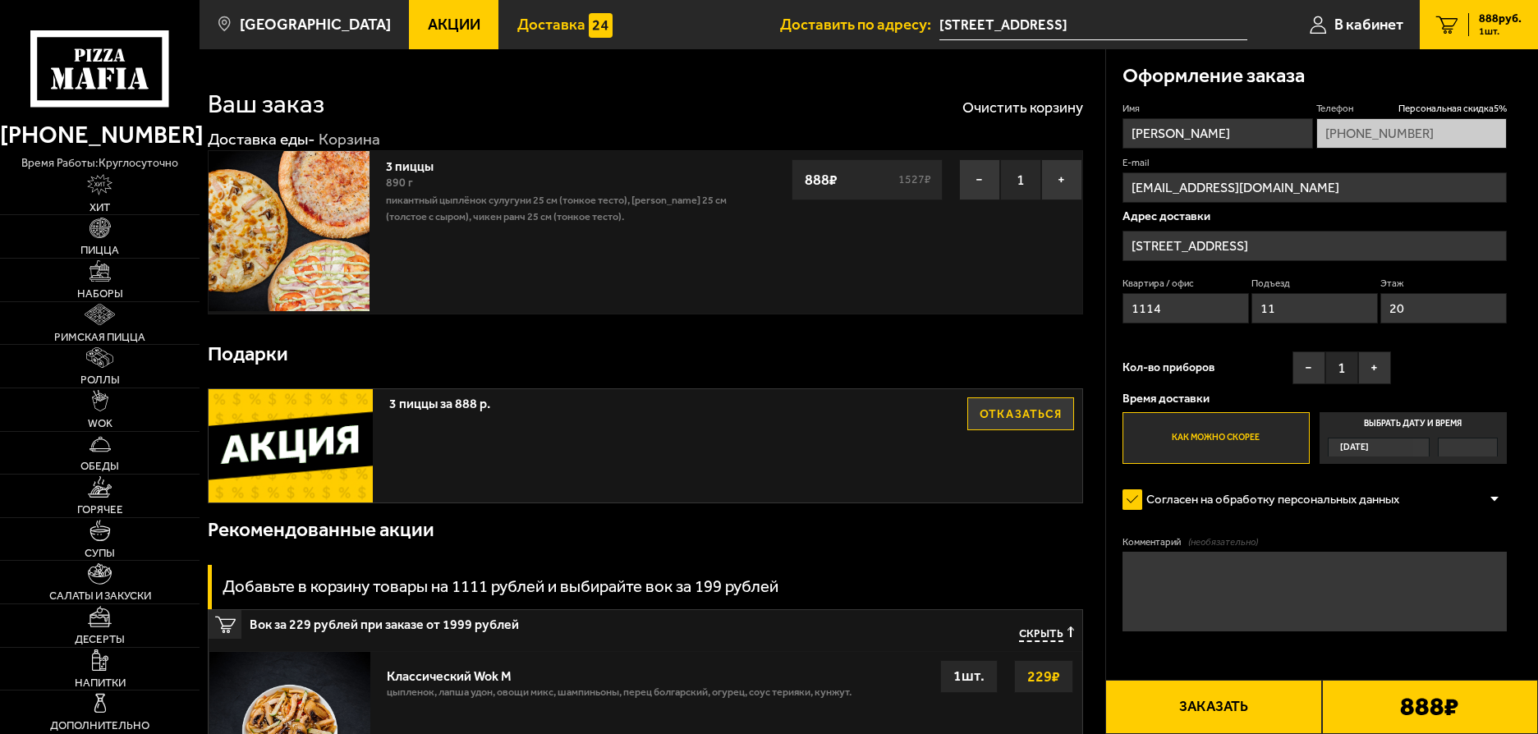
click at [517, 29] on span "Доставка" at bounding box center [551, 25] width 68 height 16
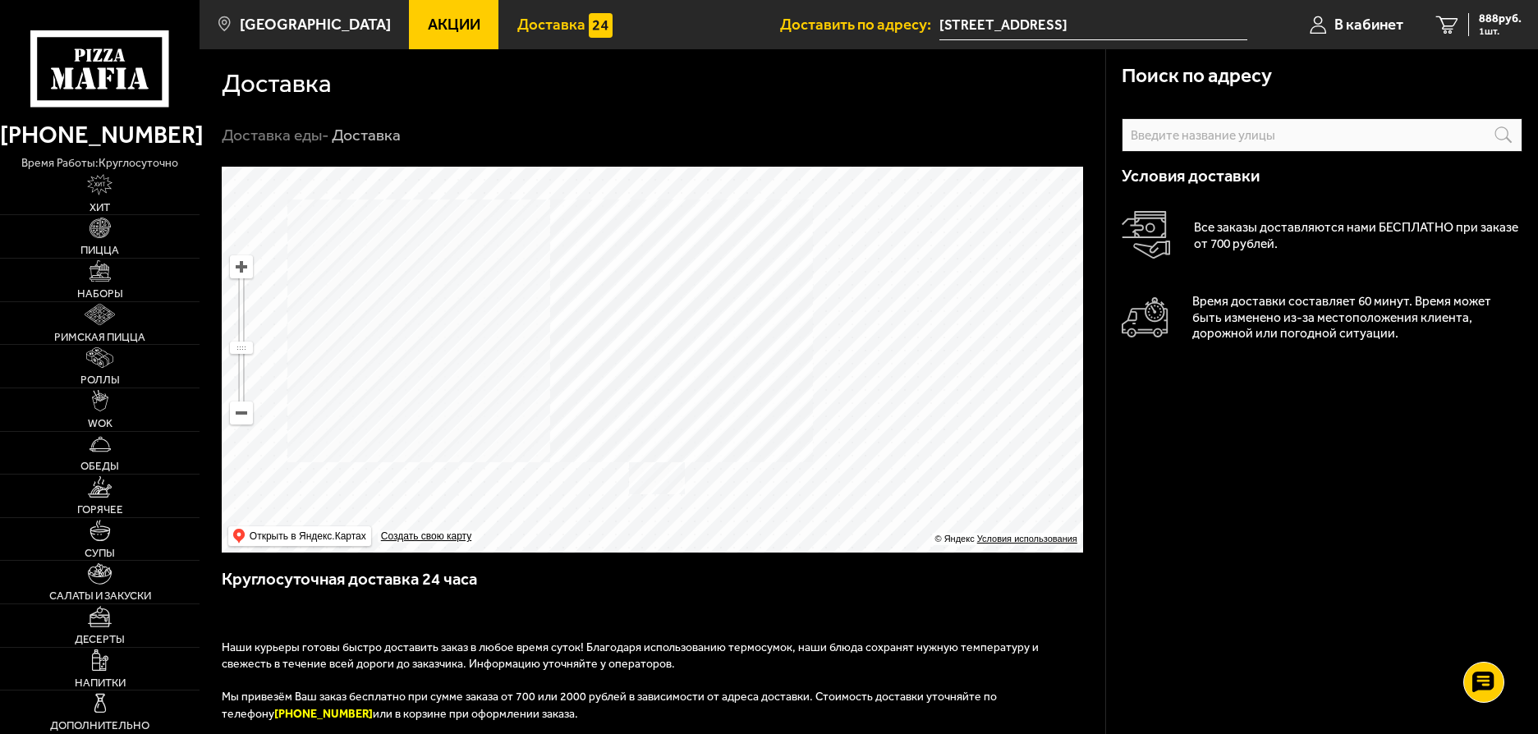
click at [428, 21] on span "Акции" at bounding box center [454, 25] width 53 height 16
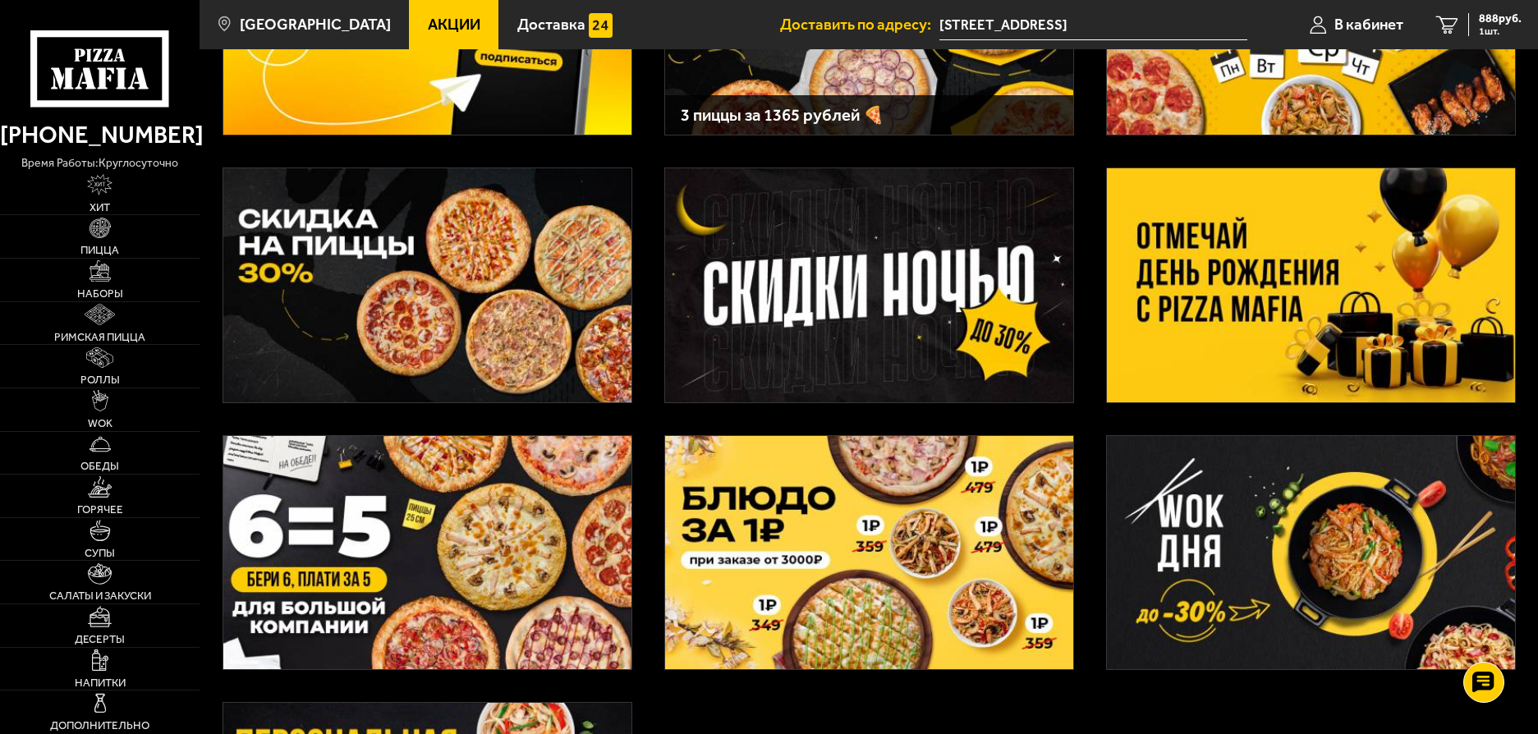
scroll to position [202, 0]
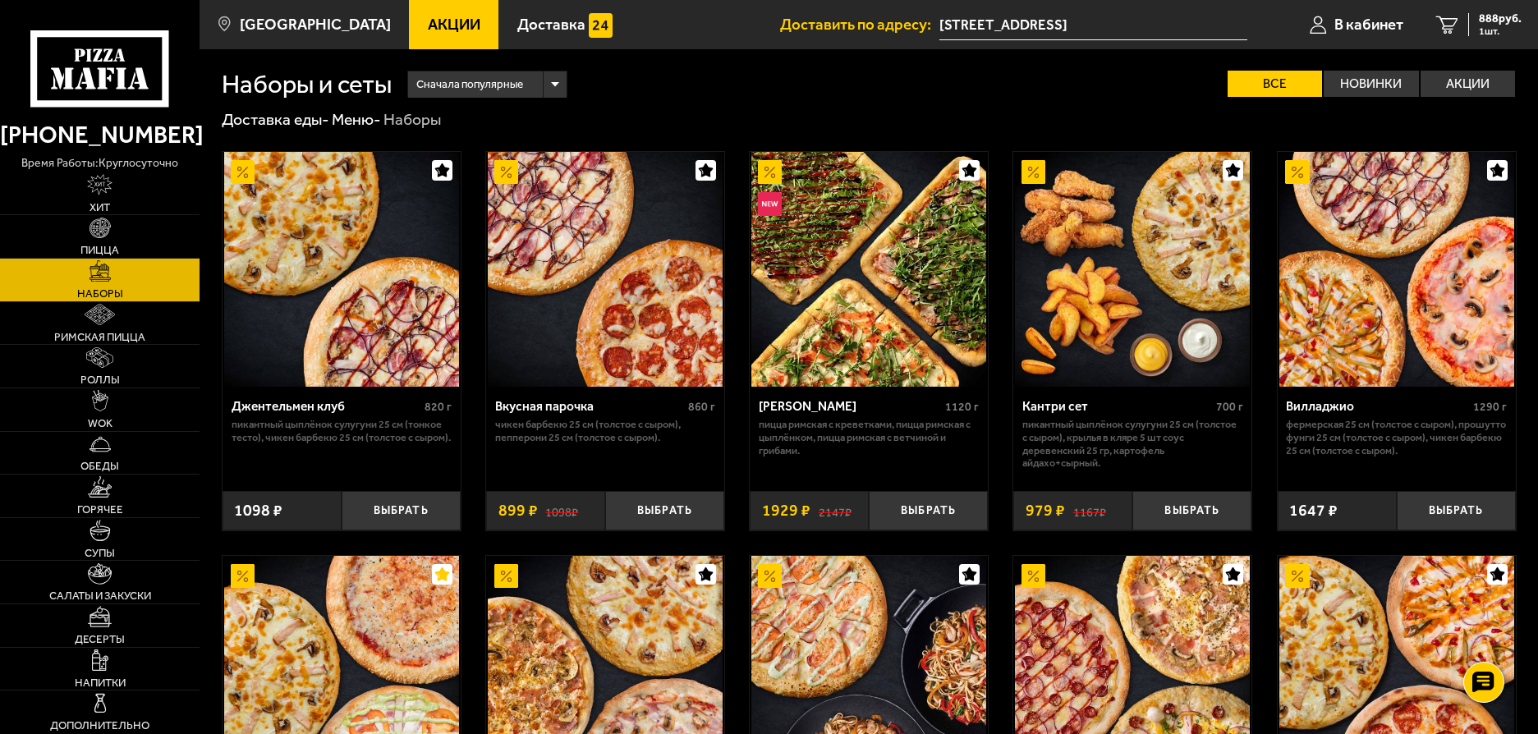
scroll to position [411, 0]
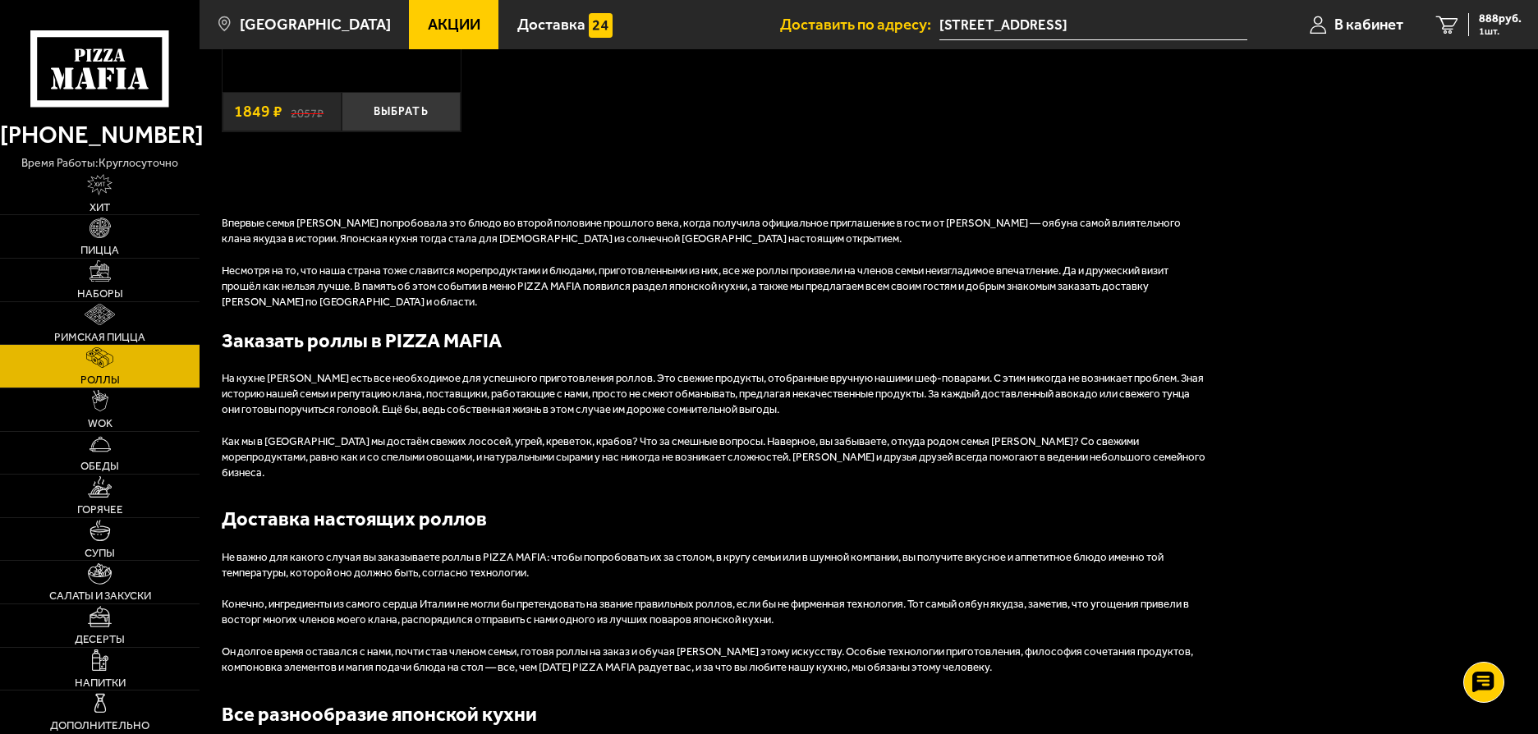
scroll to position [1966, 0]
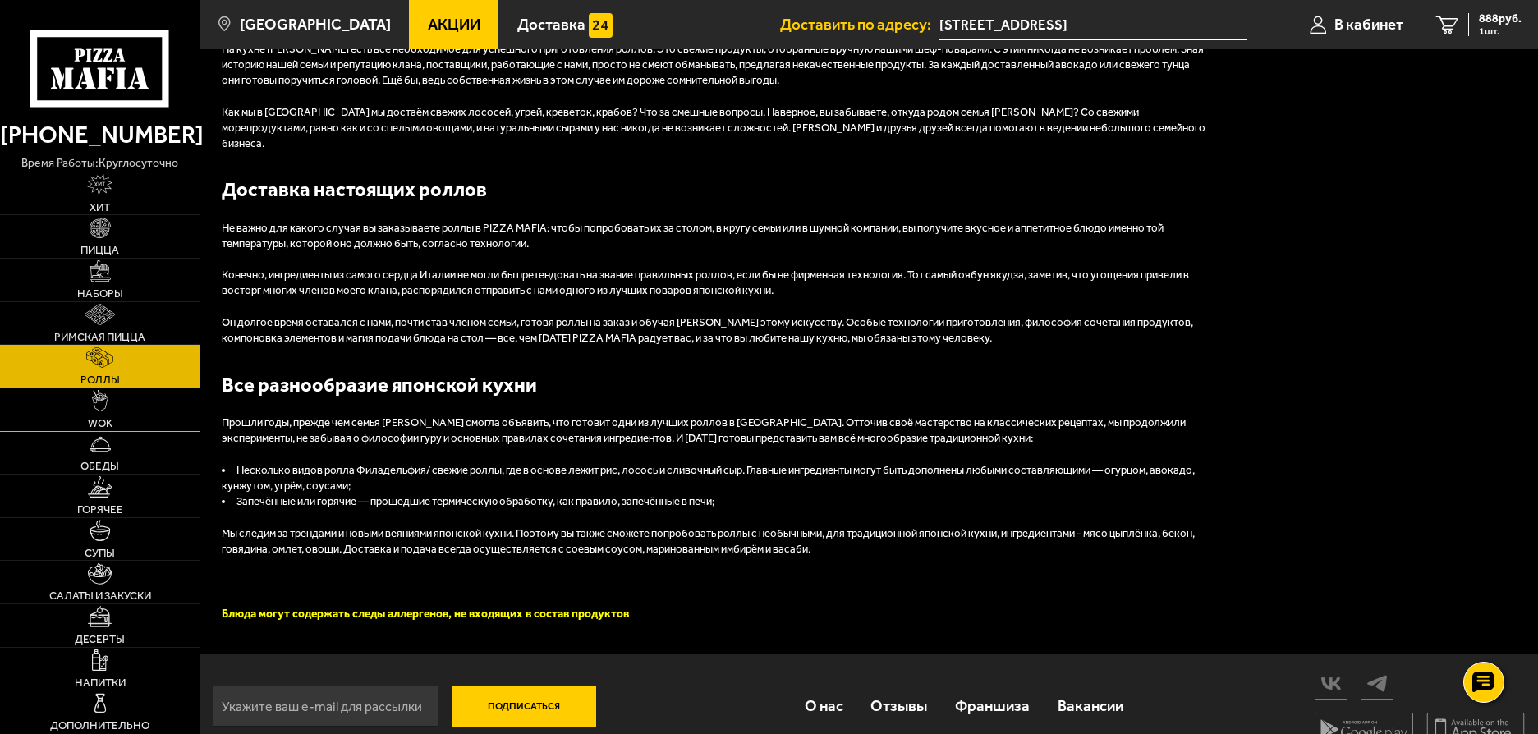
click at [79, 406] on link "WOK" at bounding box center [100, 409] width 200 height 43
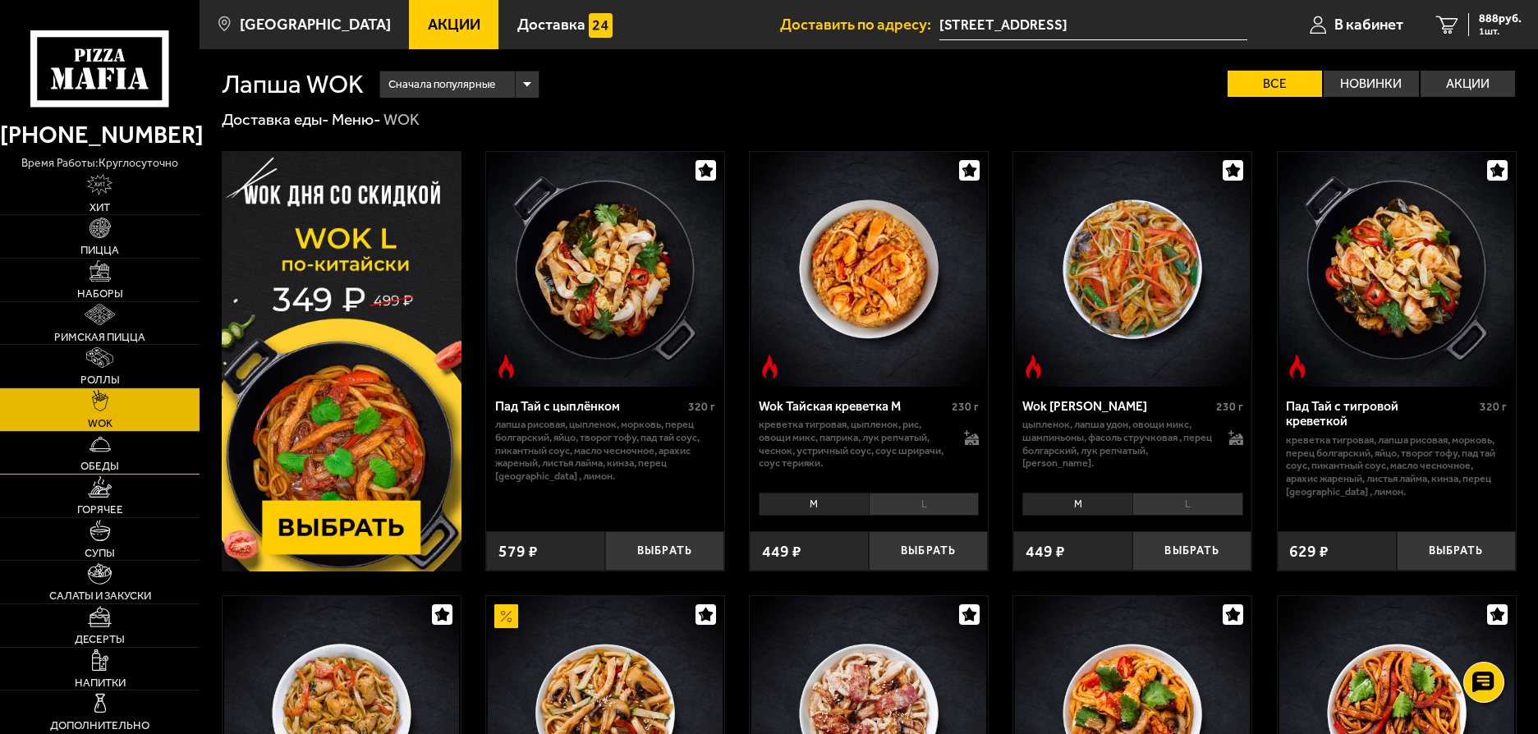
click at [112, 456] on link "Обеды" at bounding box center [100, 453] width 200 height 43
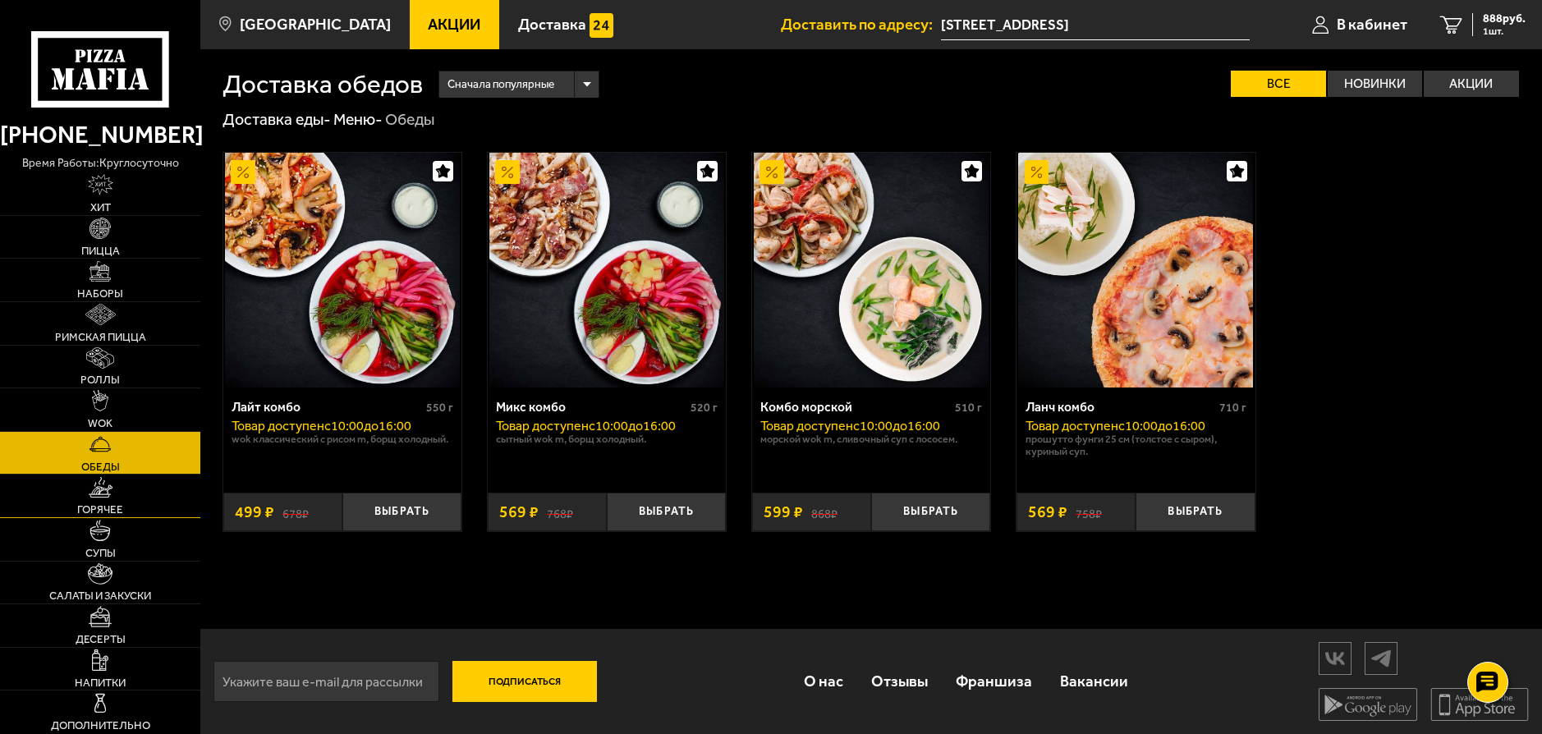
click at [104, 498] on img at bounding box center [101, 487] width 24 height 21
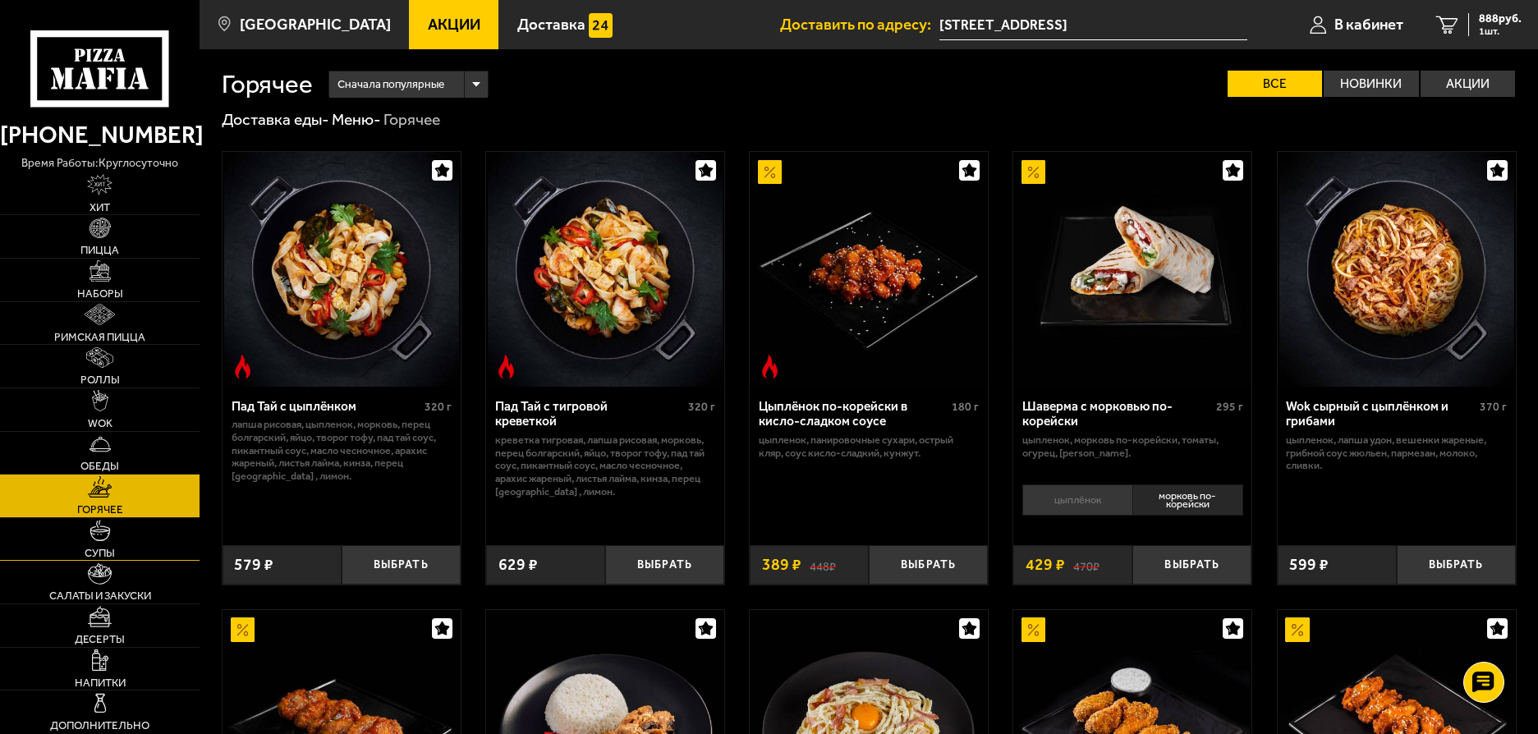
click at [121, 532] on link "Супы" at bounding box center [100, 539] width 200 height 43
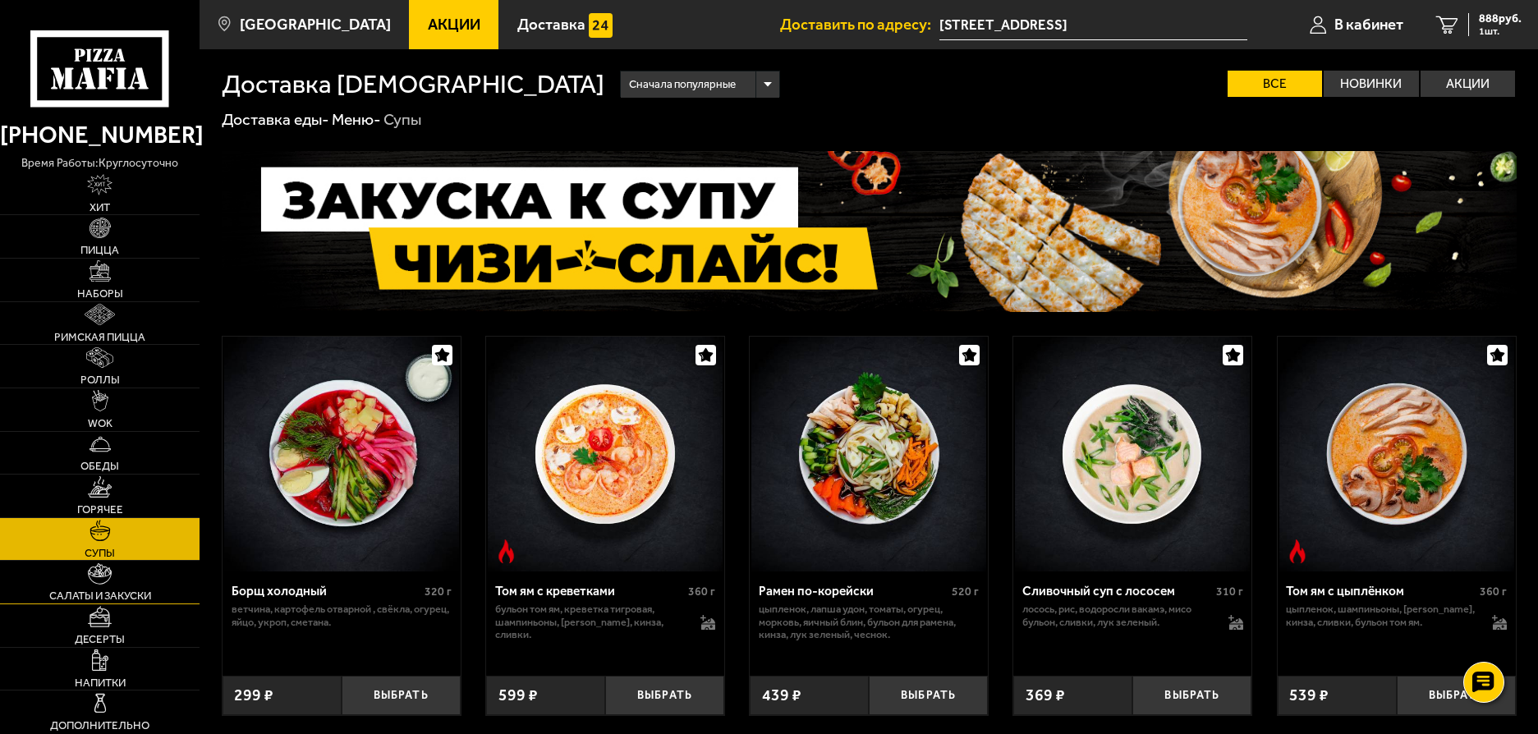
click at [103, 577] on img at bounding box center [100, 573] width 24 height 21
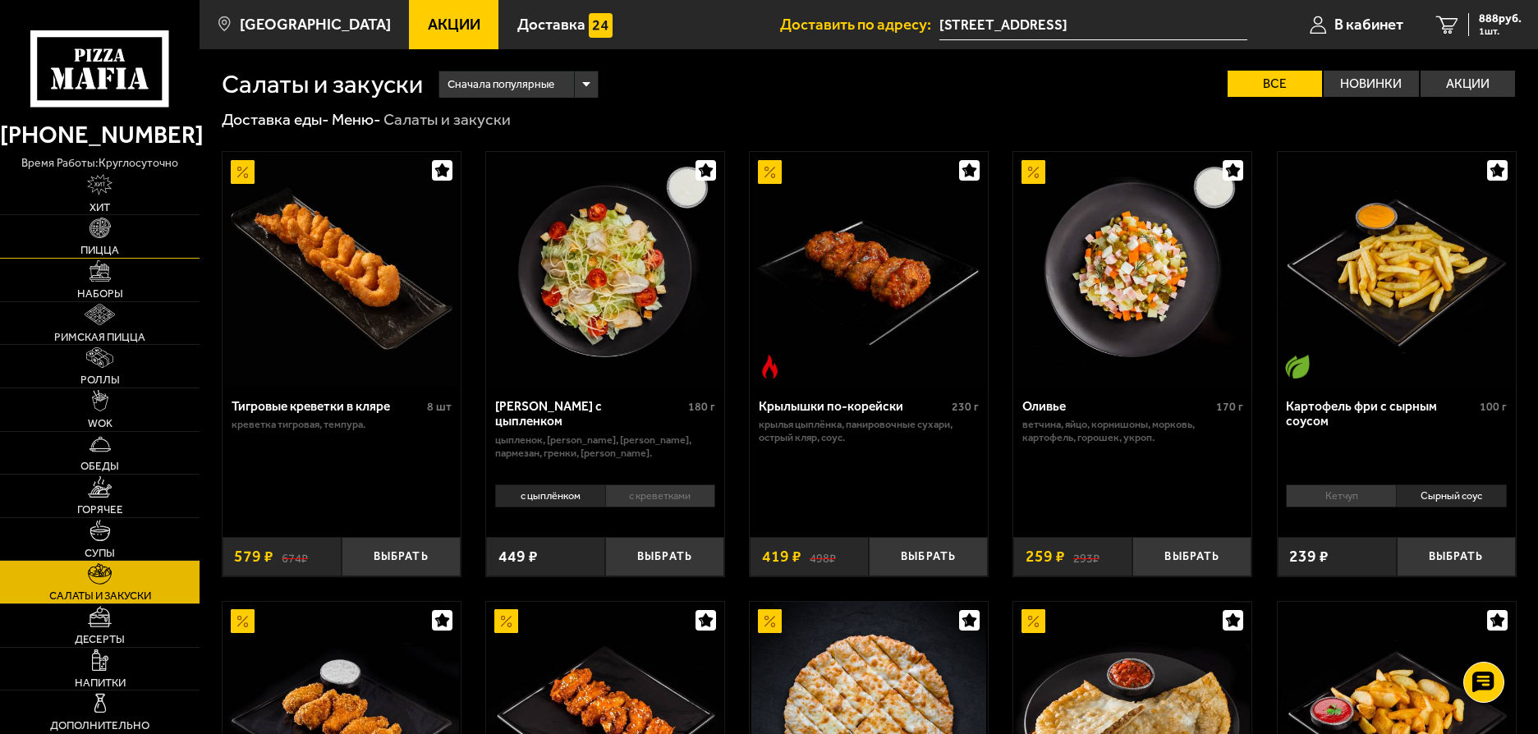
click at [110, 242] on link "Пицца" at bounding box center [100, 236] width 200 height 43
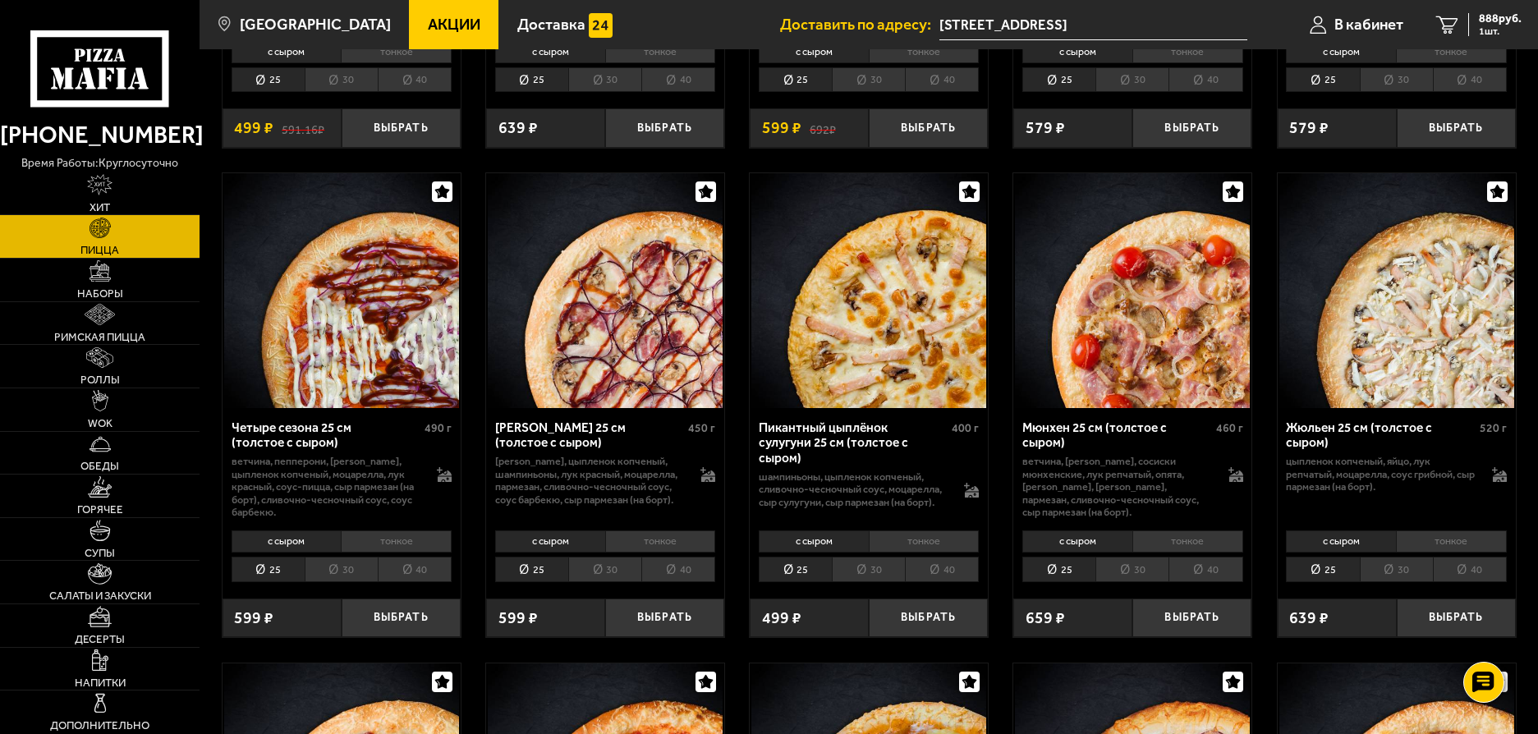
scroll to position [2463, 0]
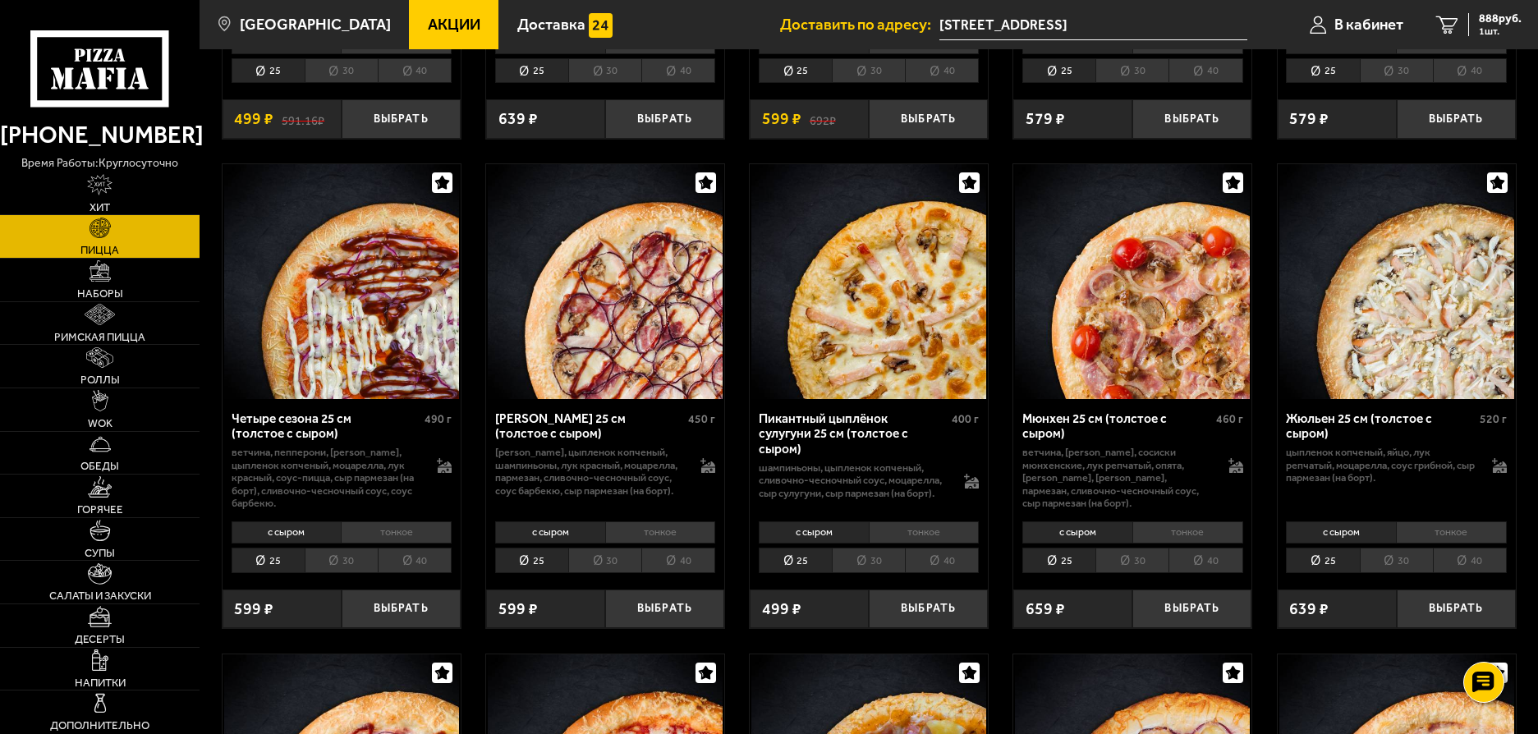
click at [328, 573] on li "30" at bounding box center [341, 560] width 73 height 25
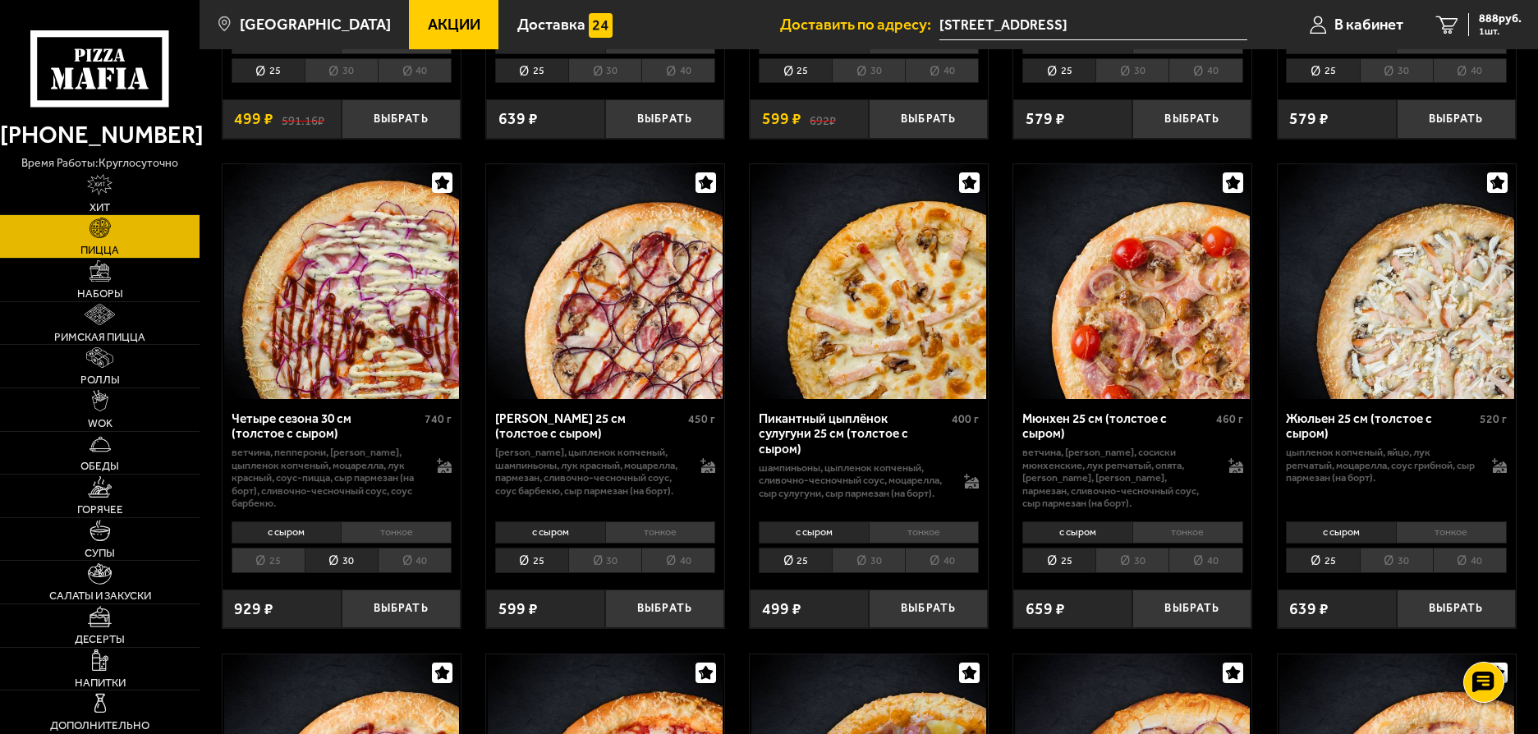
click at [282, 554] on li "25" at bounding box center [268, 560] width 73 height 25
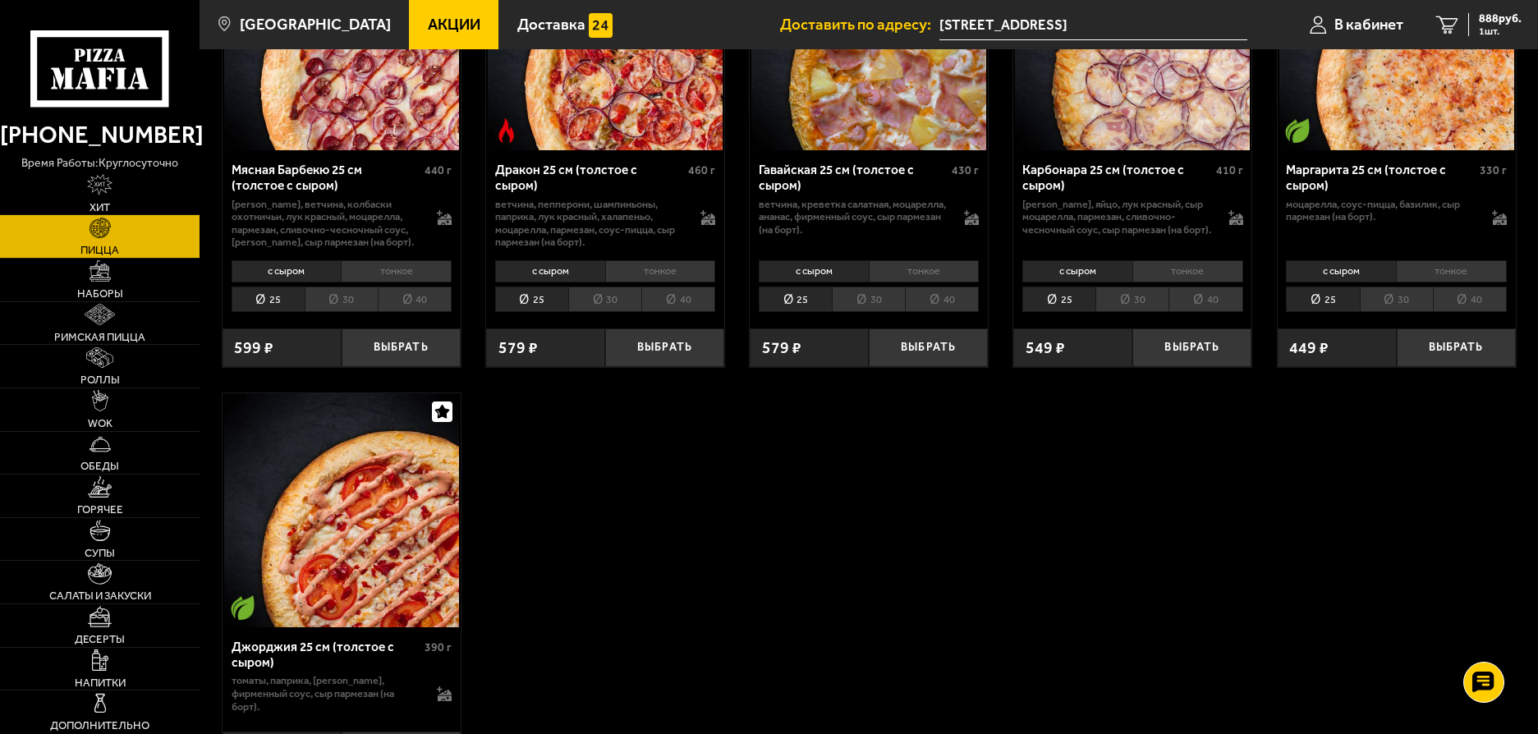
scroll to position [3120, 0]
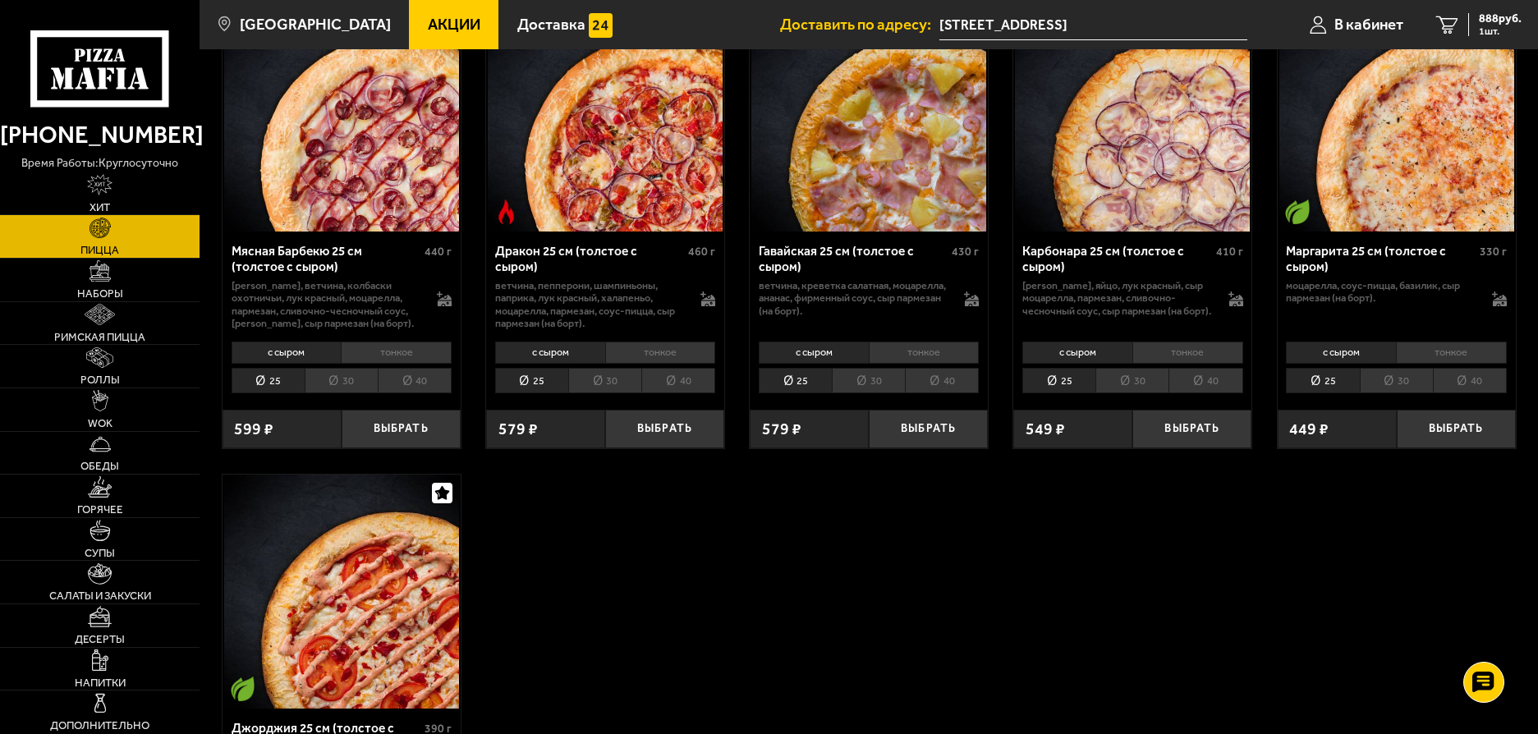
click at [393, 356] on li "тонкое" at bounding box center [396, 353] width 111 height 23
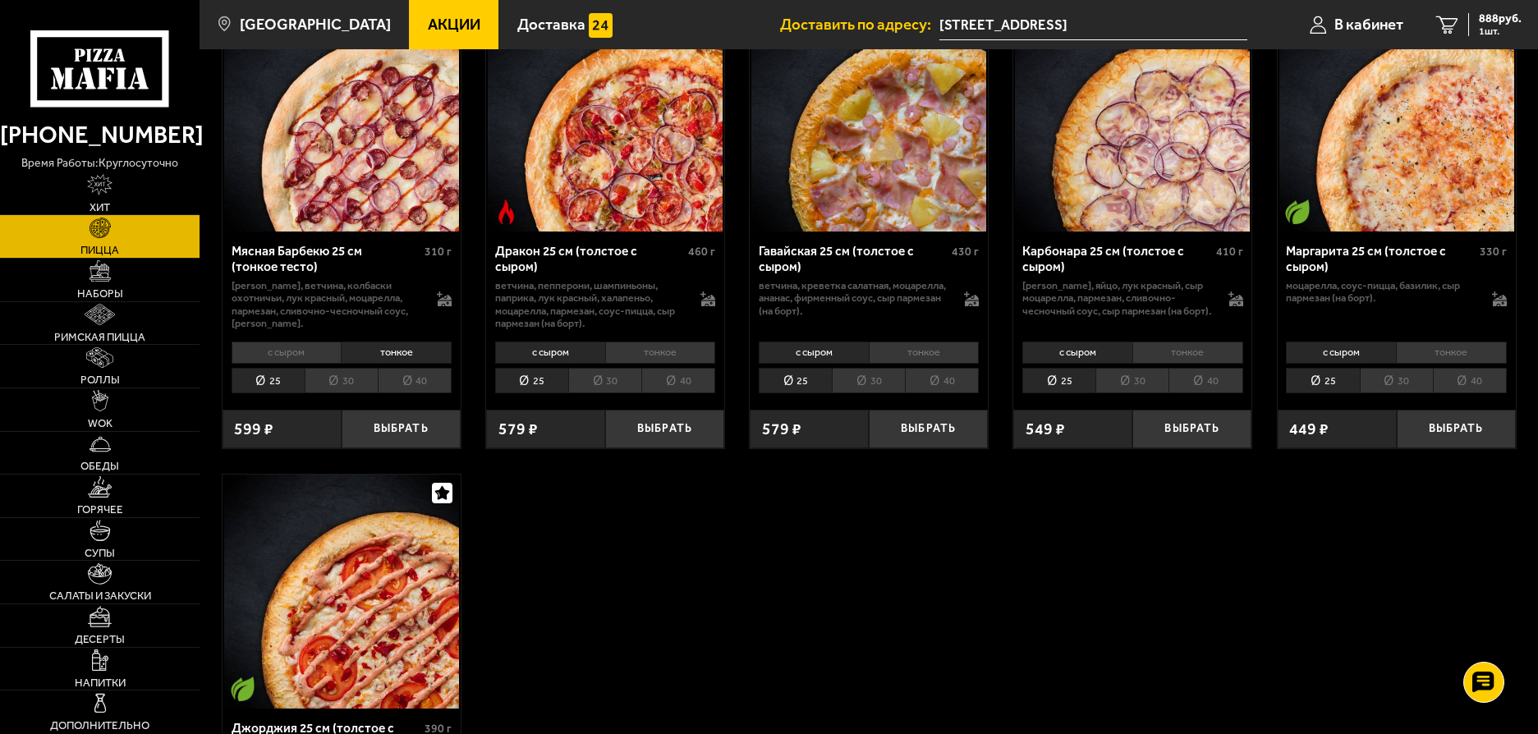
click at [346, 391] on li "30" at bounding box center [341, 380] width 73 height 25
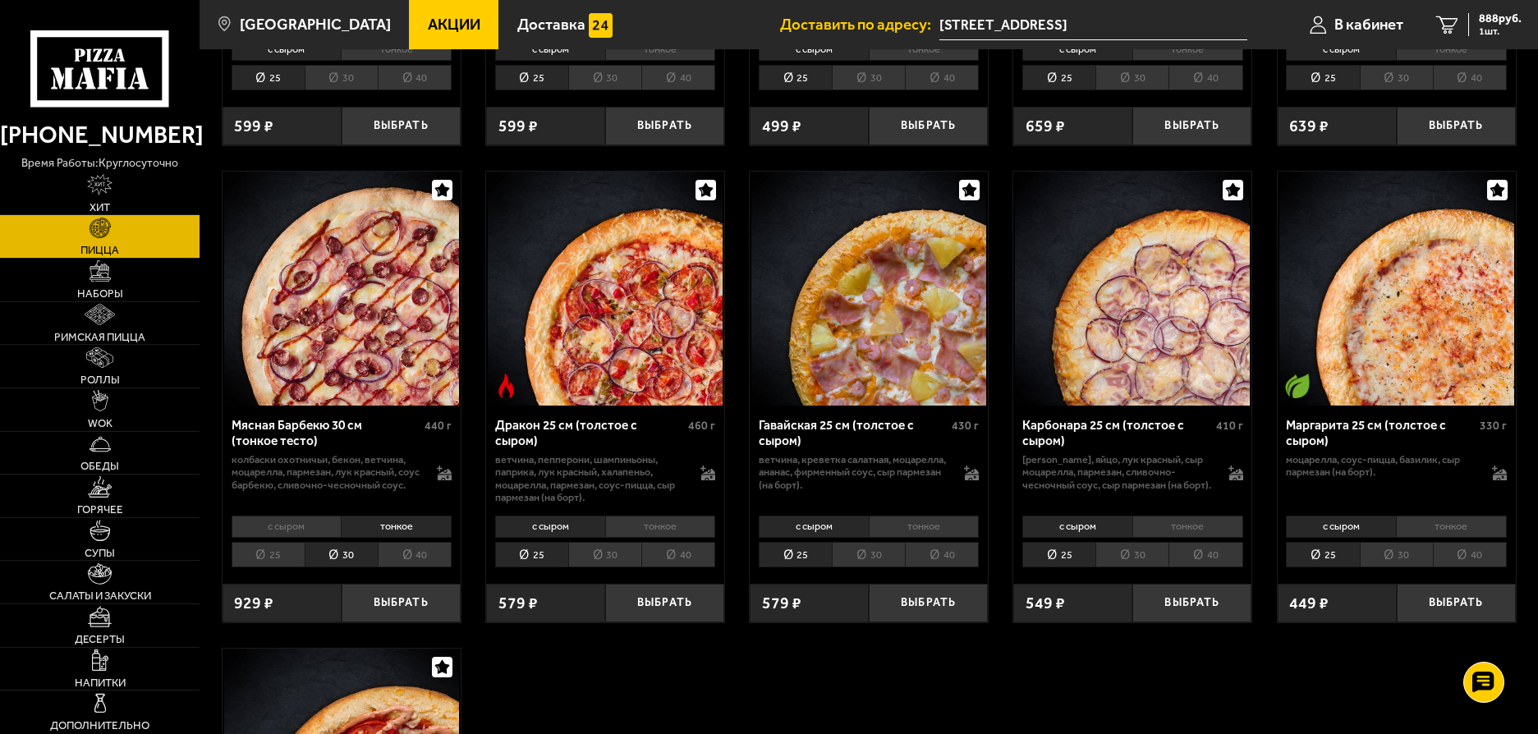
scroll to position [2956, 0]
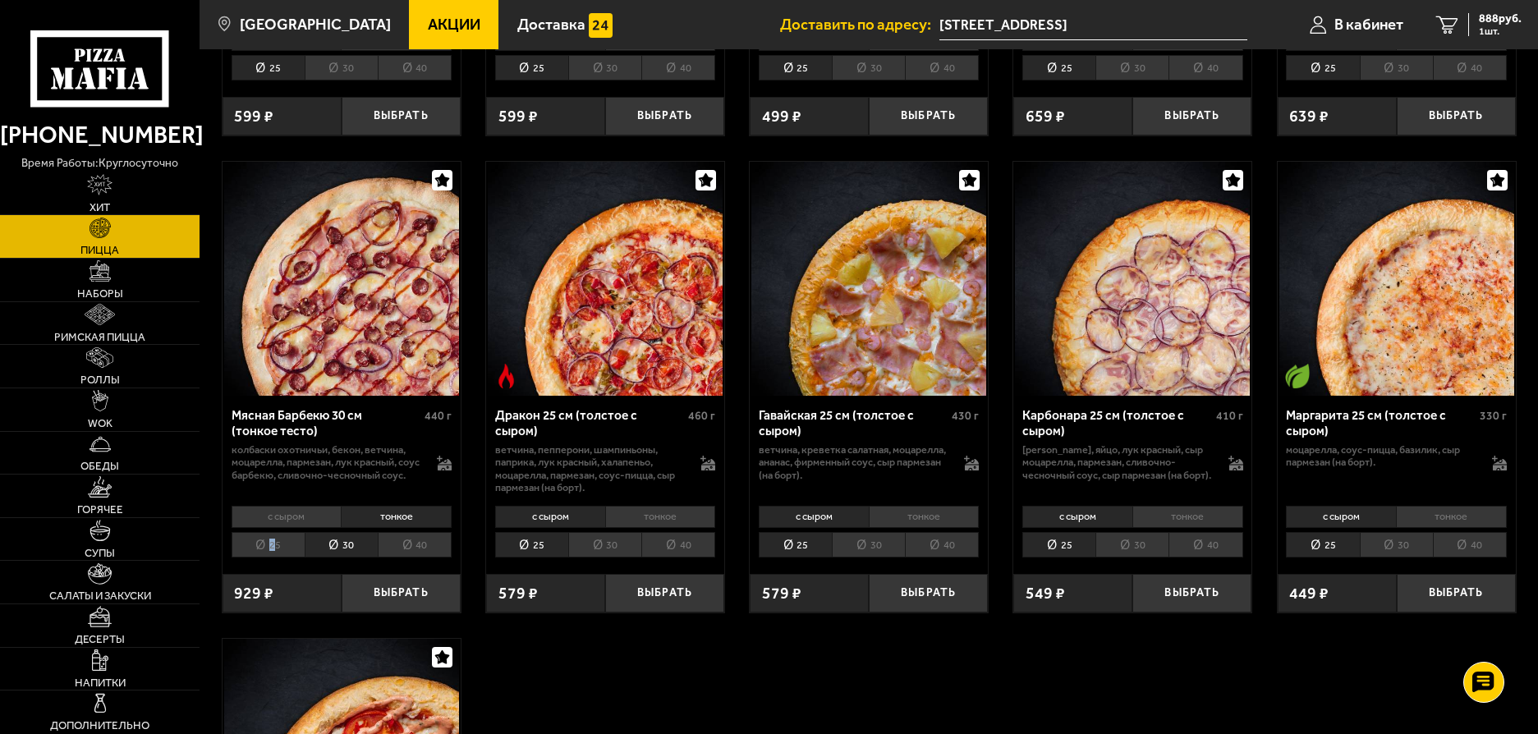
click at [273, 554] on li "25" at bounding box center [268, 544] width 73 height 25
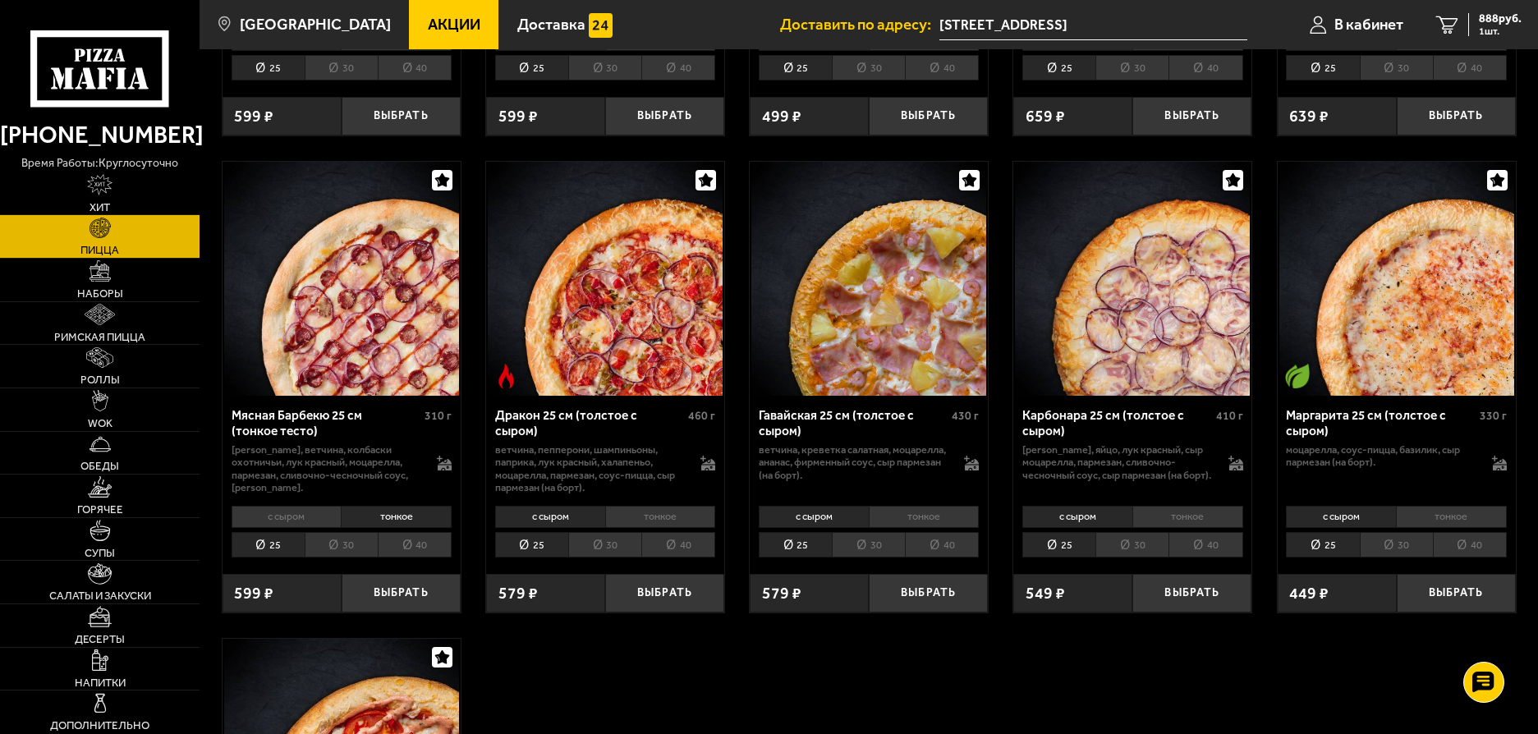
click at [407, 555] on li "40" at bounding box center [415, 544] width 74 height 25
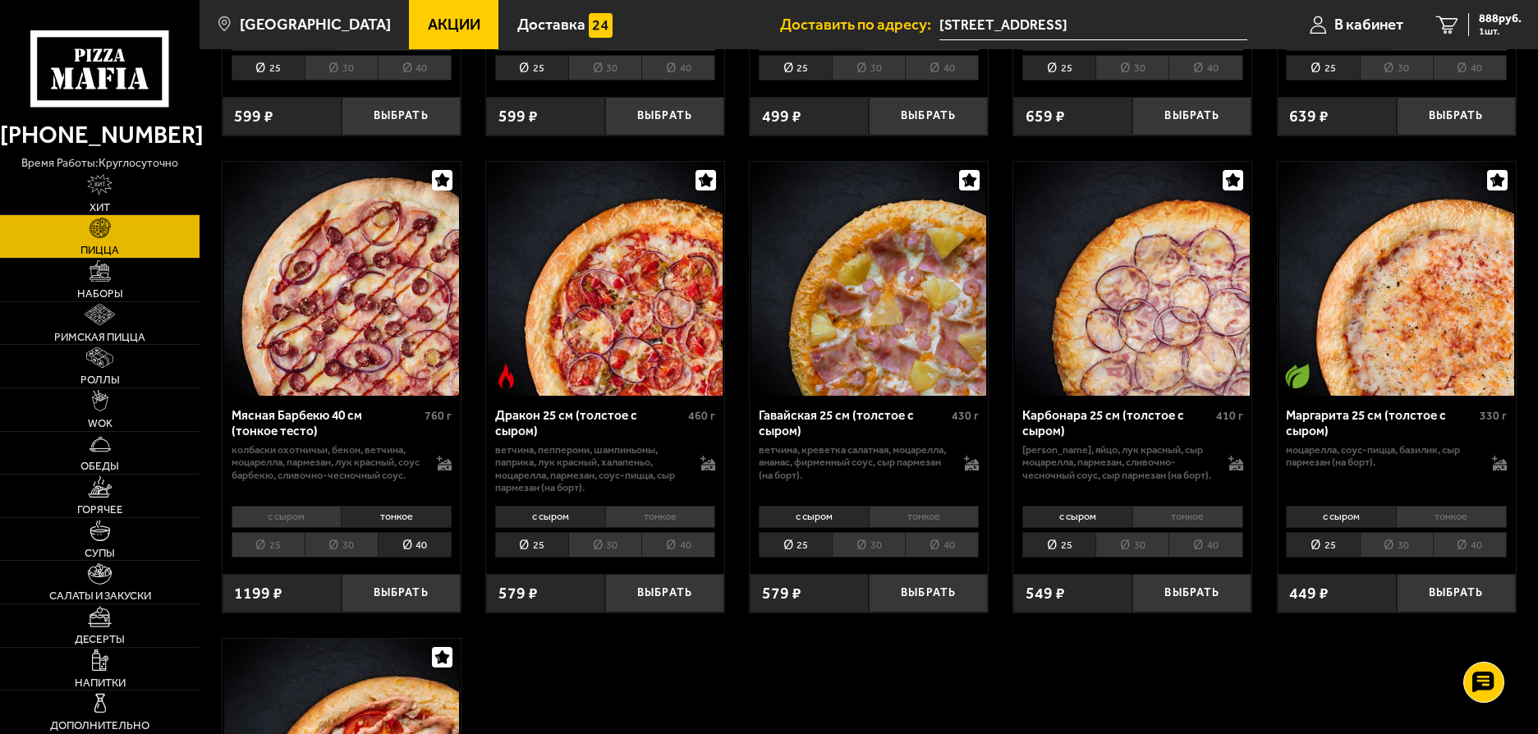
click at [281, 557] on li "25" at bounding box center [268, 544] width 73 height 25
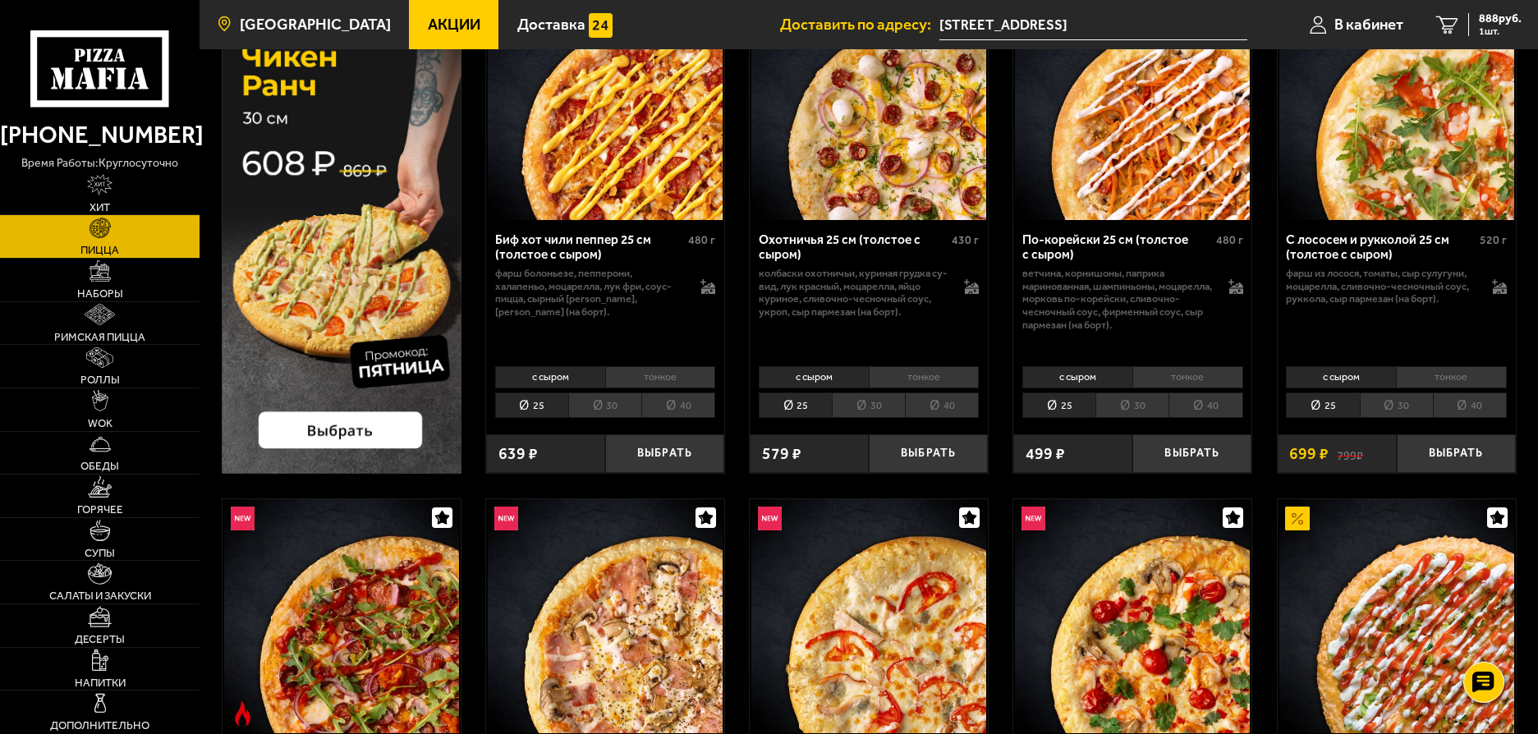
scroll to position [0, 0]
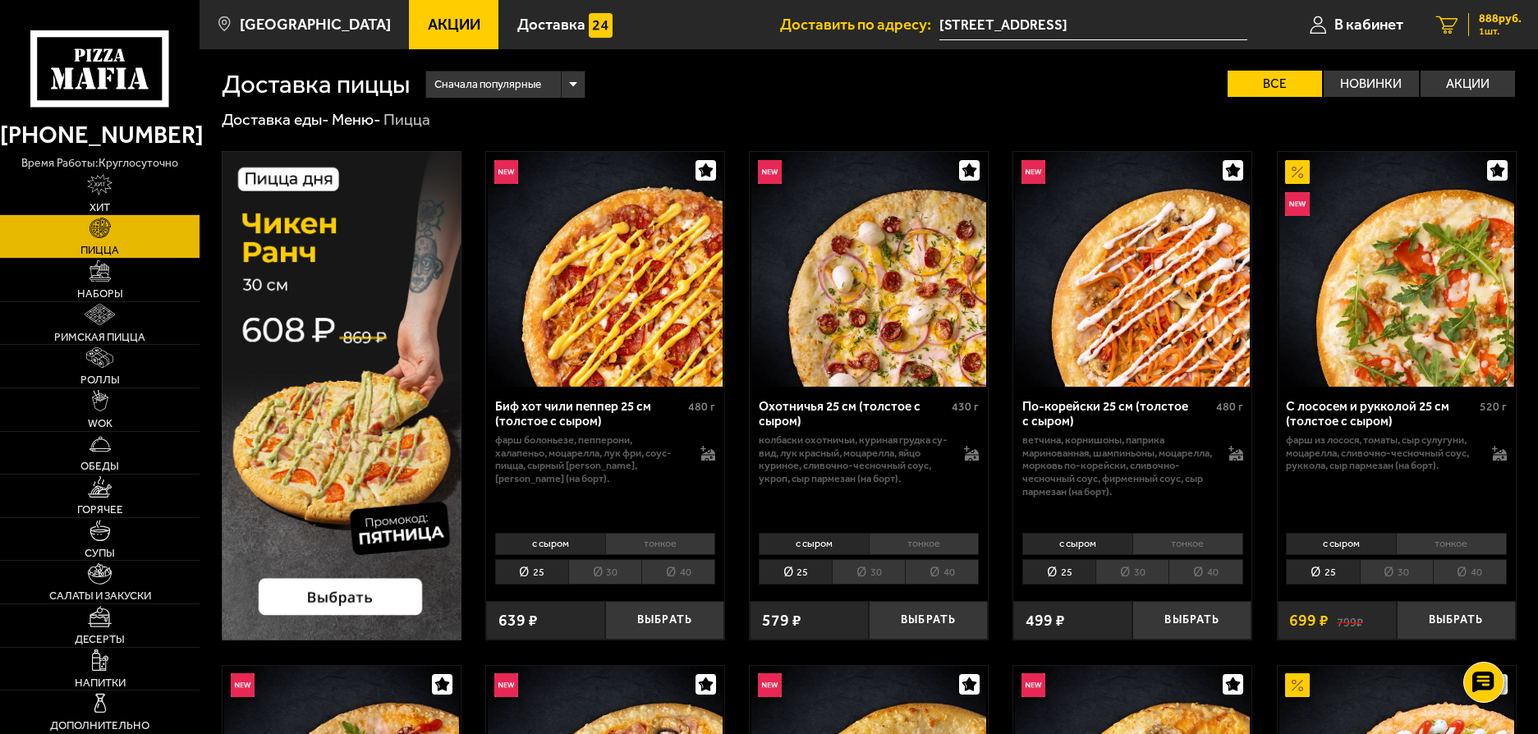
click at [1493, 18] on span "888 руб." at bounding box center [1500, 18] width 43 height 11
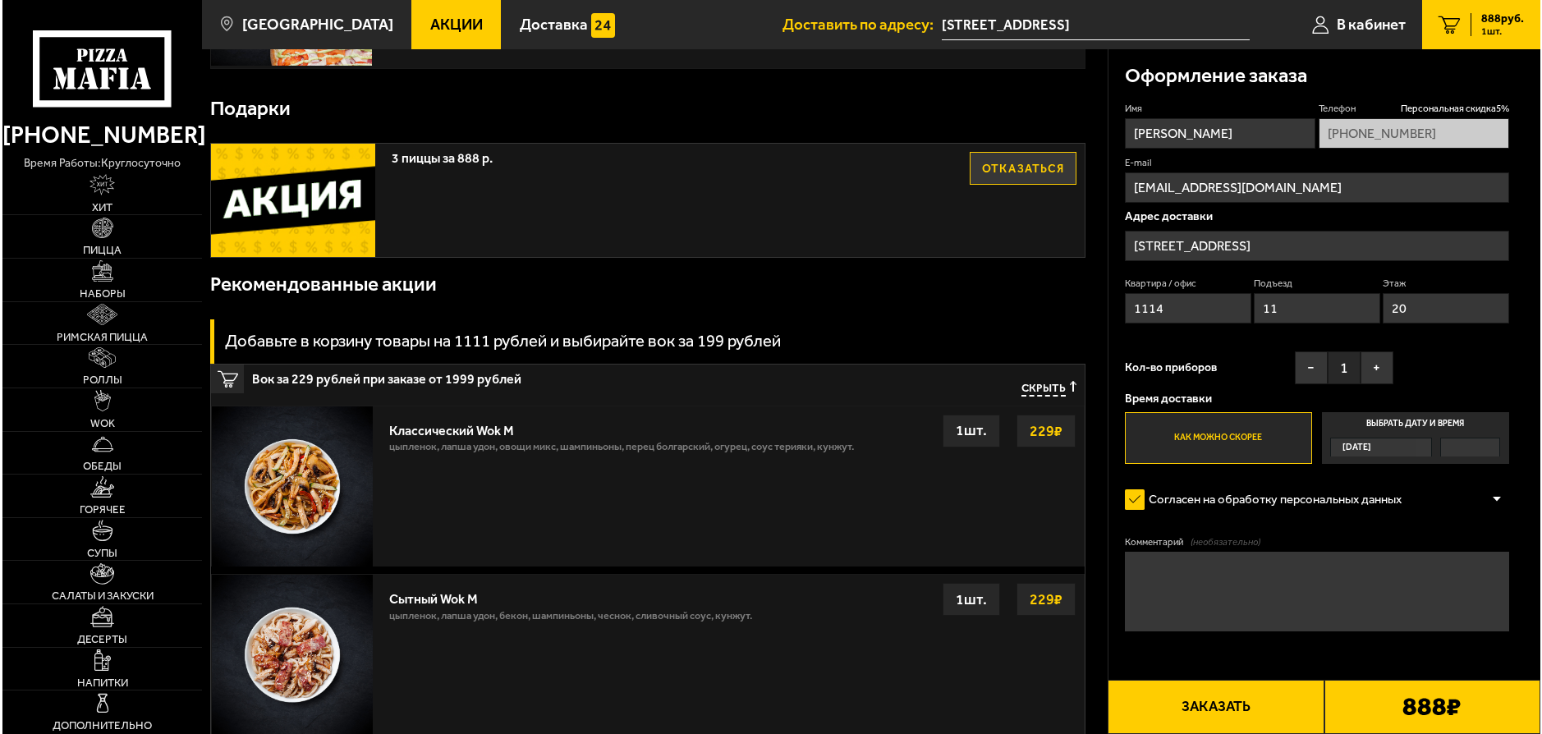
scroll to position [246, 0]
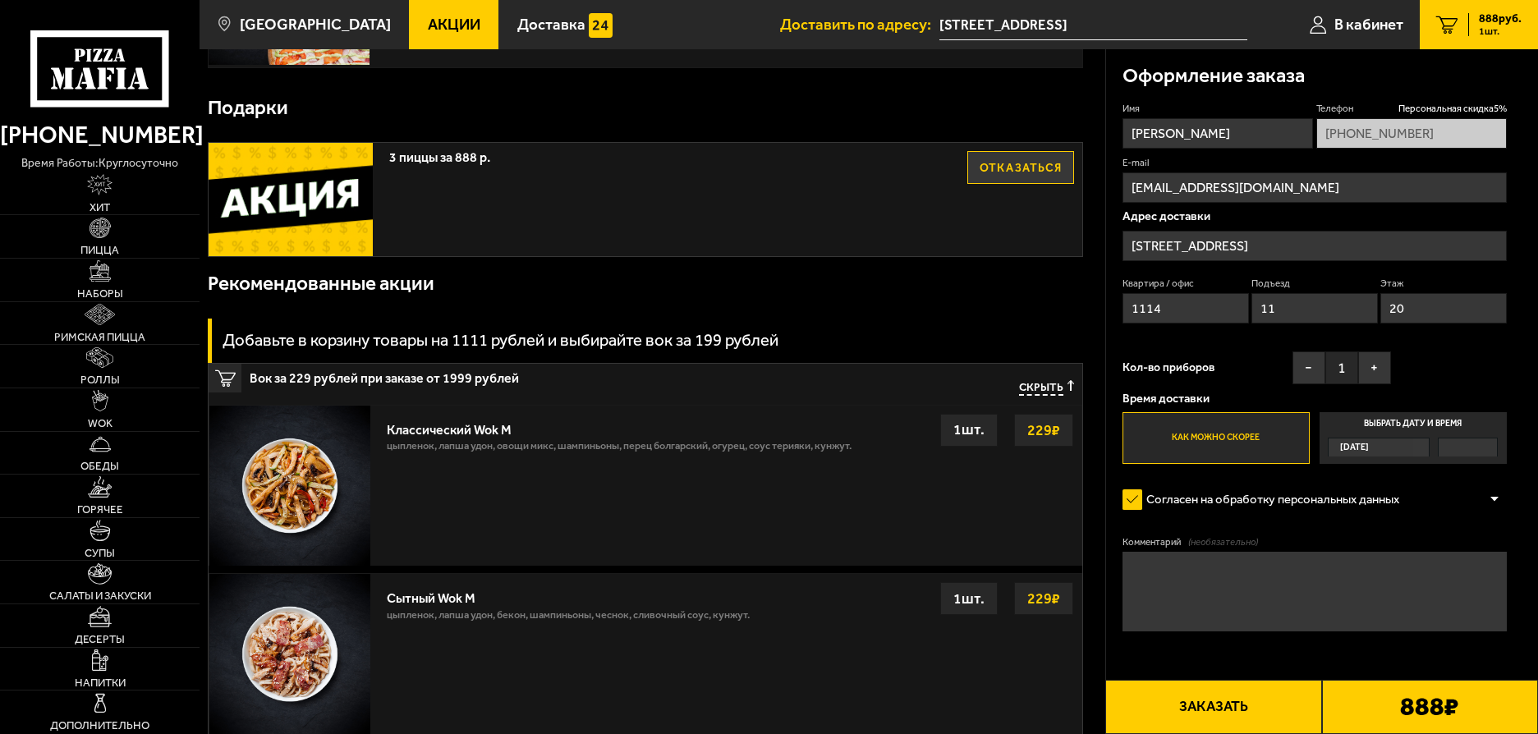
click at [1403, 709] on b "888 ₽" at bounding box center [1429, 706] width 59 height 25
click at [1204, 693] on button "Заказать" at bounding box center [1213, 707] width 216 height 54
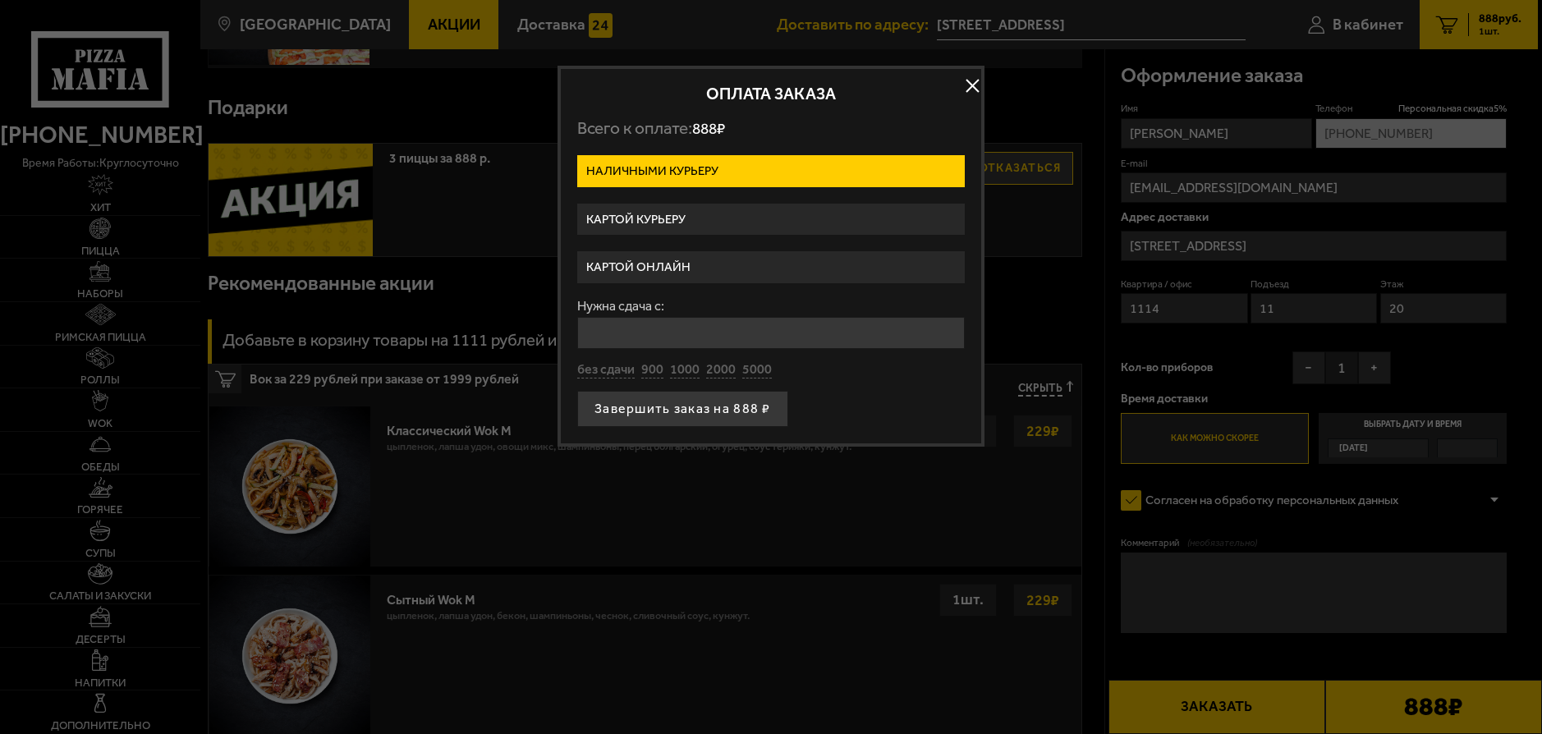
click at [727, 262] on label "Картой онлайн" at bounding box center [771, 267] width 388 height 32
click at [0, 0] on input "Картой онлайн" at bounding box center [0, 0] width 0 height 0
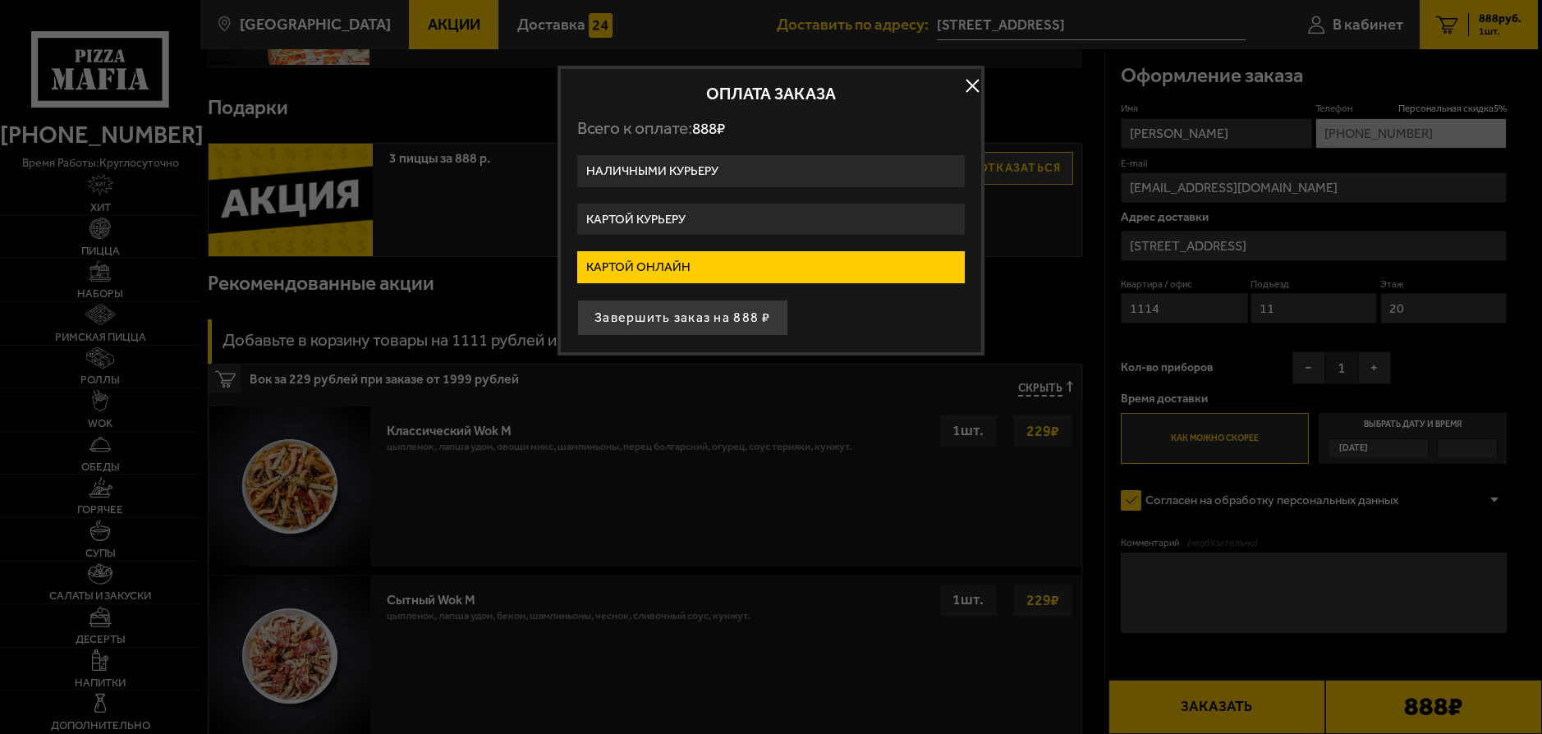
click at [739, 323] on button "Завершить заказ на 888 ₽" at bounding box center [682, 318] width 211 height 36
